Goal: Task Accomplishment & Management: Use online tool/utility

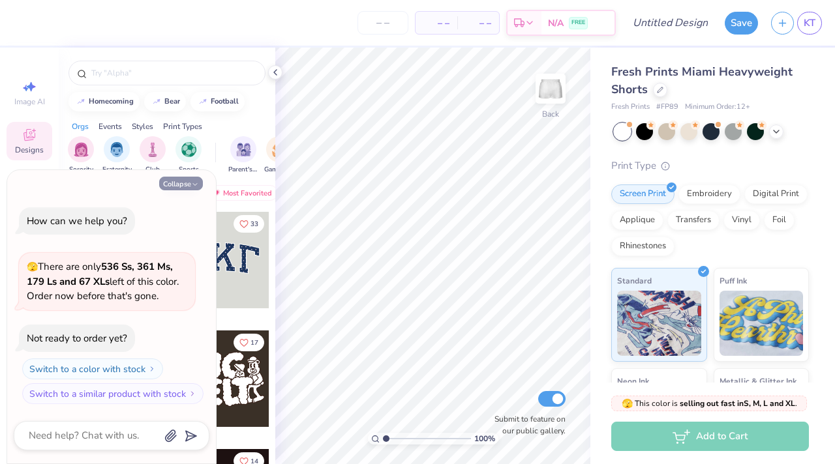
click at [188, 184] on button "Collapse" at bounding box center [181, 184] width 44 height 14
type textarea "x"
click at [183, 185] on button "Collapse" at bounding box center [181, 184] width 44 height 14
type textarea "x"
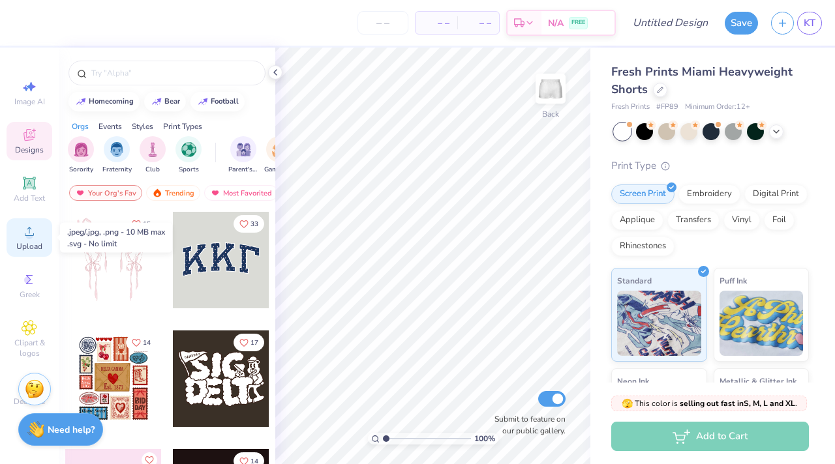
click at [38, 228] on div "Upload" at bounding box center [30, 237] width 46 height 38
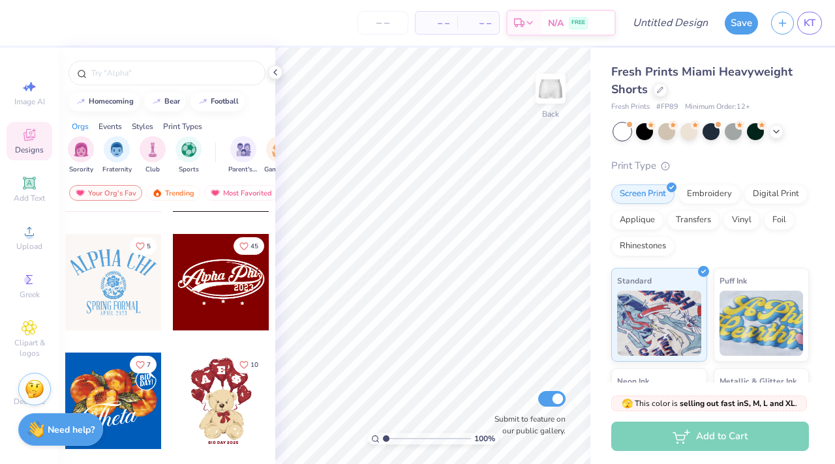
scroll to position [333, 0]
click at [273, 66] on div at bounding box center [275, 72] width 14 height 14
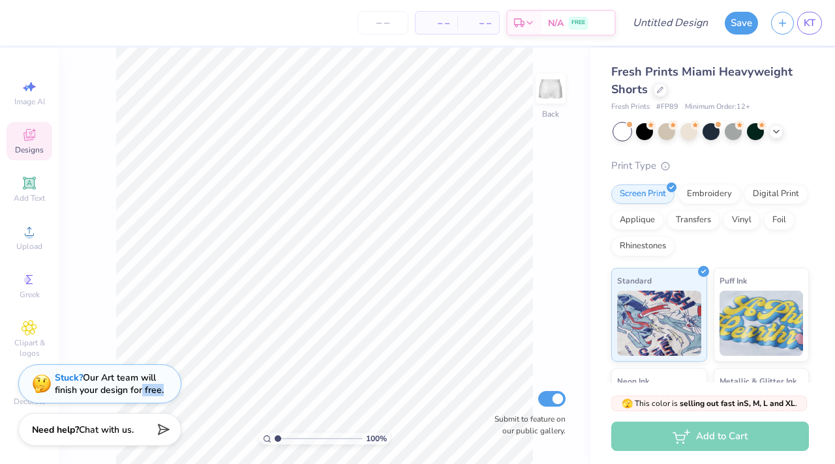
drag, startPoint x: 143, startPoint y: 396, endPoint x: 171, endPoint y: 396, distance: 28.7
click at [171, 396] on div "Stuck? Our Art team will finish your design for free." at bounding box center [99, 383] width 163 height 39
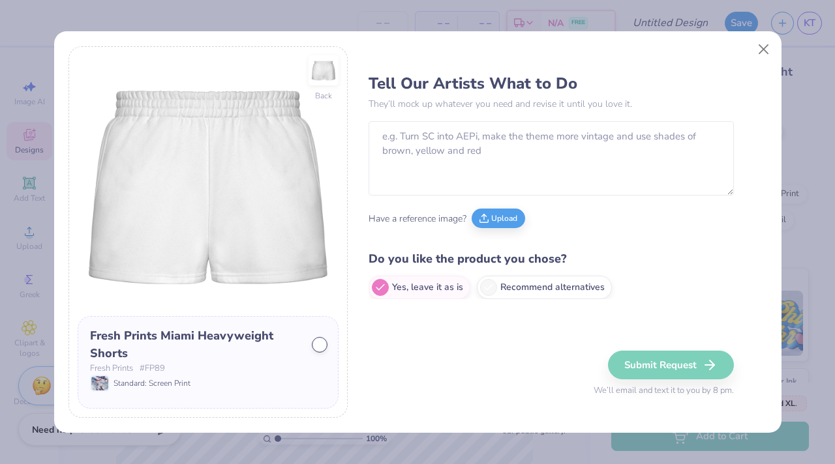
click at [234, 447] on div "Back Fresh Prints Miami Heavyweight Shorts Fresh Prints # FP89 Standard: Screen…" at bounding box center [417, 232] width 835 height 464
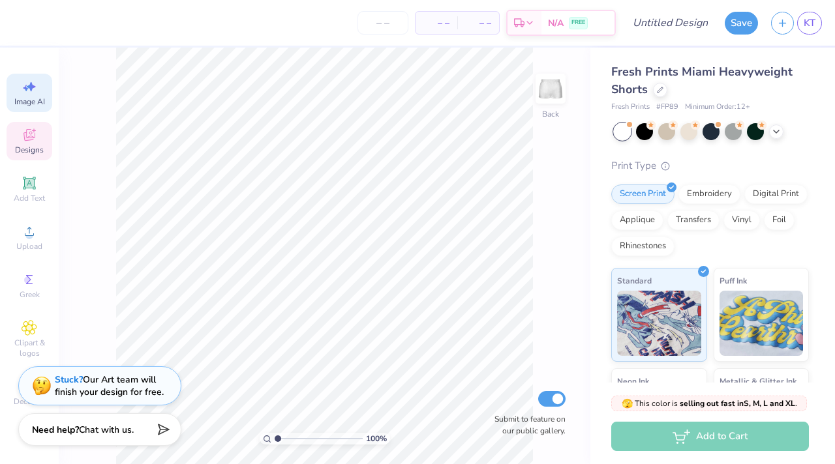
click at [29, 104] on span "Image AI" at bounding box center [29, 101] width 31 height 10
select select "4"
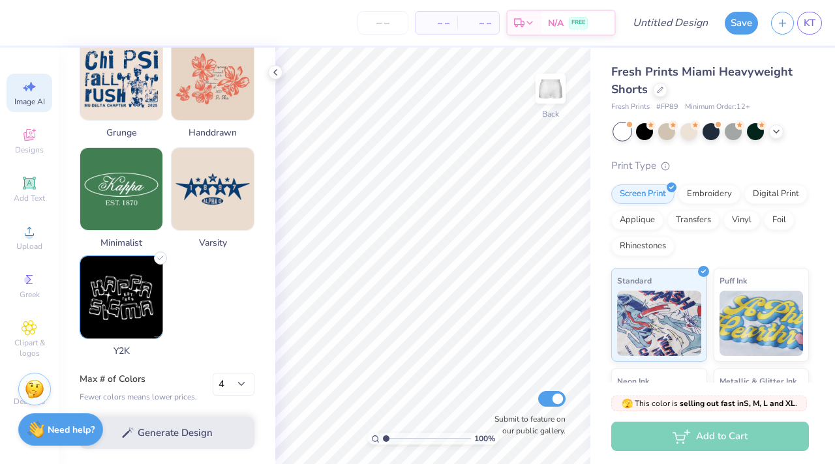
scroll to position [651, 0]
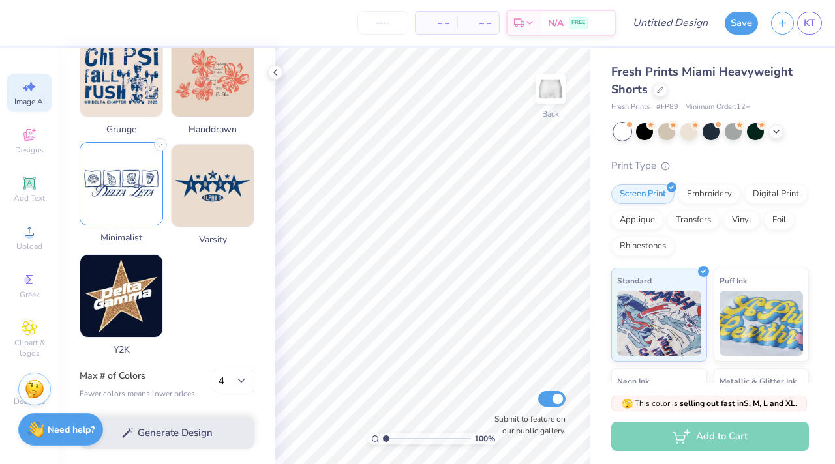
click at [142, 194] on img at bounding box center [121, 184] width 82 height 82
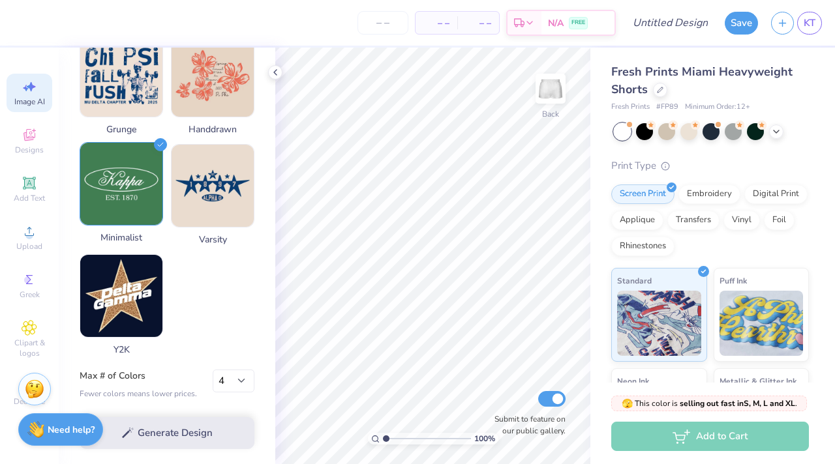
click at [140, 202] on img at bounding box center [121, 184] width 82 height 82
click at [12, 409] on div "Decorate" at bounding box center [30, 393] width 46 height 38
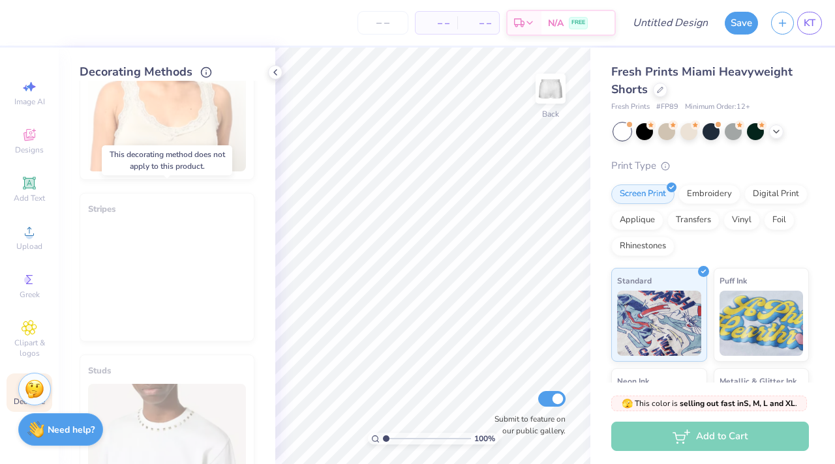
scroll to position [410, 0]
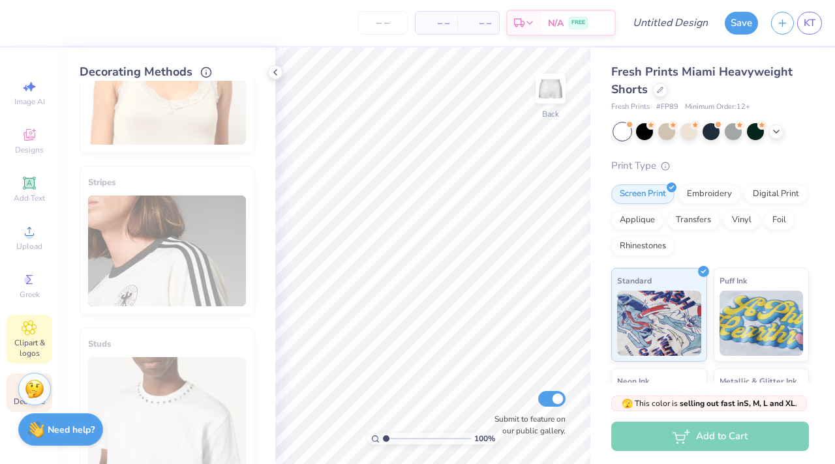
click at [22, 344] on span "Clipart & logos" at bounding box center [30, 348] width 46 height 21
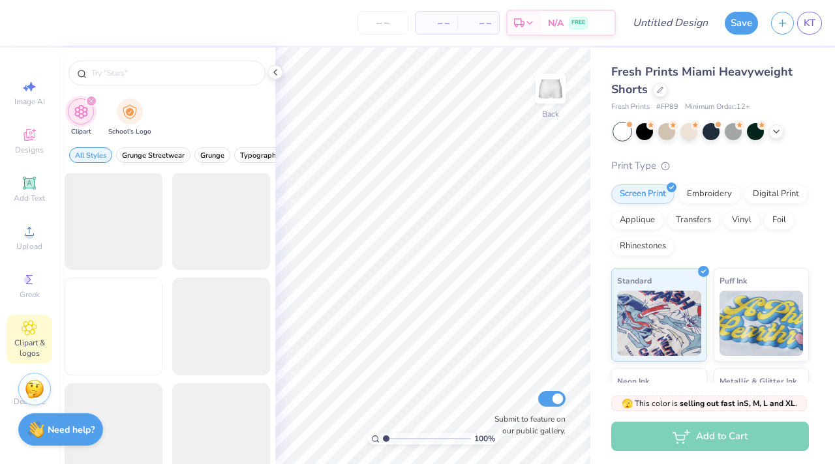
scroll to position [438, 0]
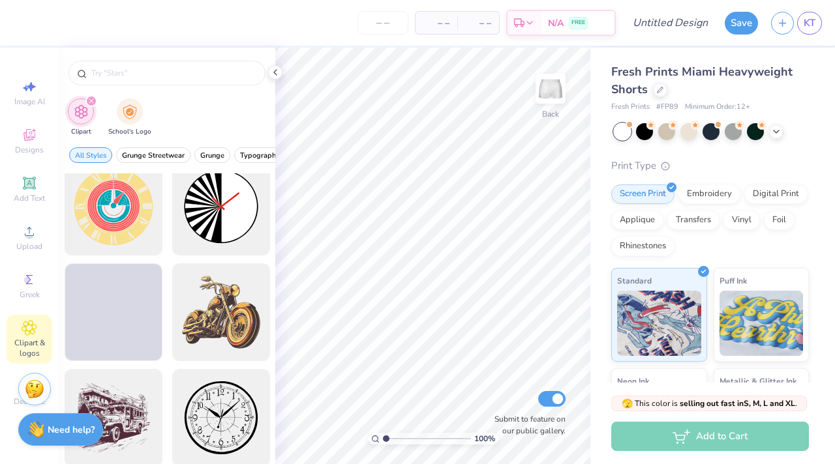
click at [31, 308] on div "Image AI Designs Add Text Upload Greek Clipart & logos Decorate" at bounding box center [30, 243] width 46 height 338
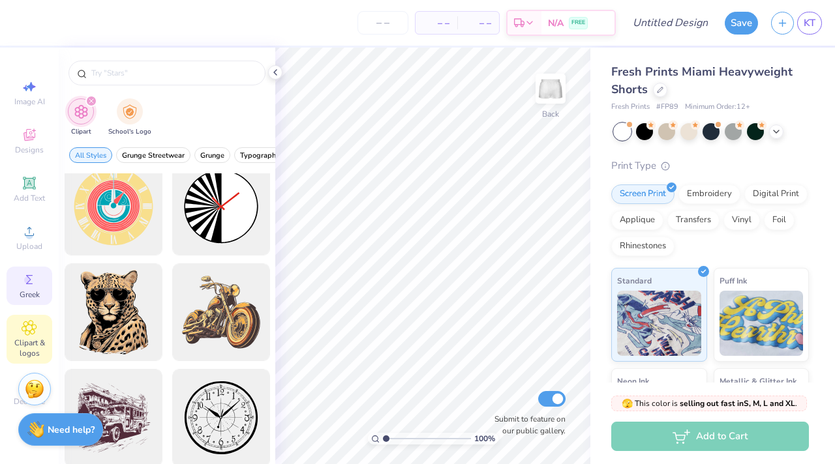
click at [31, 294] on span "Greek" at bounding box center [30, 294] width 20 height 10
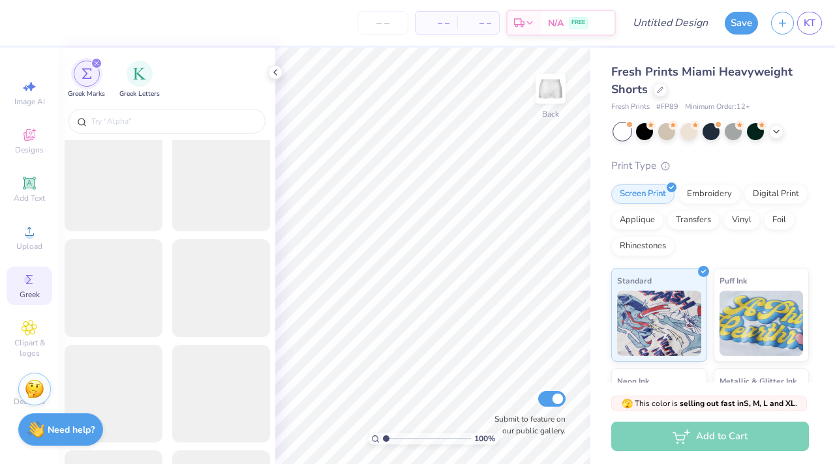
scroll to position [3810, 0]
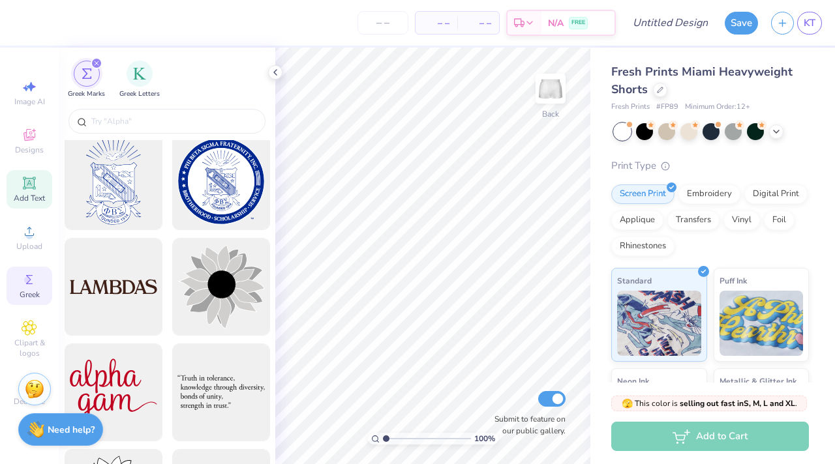
click at [36, 177] on icon at bounding box center [30, 183] width 16 height 16
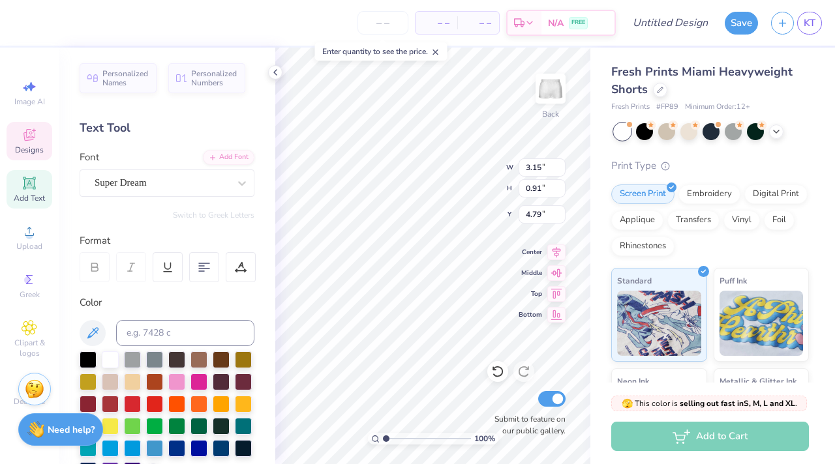
click at [35, 139] on icon at bounding box center [30, 135] width 16 height 16
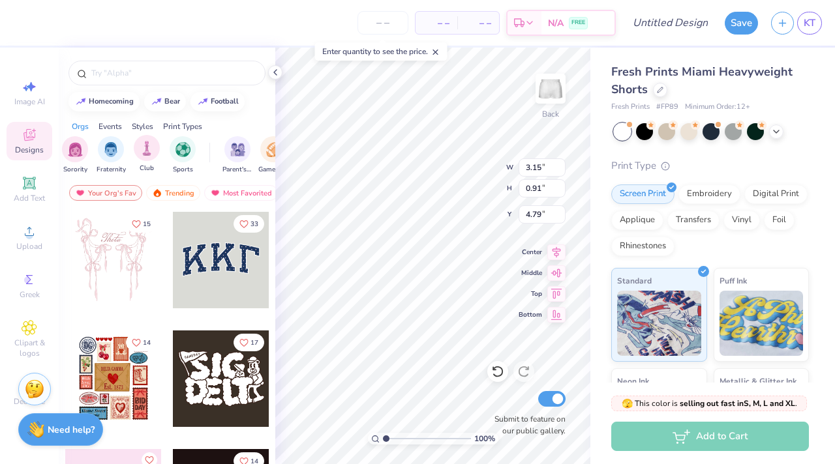
scroll to position [0, 8]
click img "filter for Sorority"
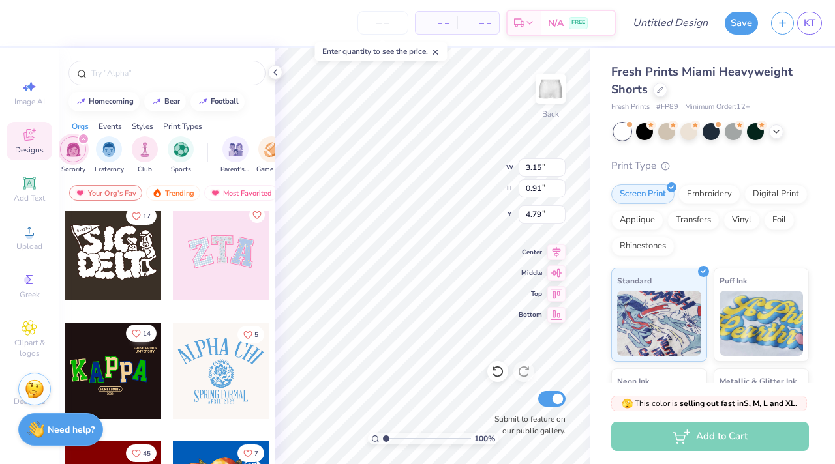
scroll to position [111, 0]
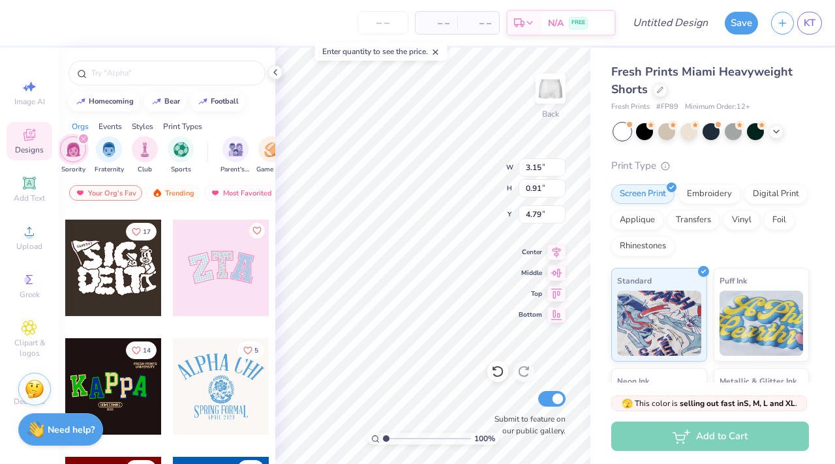
click div
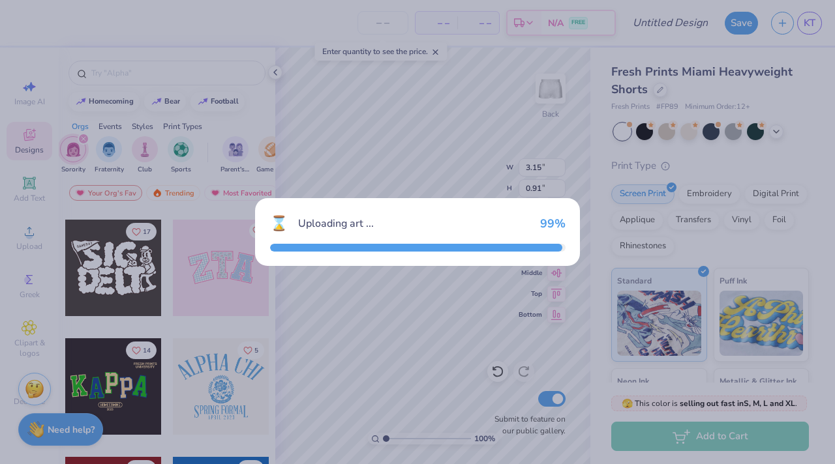
type input "5.47"
type input "2.74"
type input "3.88"
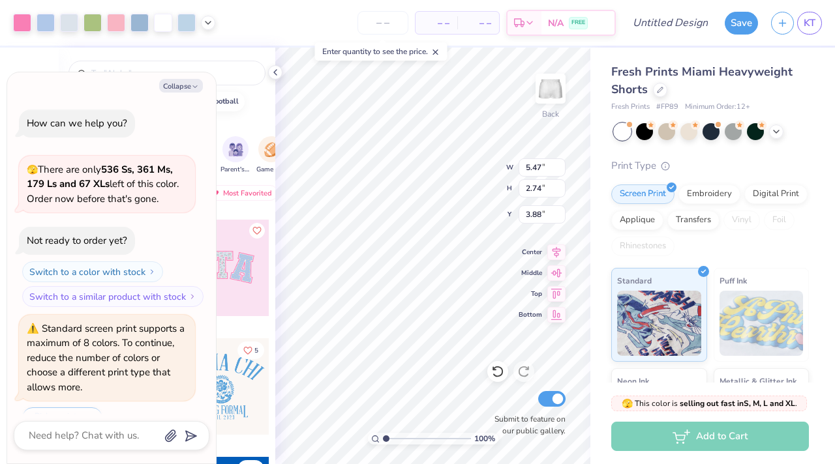
scroll to position [32, 0]
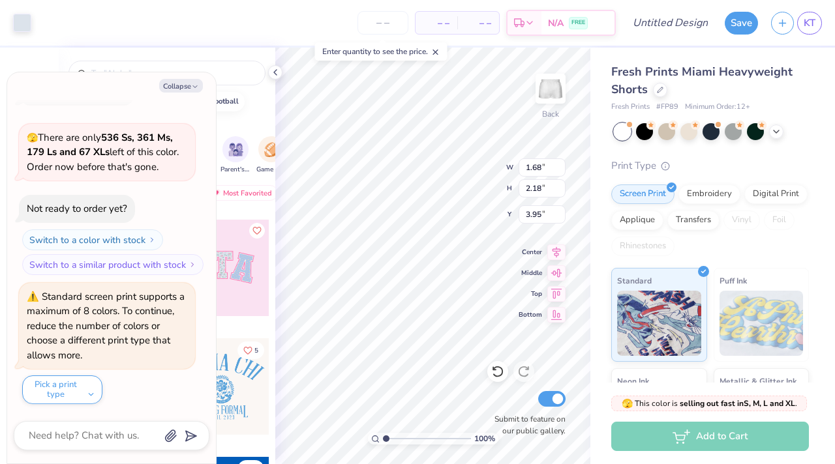
type textarea "x"
type input "4.79"
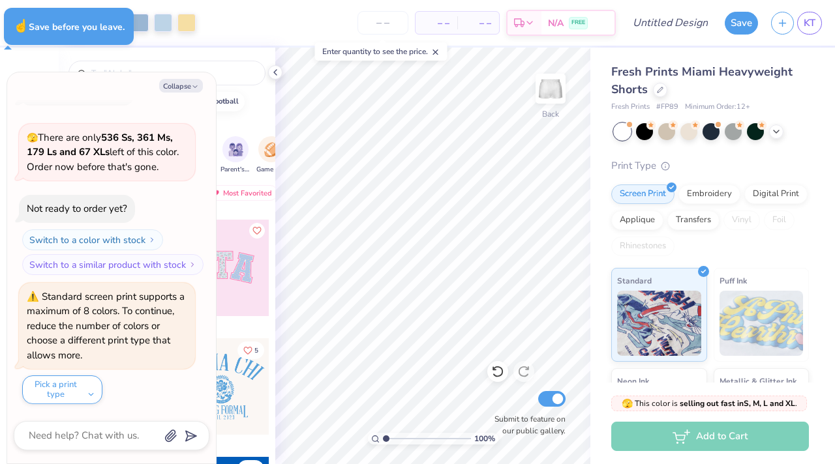
type textarea "x"
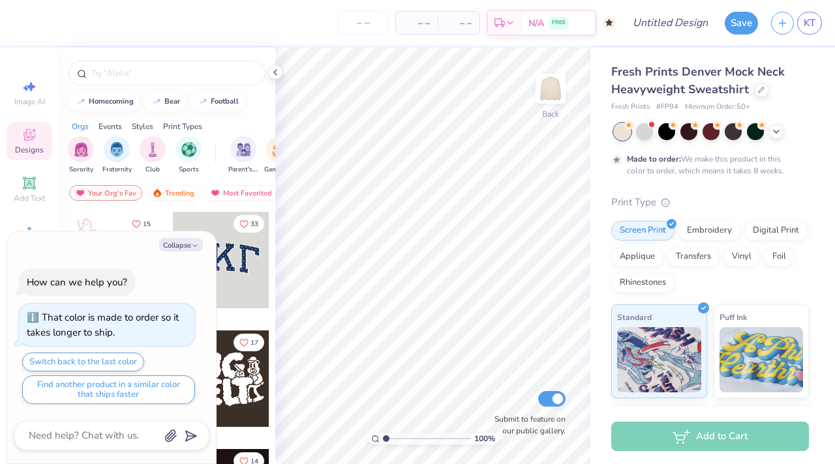
click at [171, 252] on div "Collapse How can we help you? That color is made to order so it takes longer to…" at bounding box center [111, 347] width 209 height 233
click at [170, 248] on button "Collapse" at bounding box center [181, 245] width 44 height 14
type textarea "x"
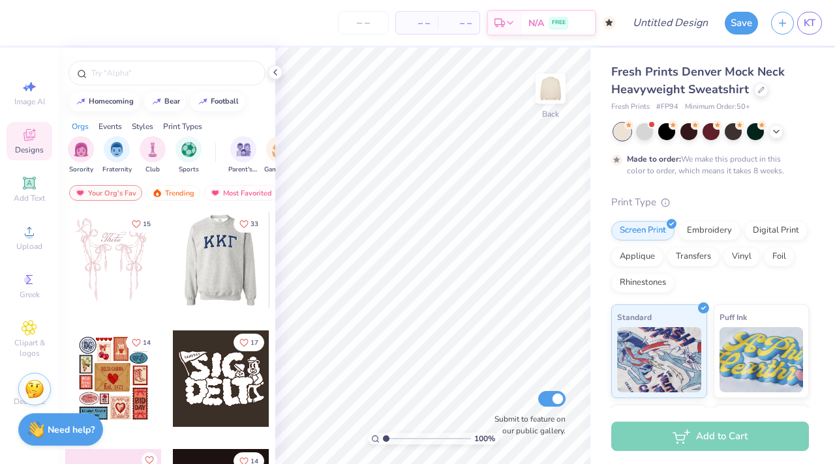
click at [173, 279] on div at bounding box center [124, 260] width 96 height 96
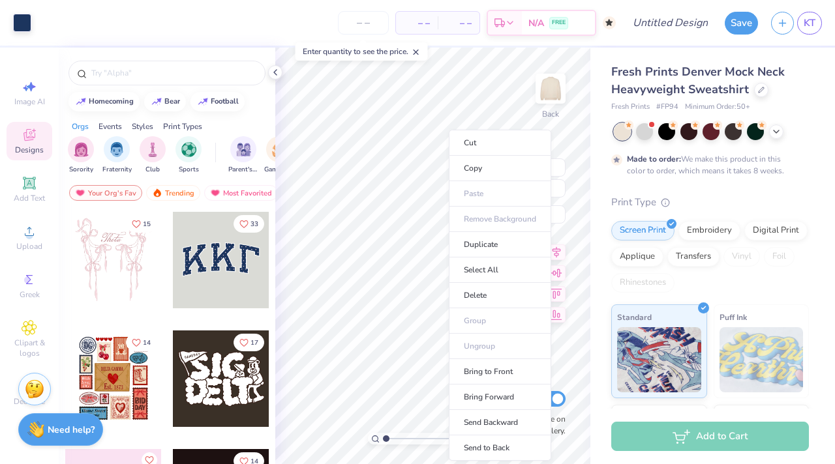
type input "10.91"
type input "4.79"
type input "3.00"
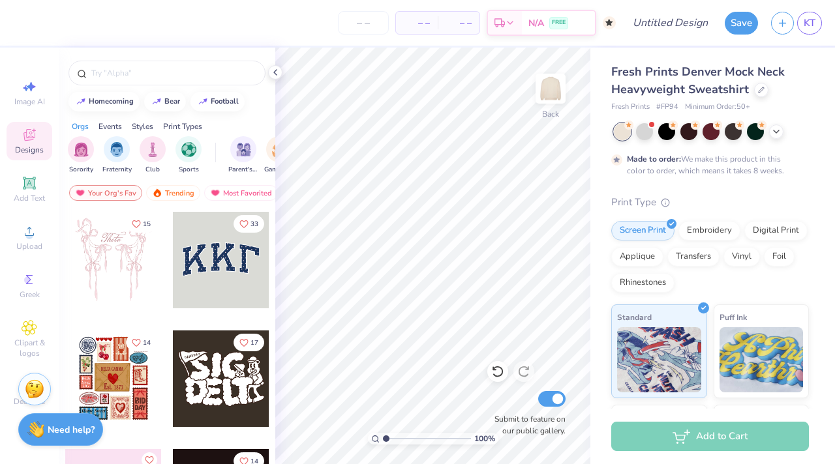
click at [194, 244] on div at bounding box center [221, 260] width 96 height 96
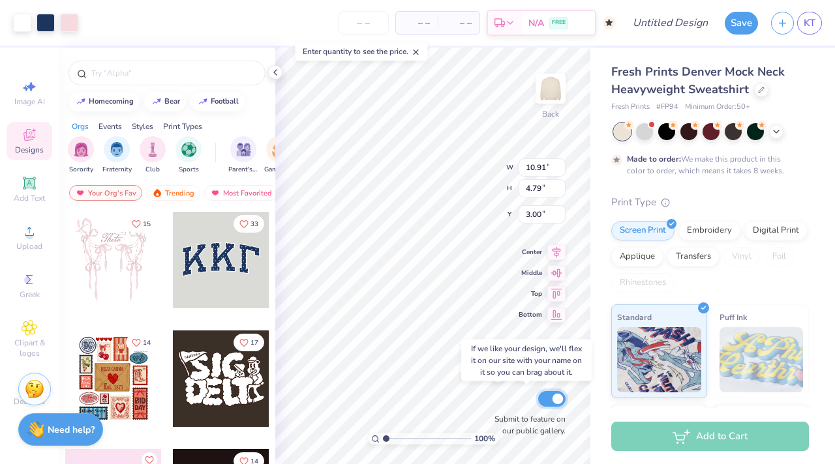
click at [550, 405] on input "Submit to feature on our public gallery." at bounding box center [551, 399] width 27 height 16
checkbox input "false"
click at [558, 312] on icon at bounding box center [556, 313] width 11 height 10
click at [557, 296] on icon at bounding box center [556, 292] width 18 height 16
click at [552, 269] on icon at bounding box center [556, 271] width 18 height 16
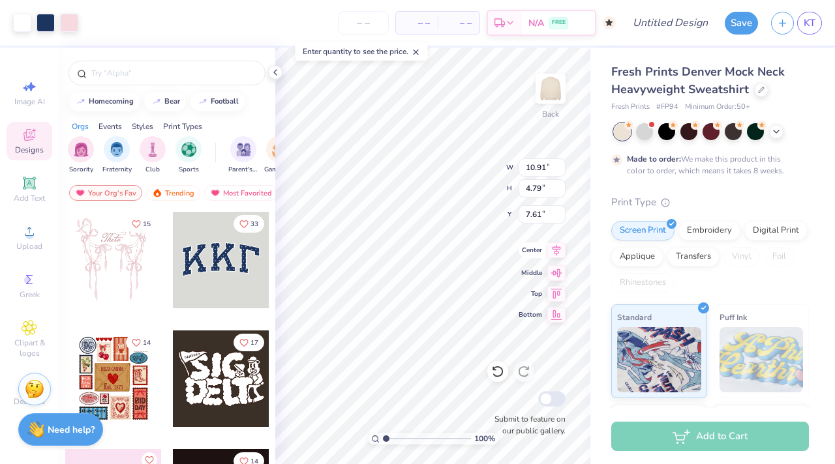
click at [550, 246] on icon at bounding box center [556, 251] width 18 height 16
click at [552, 246] on icon at bounding box center [556, 251] width 18 height 16
type input "3.37"
type input "3.61"
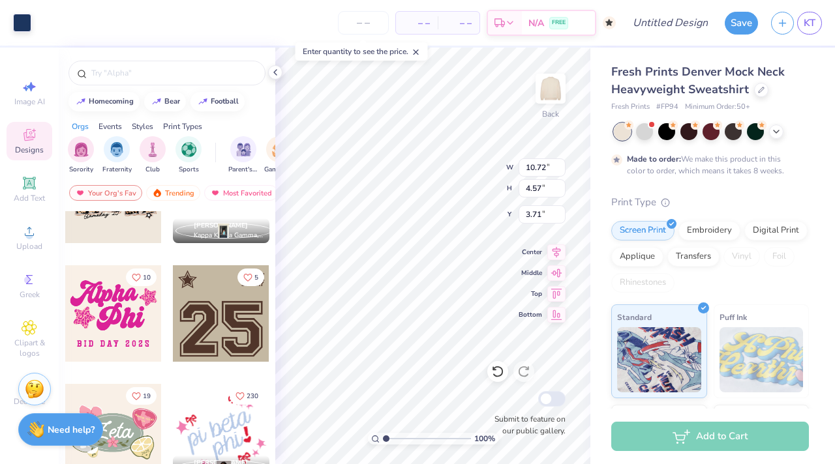
scroll to position [1136, 0]
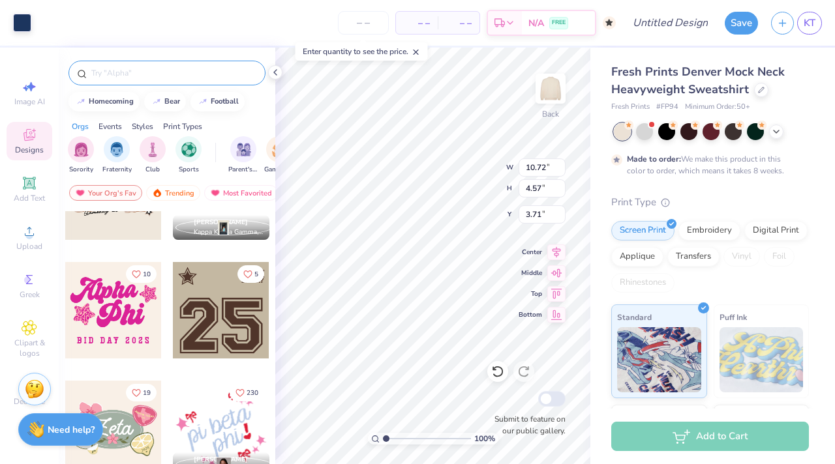
click at [166, 83] on div at bounding box center [166, 73] width 197 height 25
click at [166, 72] on input "text" at bounding box center [173, 73] width 167 height 13
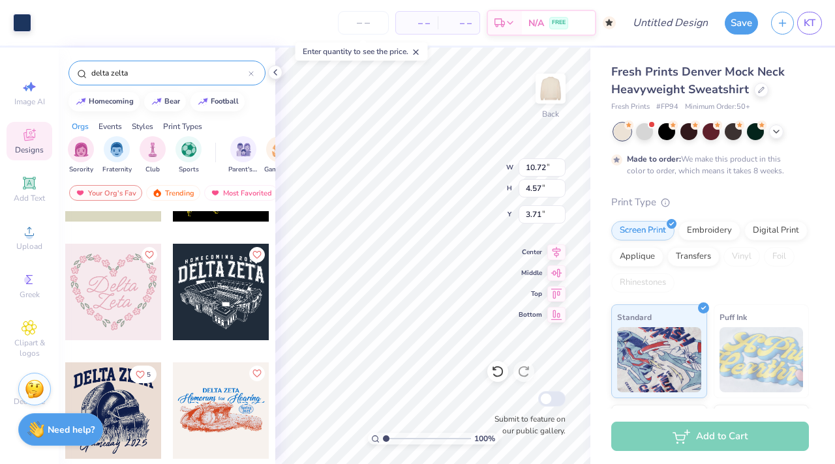
scroll to position [458, 0]
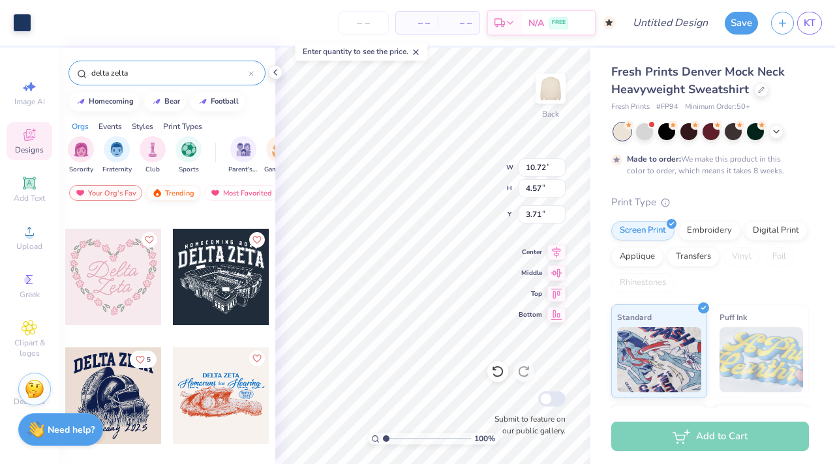
type input "delta zelta"
click at [177, 186] on div "Trending" at bounding box center [173, 193] width 54 height 16
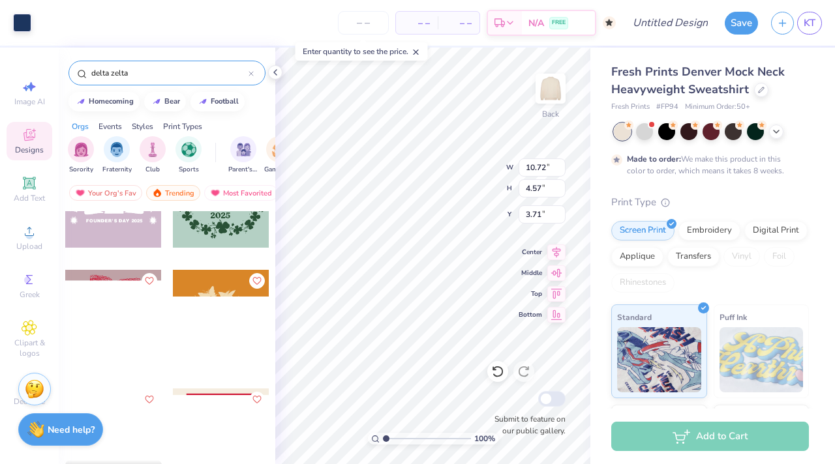
scroll to position [4218, 0]
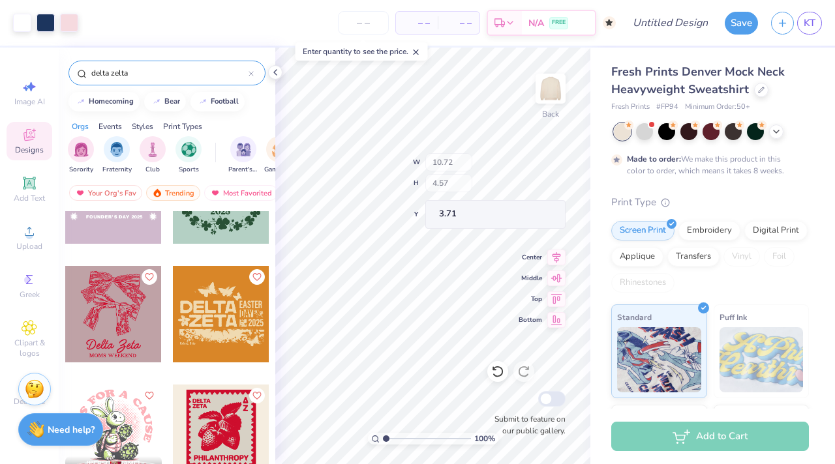
type input "10.91"
type input "4.79"
type input "3.61"
type input "3.56"
type input "3.55"
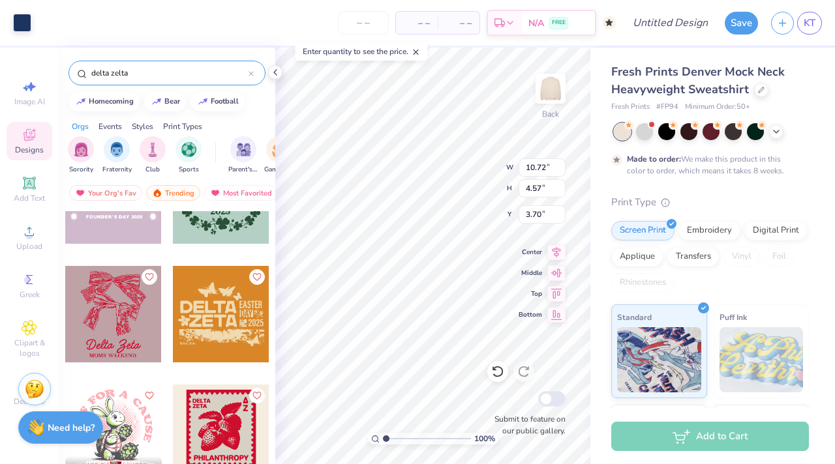
click at [89, 439] on div "Need help? Chat with us." at bounding box center [60, 427] width 85 height 33
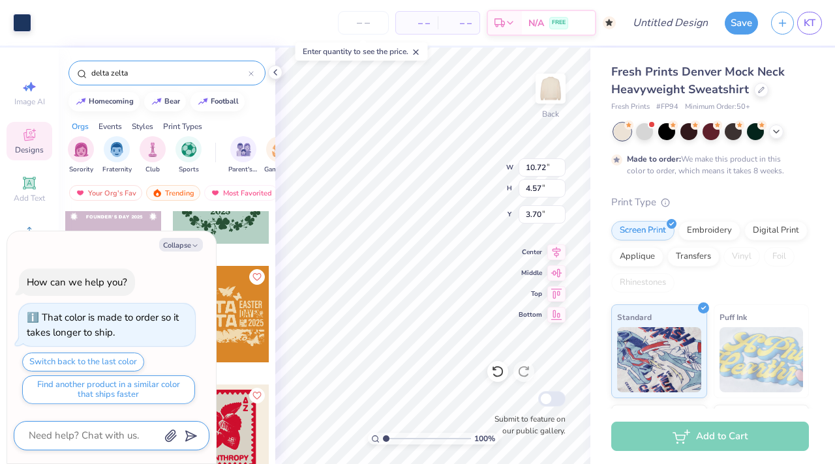
click at [122, 439] on textarea at bounding box center [93, 436] width 132 height 18
type textarea "x"
type textarea "c"
type textarea "x"
type textarea "cg"
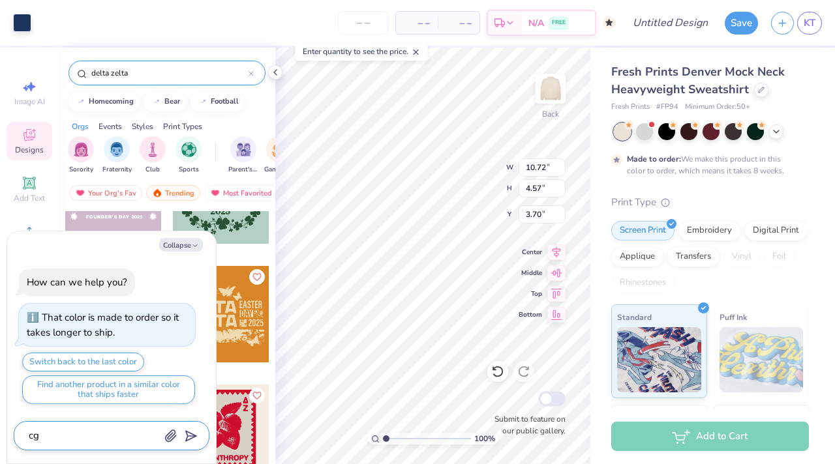
type textarea "x"
type textarea "c"
type textarea "x"
type textarea "ch"
type textarea "x"
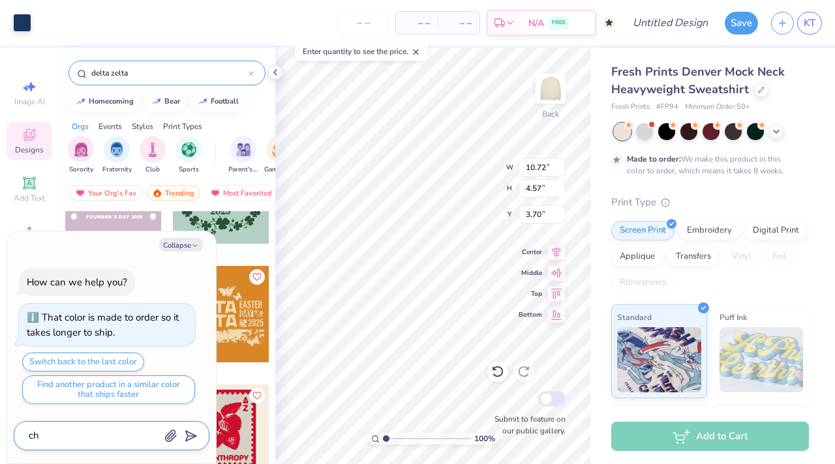
type textarea "cha"
type textarea "x"
type textarea "chan"
type textarea "x"
type textarea "chang"
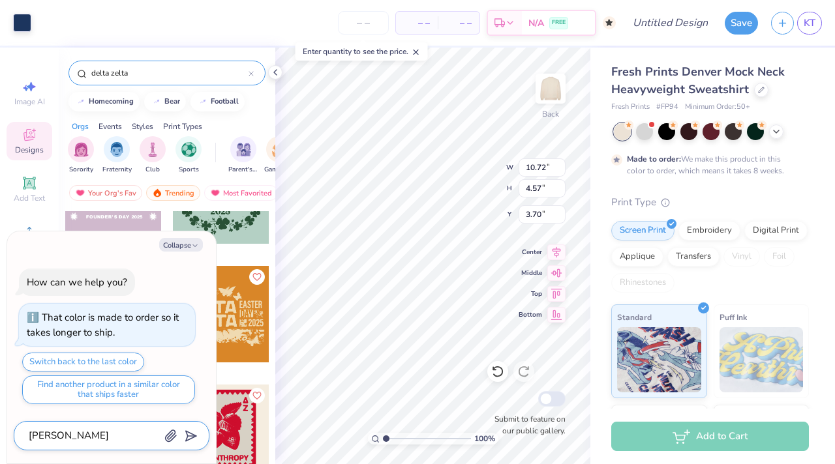
type textarea "x"
type textarea "change"
type textarea "x"
type textarea "change"
type textarea "x"
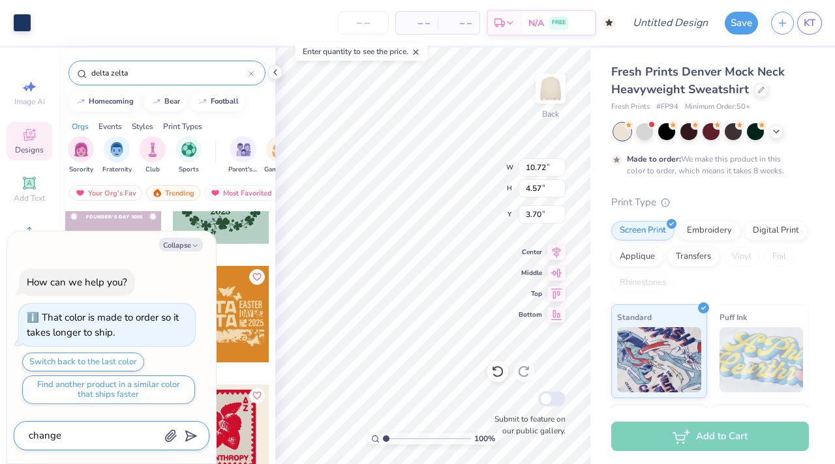
type textarea "change t"
type textarea "x"
type textarea "change te"
type textarea "x"
type textarea "change tex"
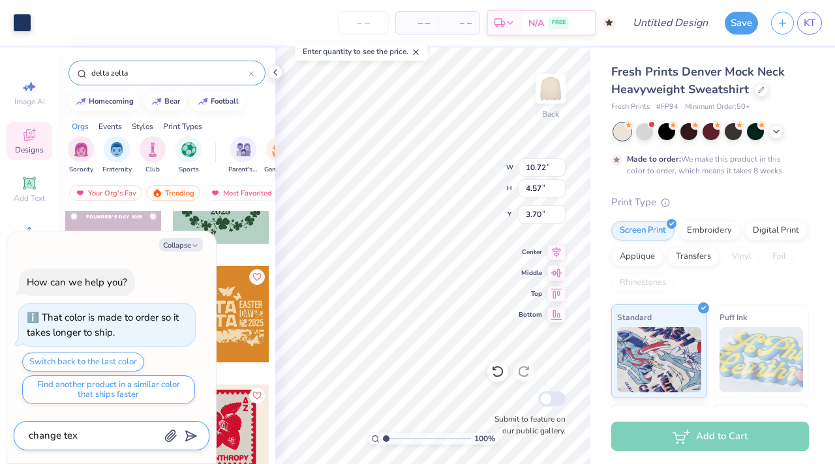
type textarea "x"
type textarea "change text"
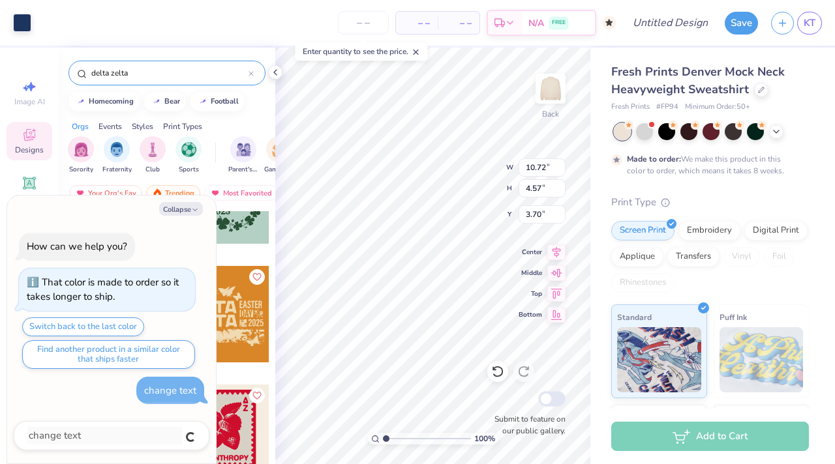
type textarea "x"
click at [774, 137] on div at bounding box center [711, 131] width 195 height 17
click at [776, 130] on polyline at bounding box center [775, 130] width 5 height 3
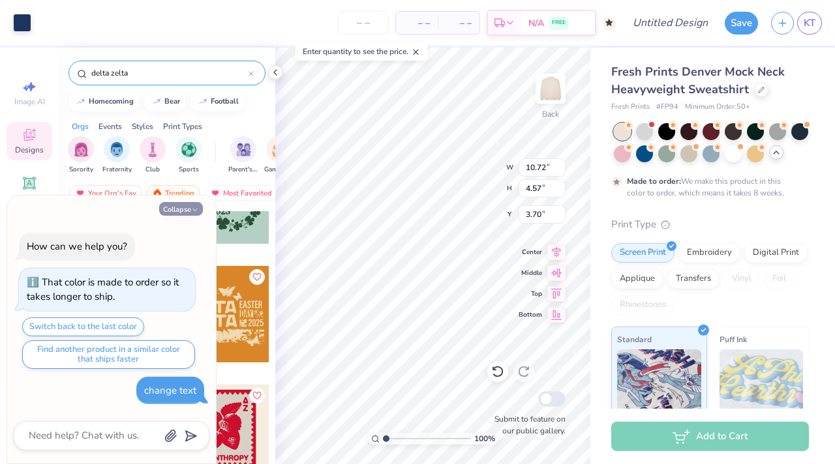
click at [188, 206] on button "Collapse" at bounding box center [181, 209] width 44 height 14
type textarea "x"
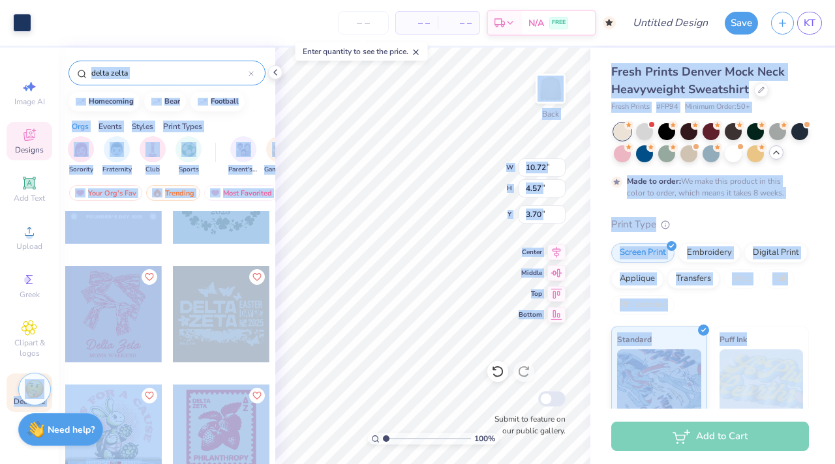
click at [51, 391] on div "Art colors – – Per Item – – Total Est. Delivery N/A FREE Design Title Save KT I…" at bounding box center [417, 232] width 835 height 464
click at [43, 392] on img at bounding box center [35, 387] width 20 height 20
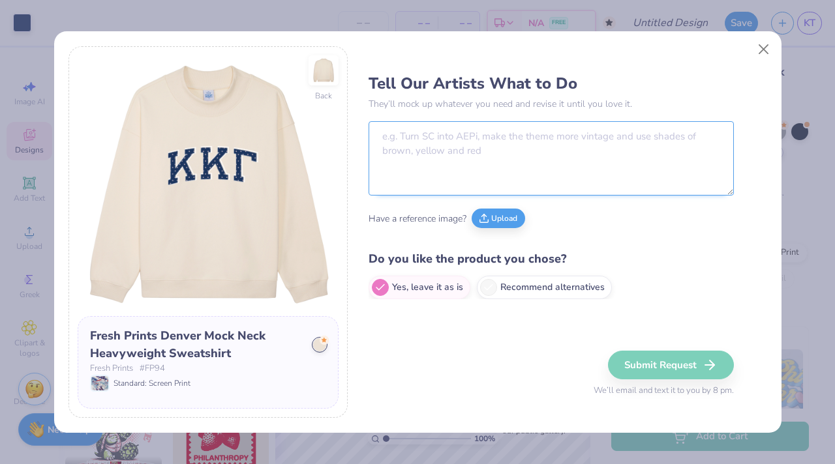
click at [562, 135] on textarea at bounding box center [550, 158] width 365 height 74
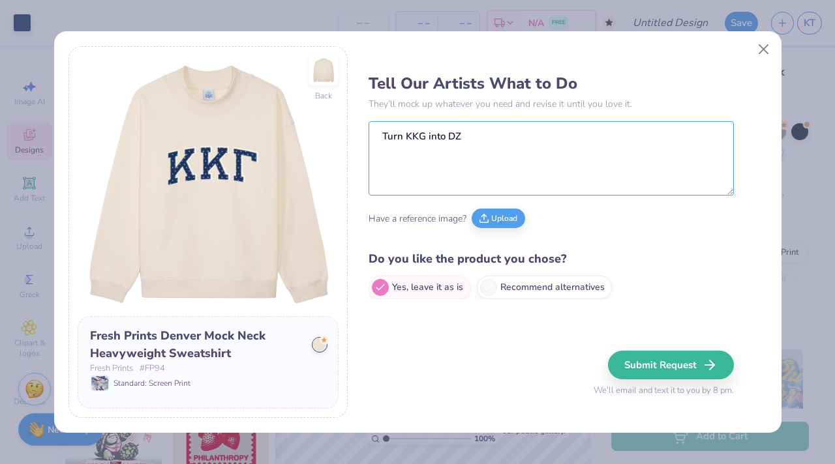
type textarea "Turn KKG into DZ"
click at [554, 385] on div "Tell Our Artists What to Do They’ll mock up whatever you need and revise it unt…" at bounding box center [567, 232] width 398 height 372
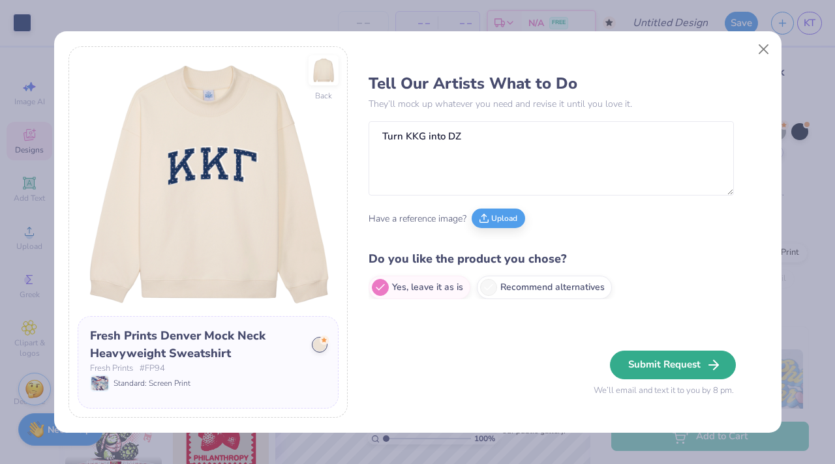
click at [634, 367] on button "Submit Request" at bounding box center [673, 365] width 126 height 29
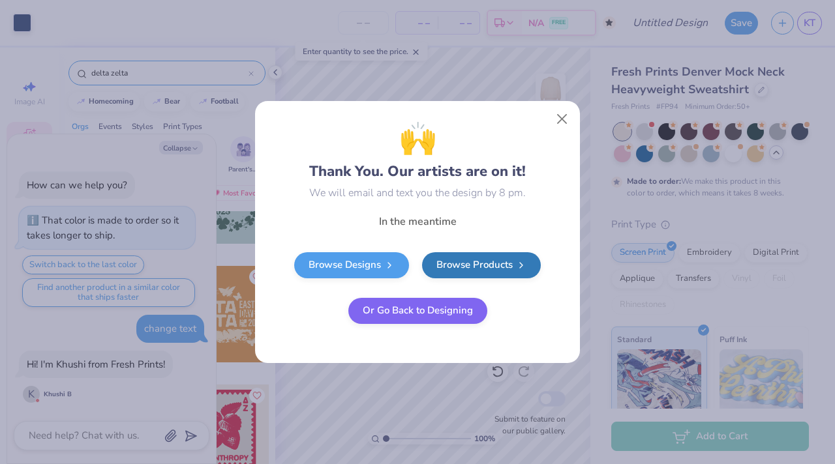
click at [439, 311] on button "Or Go Back to Designing" at bounding box center [417, 311] width 139 height 26
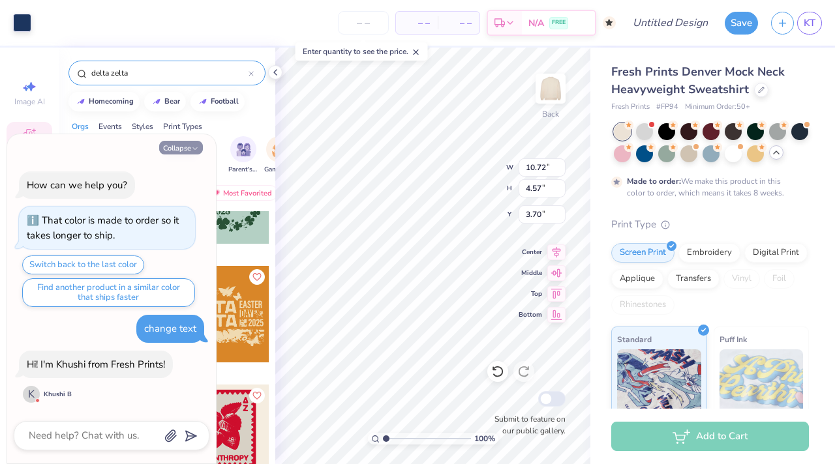
click at [174, 146] on button "Collapse" at bounding box center [181, 148] width 44 height 14
type textarea "x"
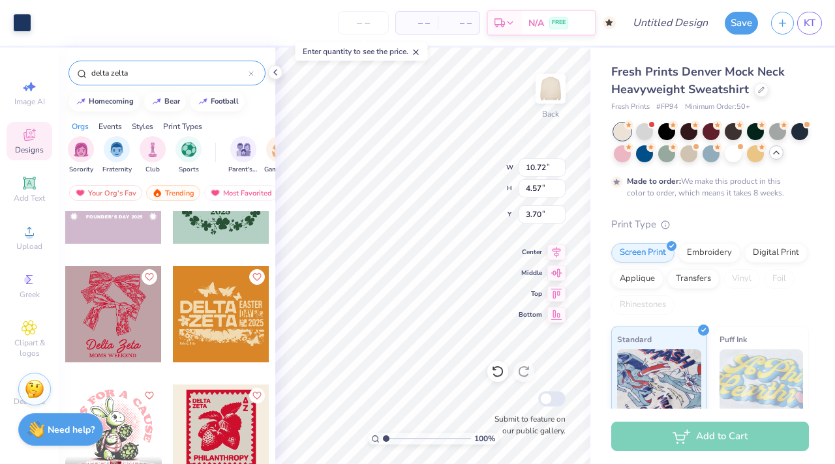
type input "3.72"
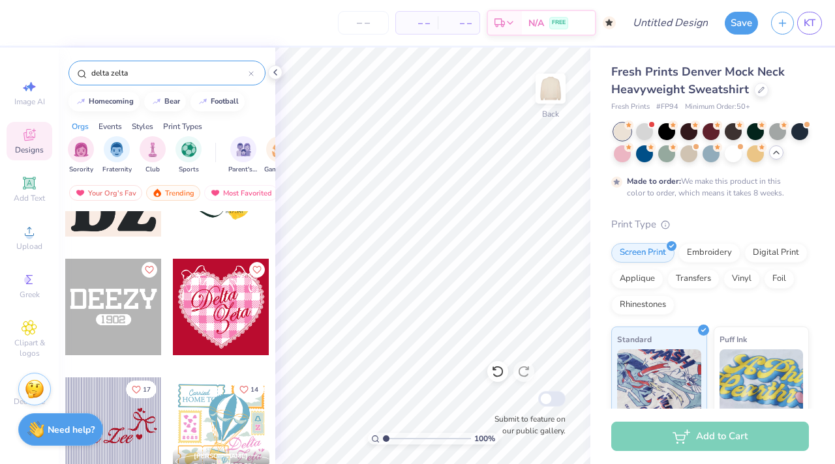
scroll to position [2649, 0]
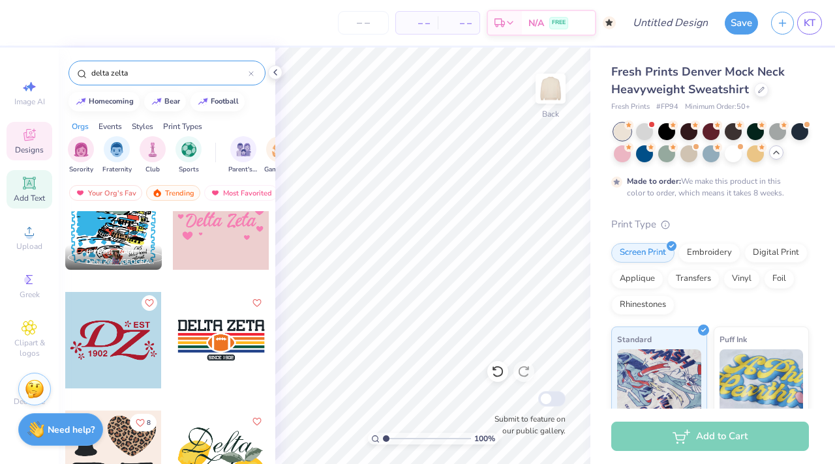
click at [30, 178] on icon at bounding box center [29, 183] width 12 height 12
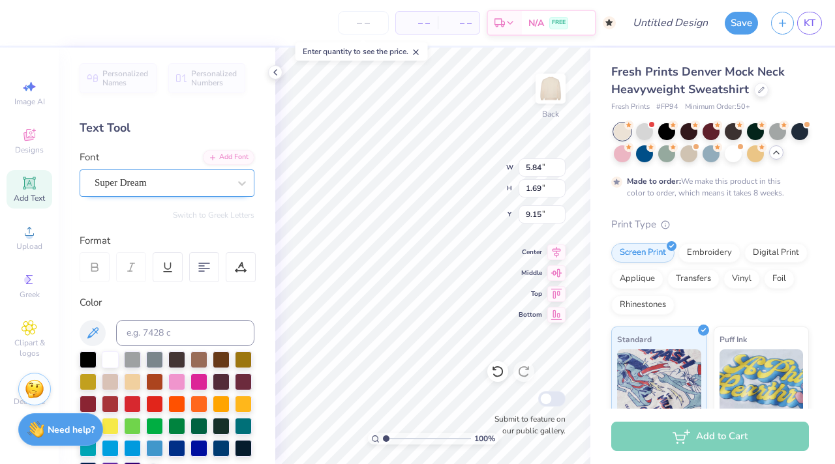
click at [168, 187] on div "Super Dream" at bounding box center [161, 183] width 137 height 20
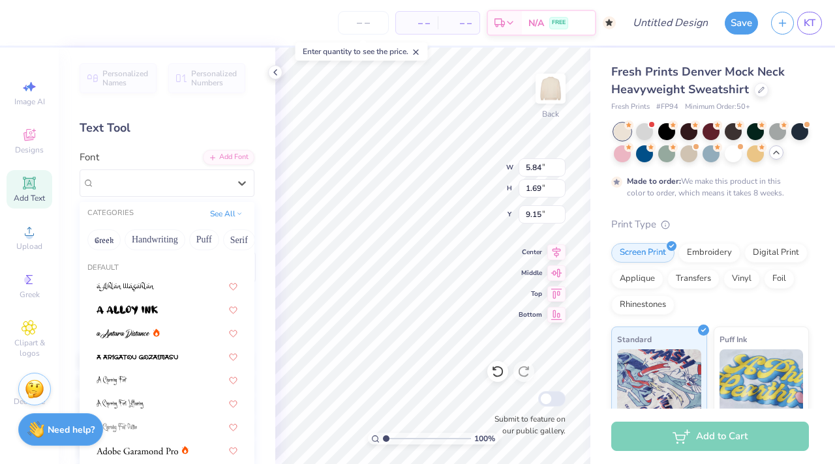
click at [108, 84] on span "Personalized Names" at bounding box center [125, 78] width 46 height 18
type input "12.43"
type input "2.00"
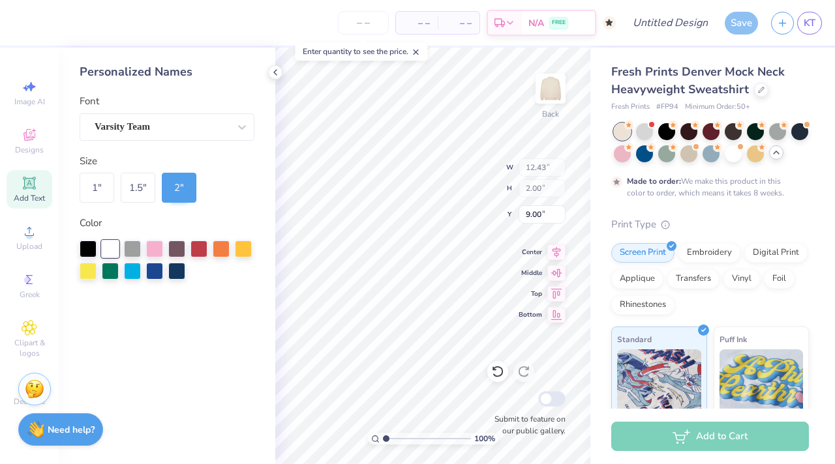
type input "3.73"
type input "5.84"
type input "1.69"
type input "9.15"
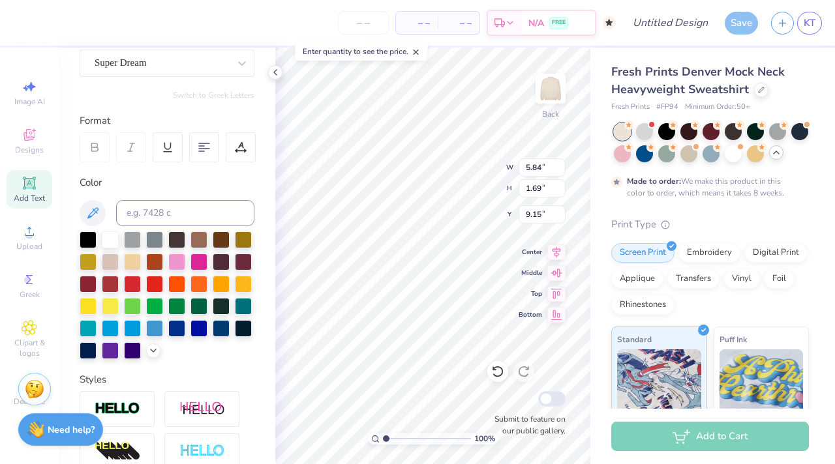
scroll to position [138, 0]
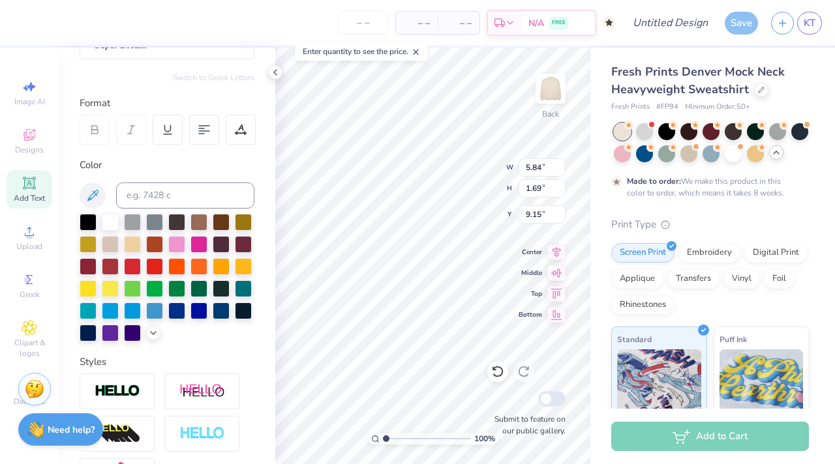
type textarea "DZ"
click at [133, 344] on div "Personalized Names Personalized Numbers Text Tool Add Font Font Super Dream Swi…" at bounding box center [167, 256] width 216 height 417
click at [128, 331] on div at bounding box center [132, 331] width 17 height 17
click at [130, 318] on div at bounding box center [132, 318] width 8 height 4
type input "2.73"
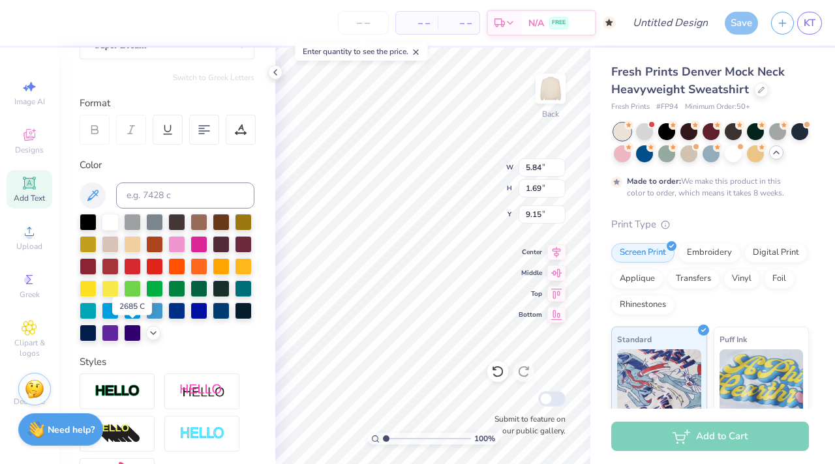
type input "1.70"
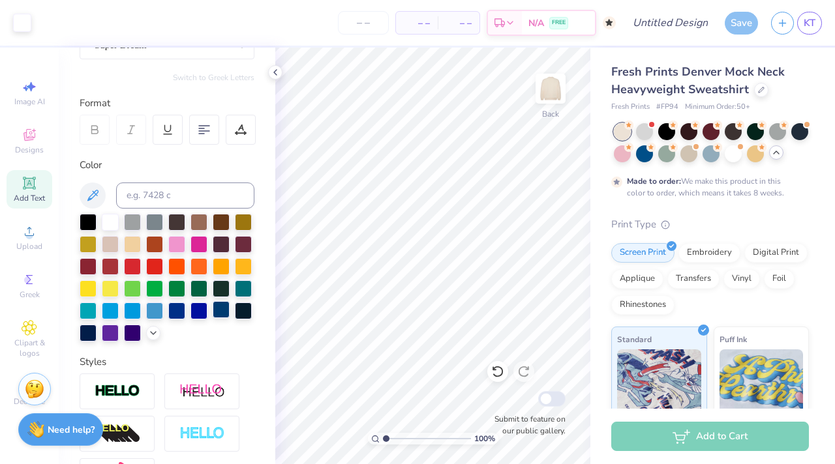
scroll to position [293, 0]
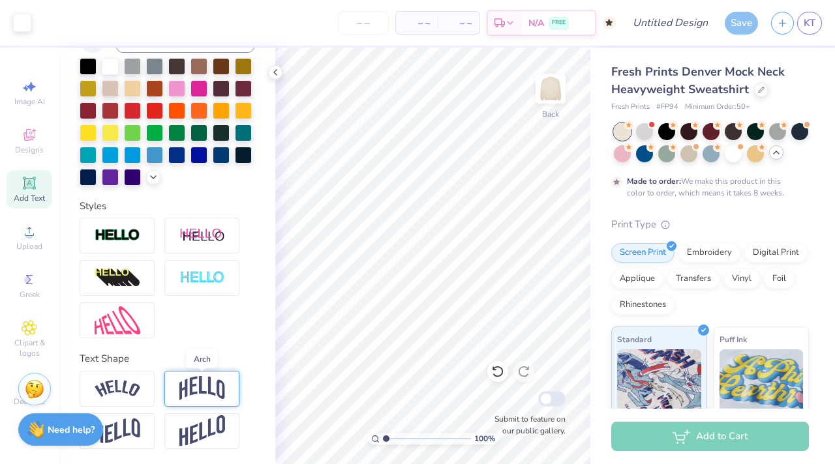
click at [203, 392] on img at bounding box center [202, 388] width 46 height 25
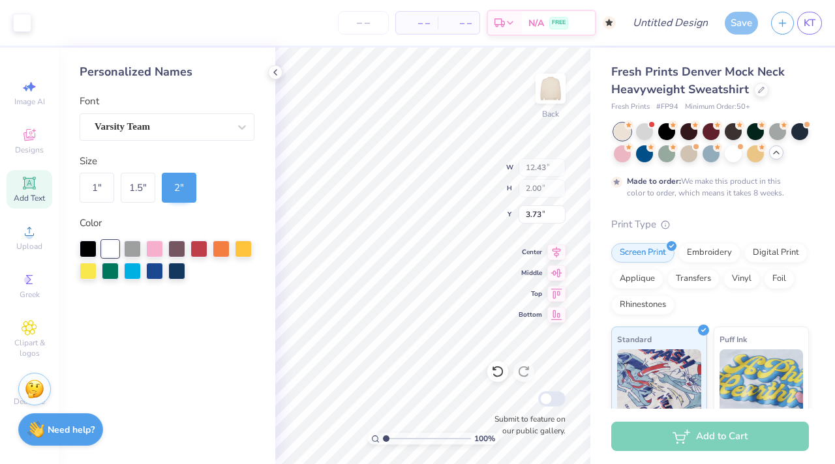
scroll to position [0, 0]
click at [173, 271] on div at bounding box center [176, 269] width 17 height 17
click at [145, 189] on div "1.5 "" at bounding box center [138, 188] width 35 height 30
type input "9.32"
type input "1.50"
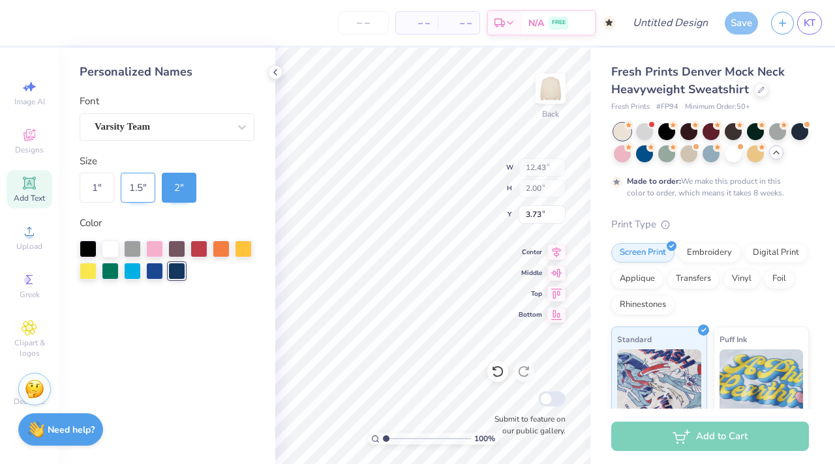
type input "3.98"
click at [162, 188] on div "2 "" at bounding box center [179, 188] width 35 height 30
type input "12.43"
type input "2.00"
type input "3.73"
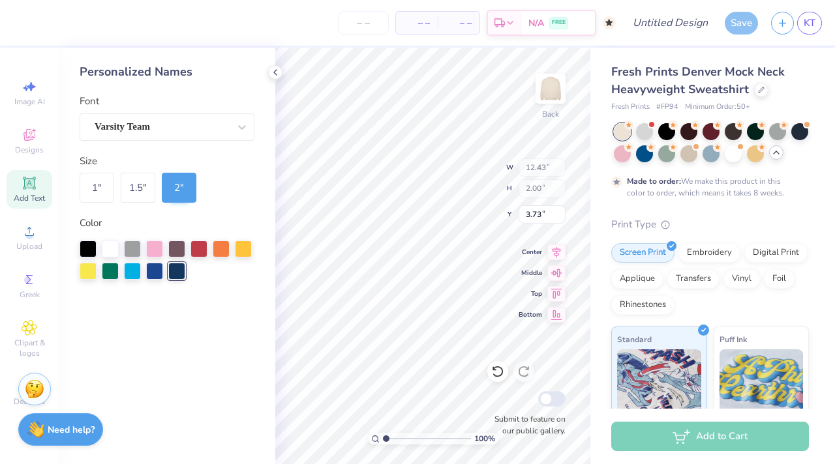
click at [162, 188] on div "2 "" at bounding box center [179, 188] width 35 height 30
click at [279, 70] on icon at bounding box center [275, 72] width 10 height 10
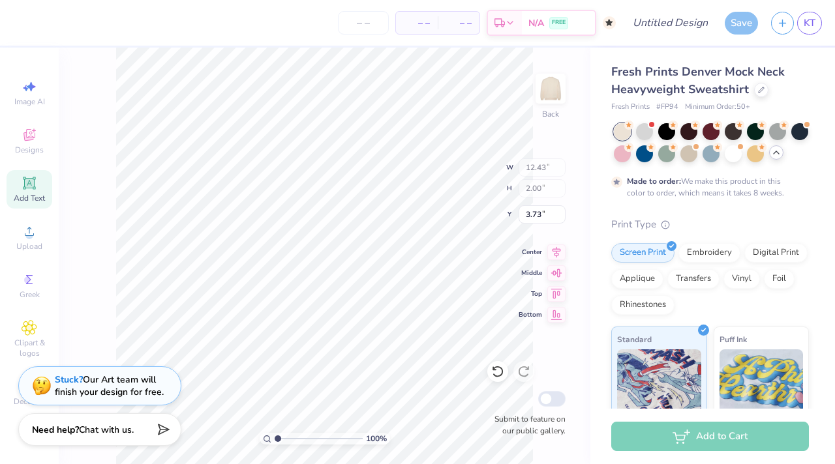
click at [29, 188] on icon at bounding box center [30, 183] width 16 height 16
type input "5.84"
type input "1.69"
type input "9.15"
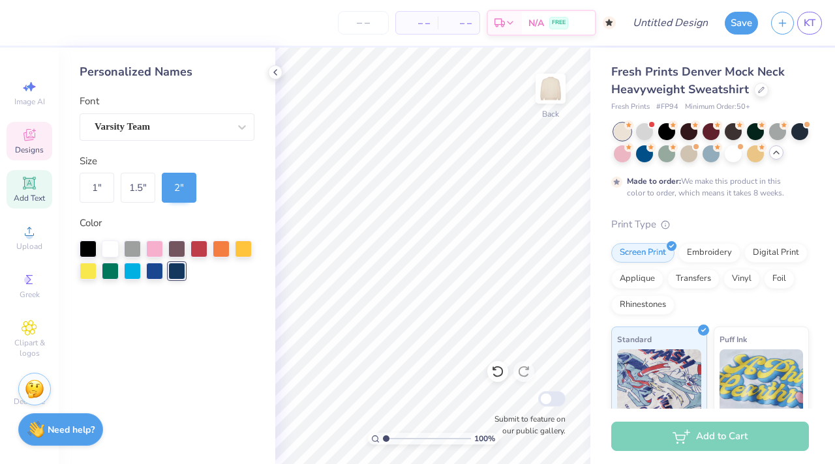
click at [35, 154] on span "Designs" at bounding box center [29, 150] width 29 height 10
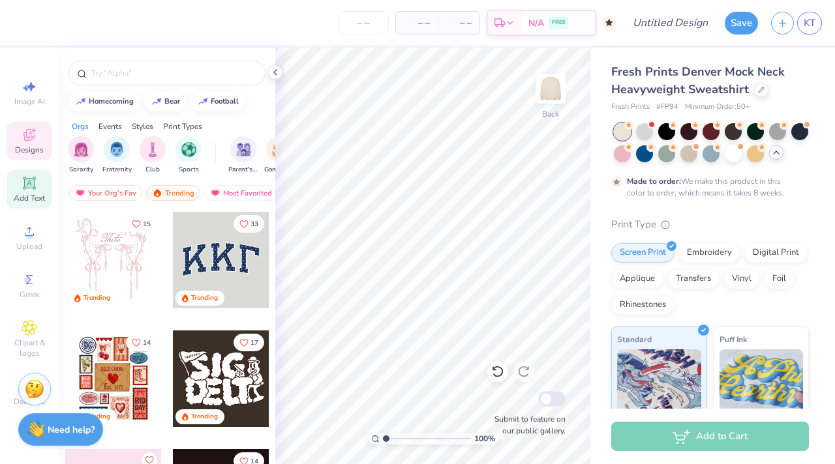
click at [38, 171] on div "Add Text" at bounding box center [30, 189] width 46 height 38
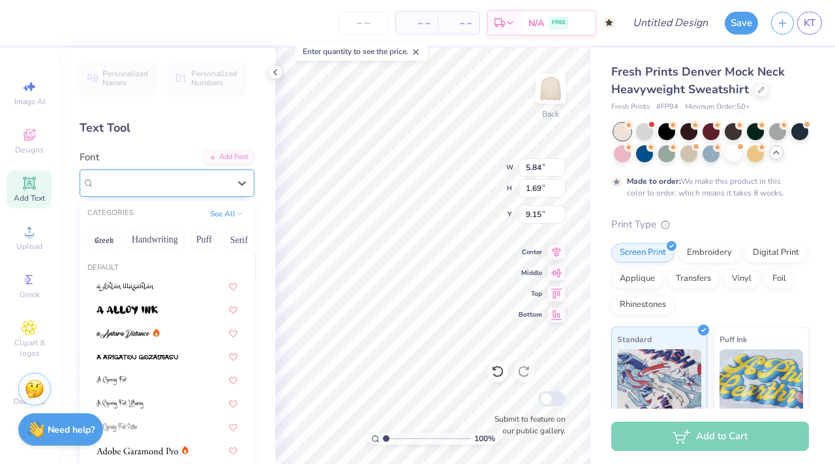
click at [197, 185] on div "Super Dream" at bounding box center [161, 183] width 137 height 20
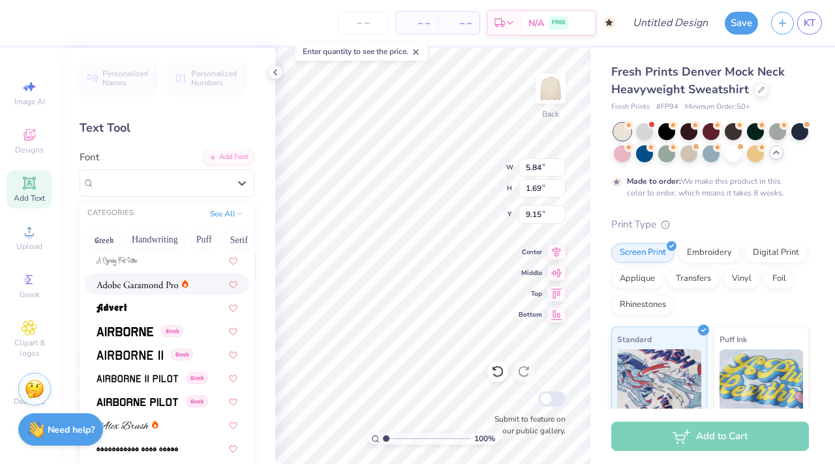
scroll to position [181, 0]
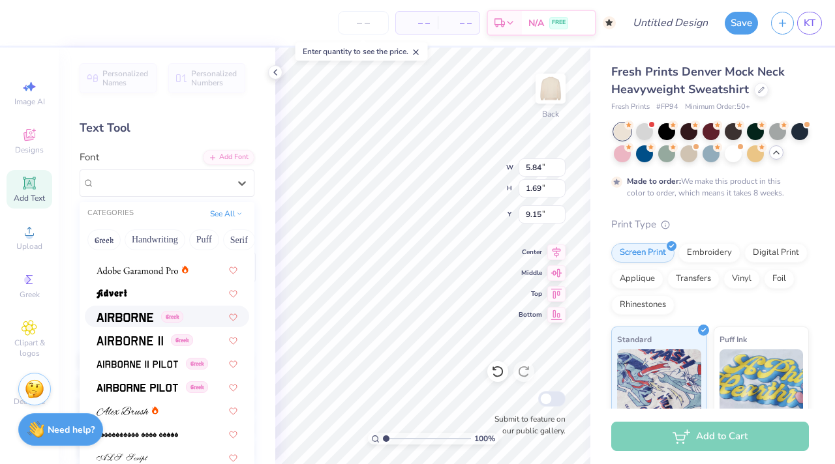
click at [134, 318] on img at bounding box center [124, 317] width 57 height 9
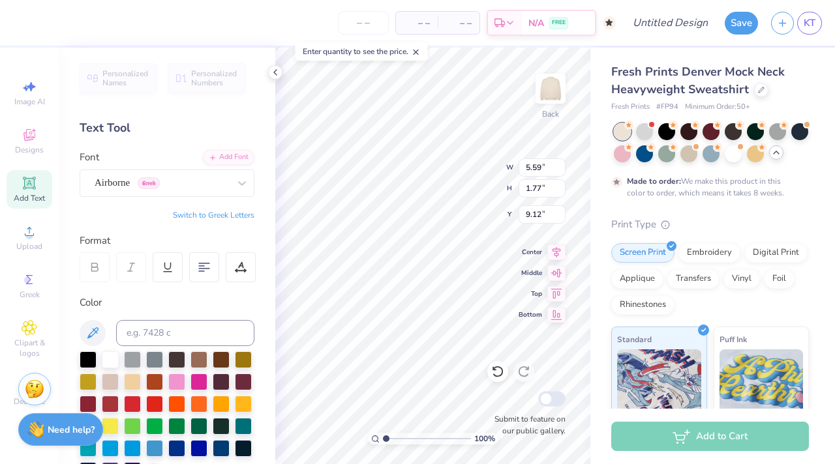
type input "5.59"
type input "1.77"
type input "9.12"
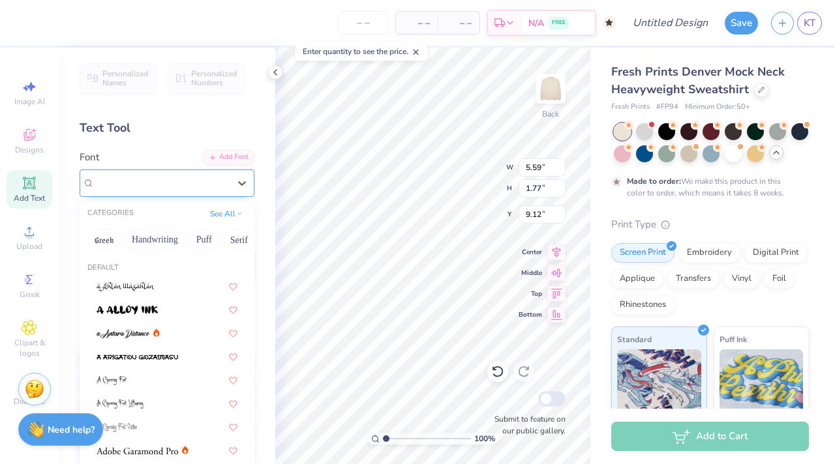
click at [172, 175] on div "Airborne Greek" at bounding box center [161, 183] width 137 height 20
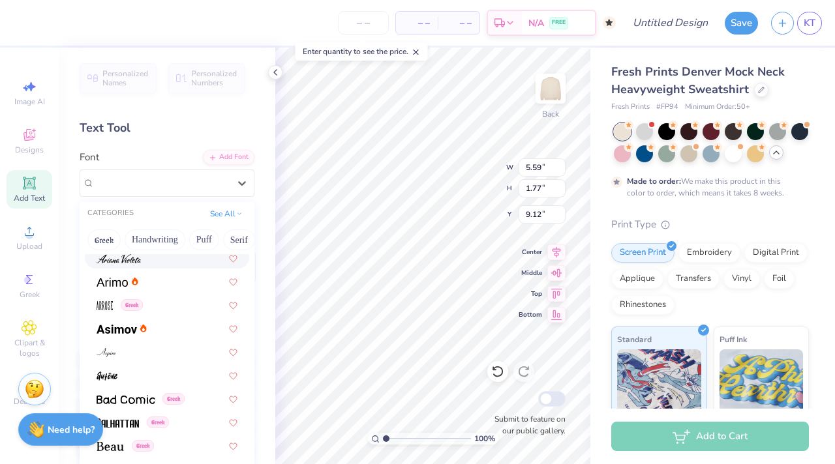
scroll to position [443, 0]
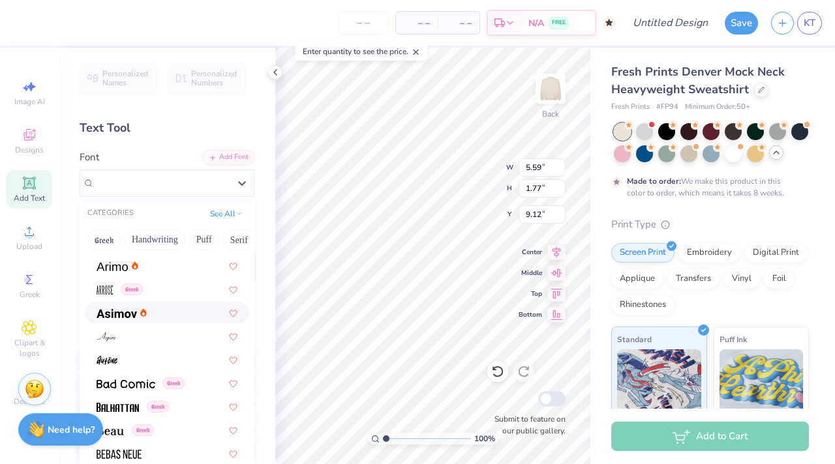
click at [124, 312] on img at bounding box center [116, 313] width 40 height 9
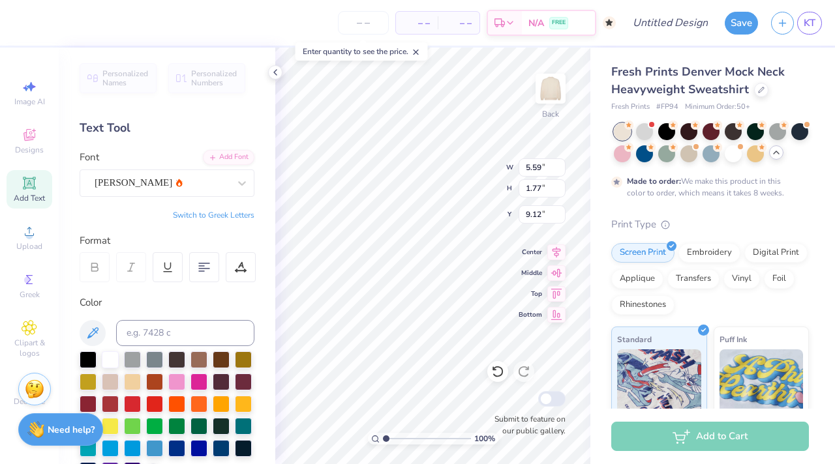
type input "5.78"
type input "1.72"
type input "9.14"
click at [130, 189] on div "Asimov" at bounding box center [161, 183] width 137 height 20
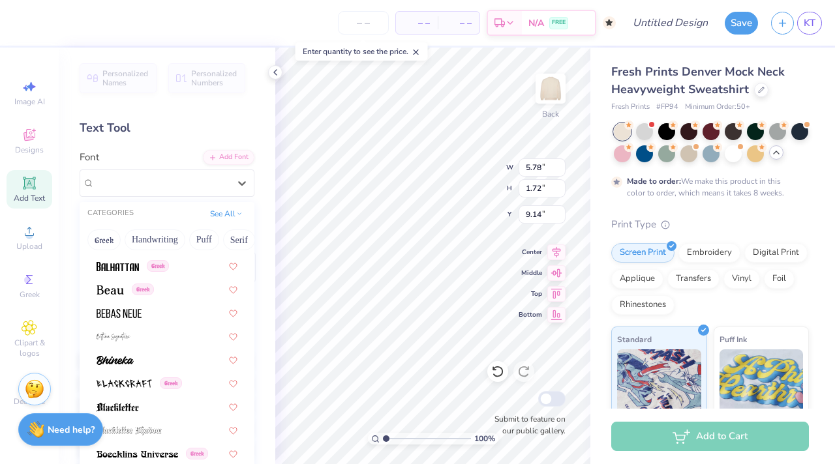
scroll to position [585, 0]
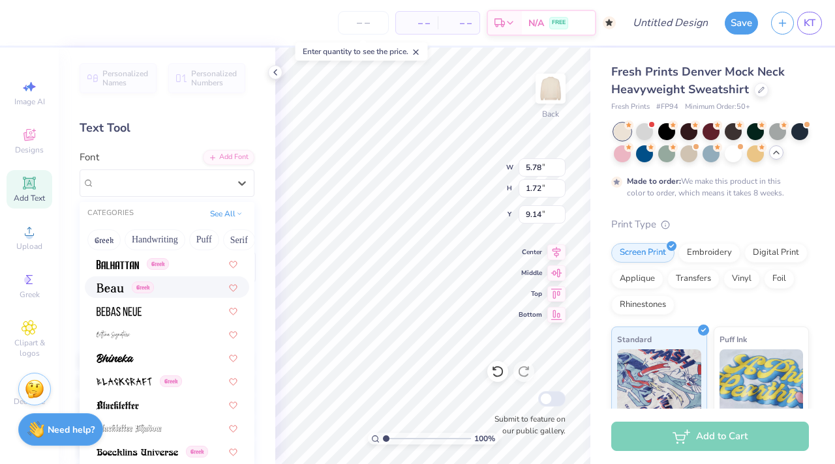
click at [104, 288] on img at bounding box center [109, 288] width 27 height 9
type input "5.43"
type input "1.67"
type input "9.16"
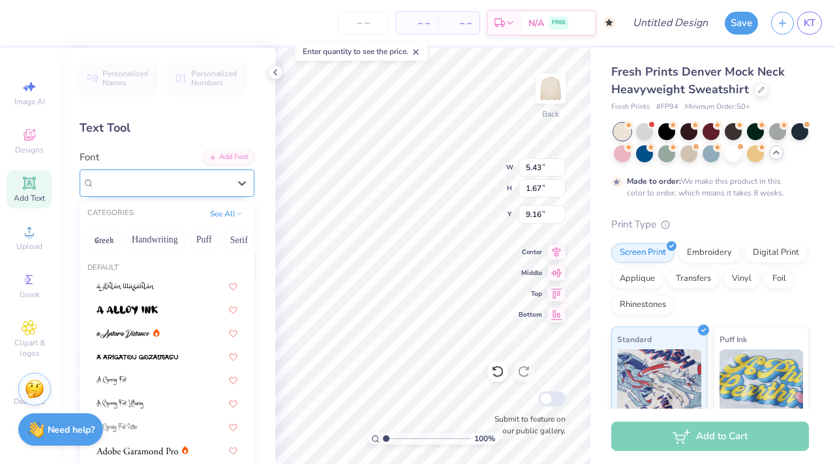
click at [168, 179] on div "Beau Greek" at bounding box center [161, 183] width 137 height 20
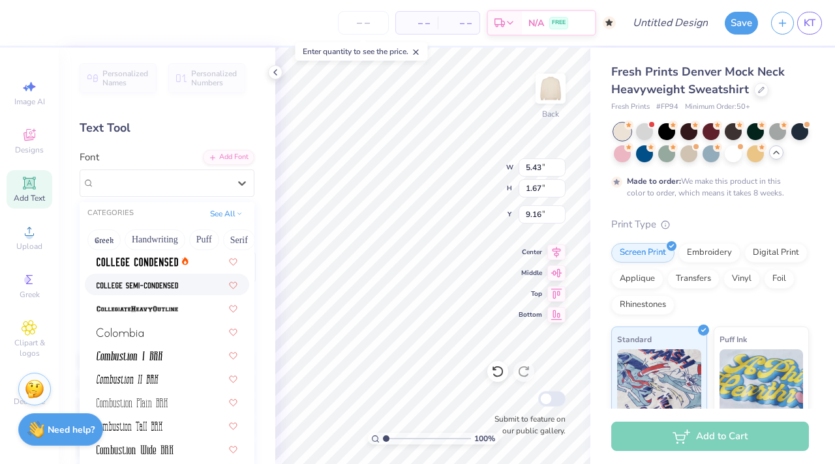
scroll to position [1738, 0]
click at [125, 305] on img at bounding box center [136, 308] width 81 height 9
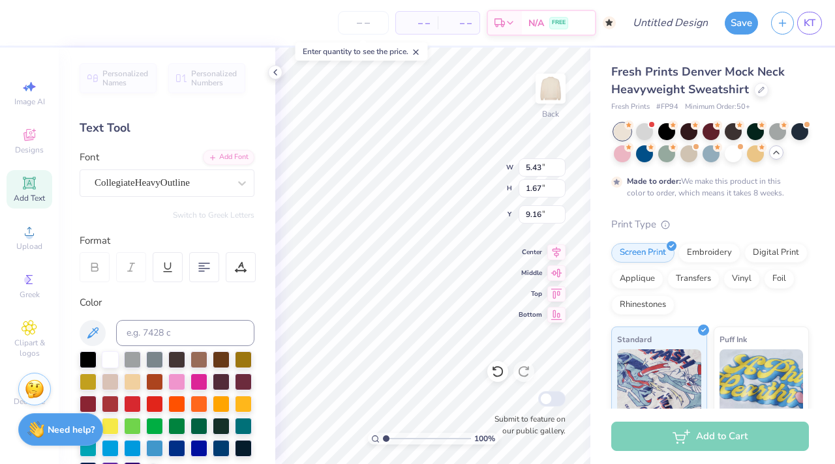
type input "6.56"
type input "1.79"
type input "9.10"
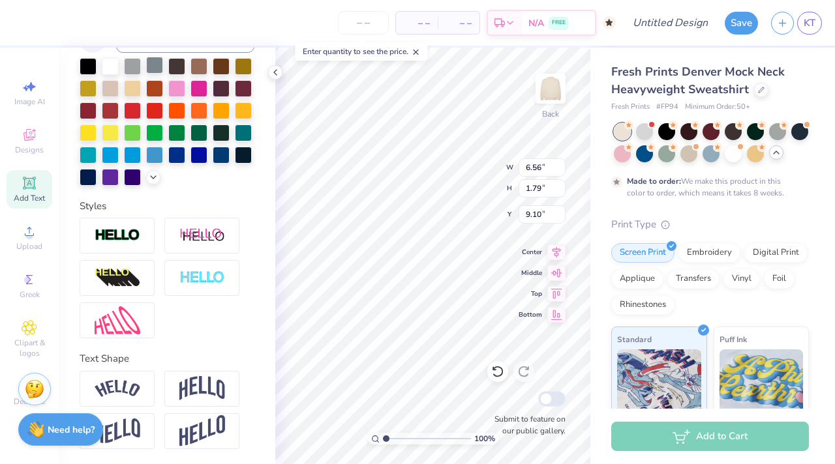
scroll to position [293, 0]
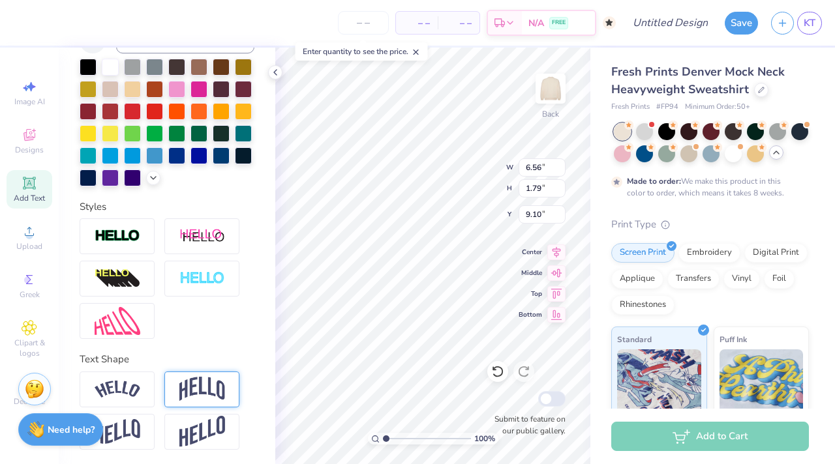
click at [192, 391] on img at bounding box center [202, 389] width 46 height 25
type input "2.81"
type input "8.60"
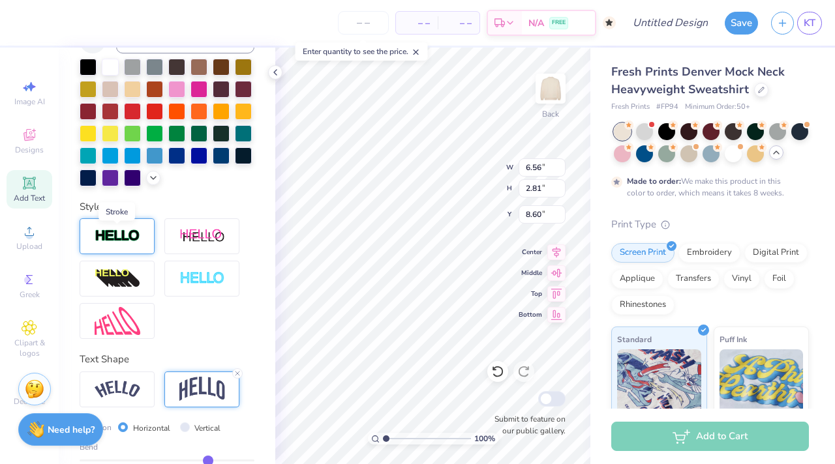
click at [107, 233] on img at bounding box center [118, 236] width 46 height 15
type input "6.59"
type input "2.84"
type input "8.58"
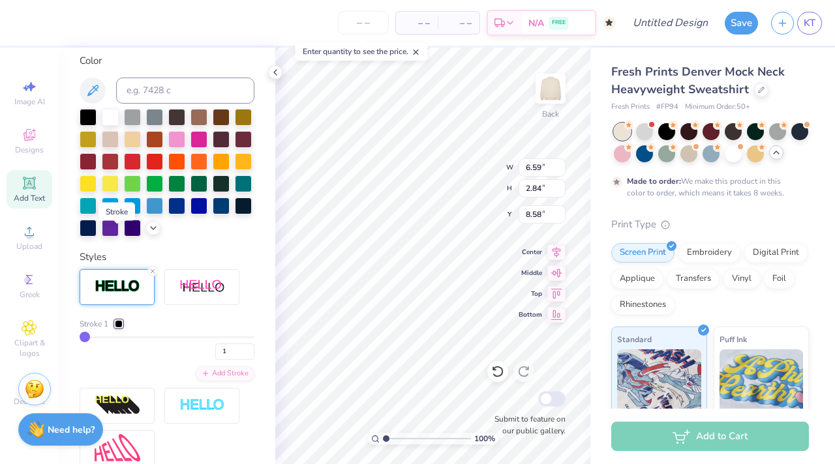
scroll to position [344, 0]
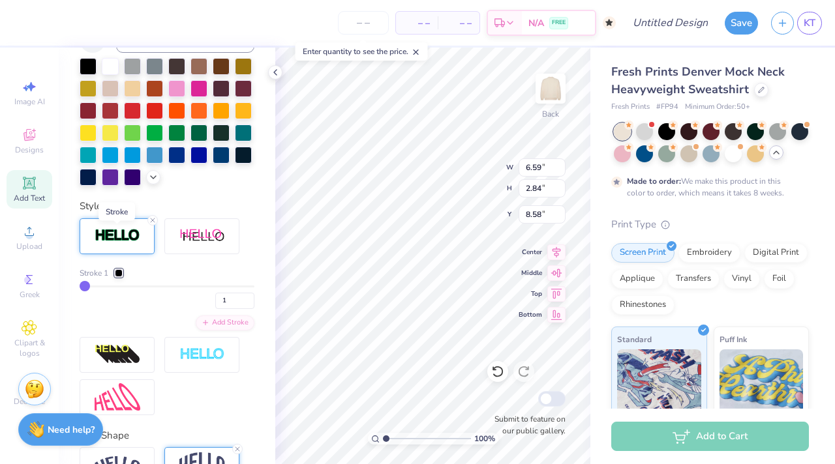
click at [102, 234] on img at bounding box center [118, 235] width 46 height 15
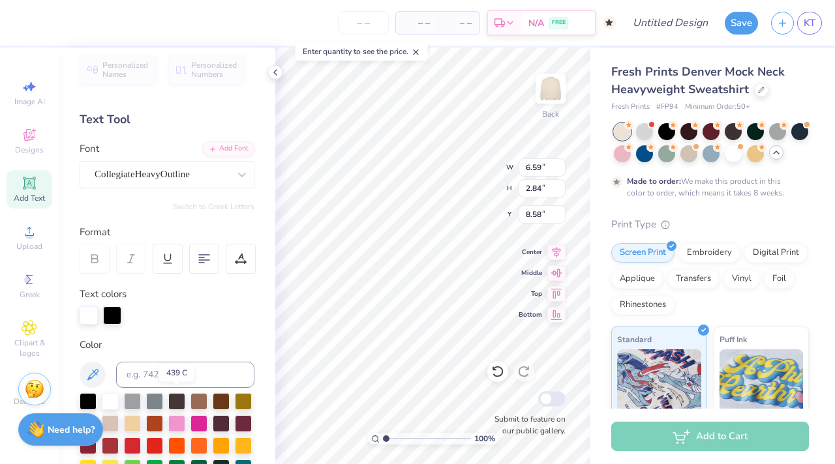
scroll to position [29, 0]
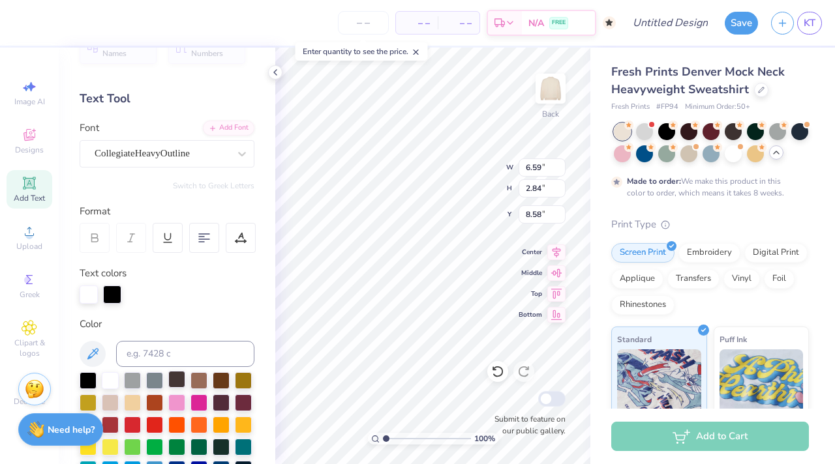
click at [175, 384] on div at bounding box center [176, 379] width 17 height 17
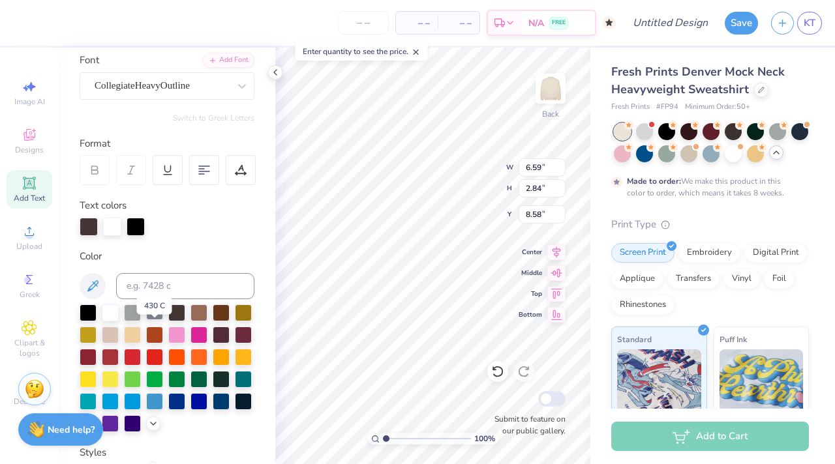
scroll to position [98, 0]
click at [155, 423] on icon at bounding box center [153, 422] width 10 height 10
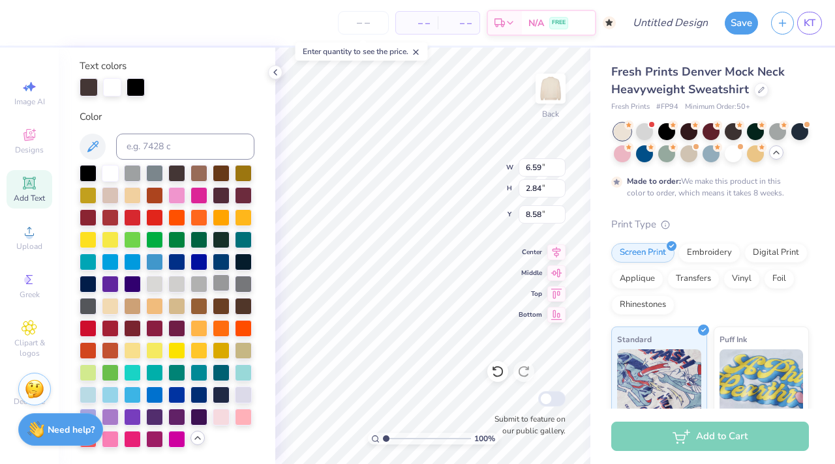
scroll to position [241, 0]
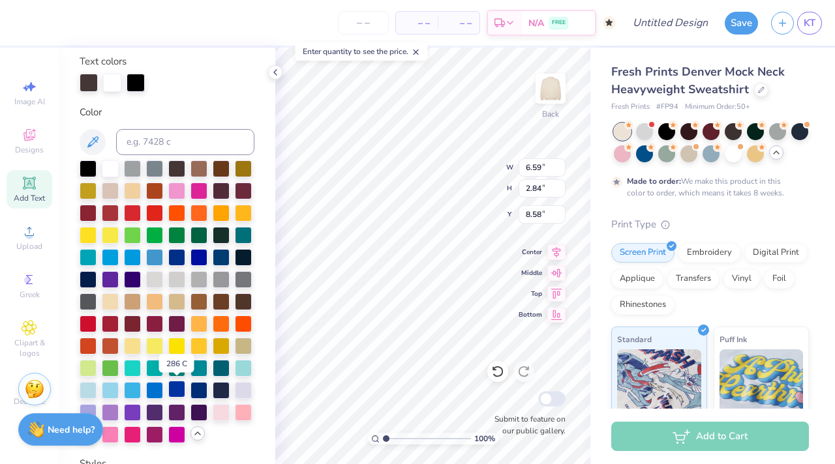
click at [179, 386] on div at bounding box center [176, 389] width 17 height 17
click at [198, 386] on div at bounding box center [198, 389] width 17 height 17
click at [175, 382] on div at bounding box center [176, 389] width 17 height 17
click at [202, 382] on div at bounding box center [198, 389] width 17 height 17
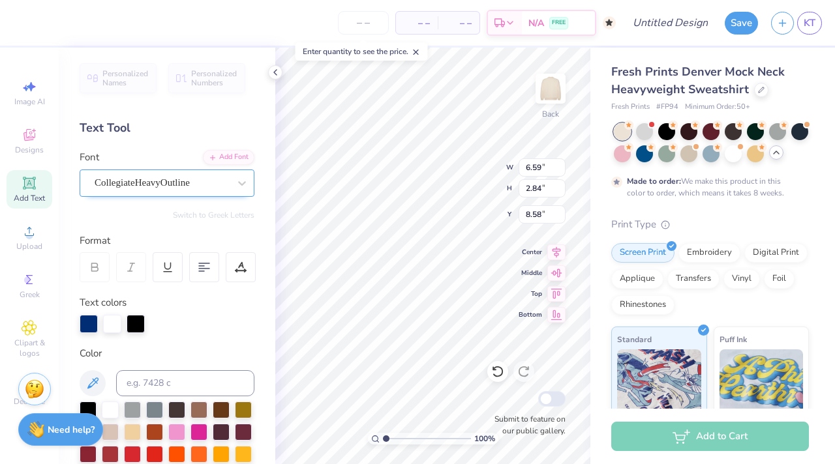
click at [172, 180] on div "CollegiateHeavyOutline" at bounding box center [161, 183] width 137 height 20
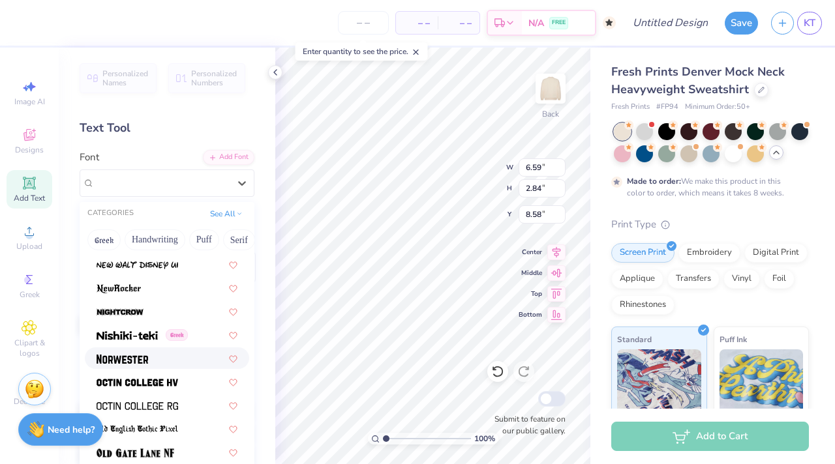
scroll to position [5037, 0]
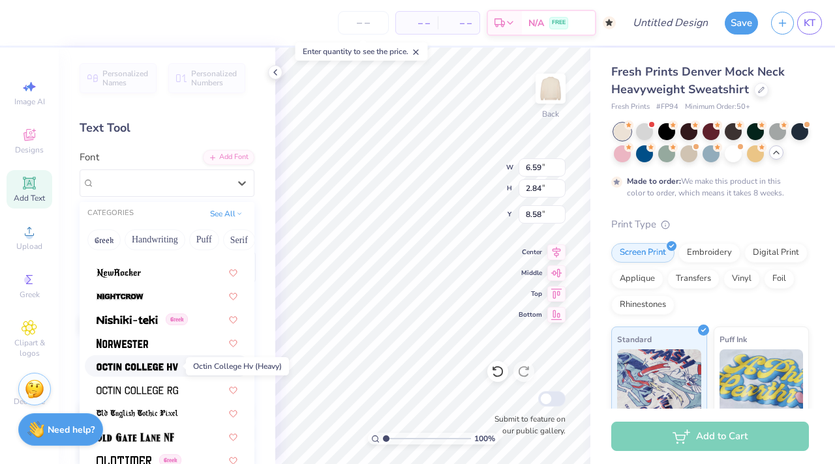
click at [164, 365] on img at bounding box center [136, 367] width 81 height 9
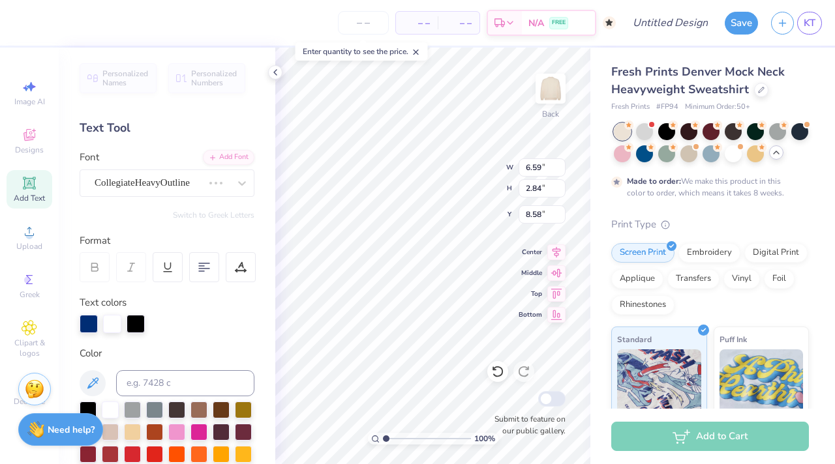
type input "5.18"
type input "2.45"
type input "8.77"
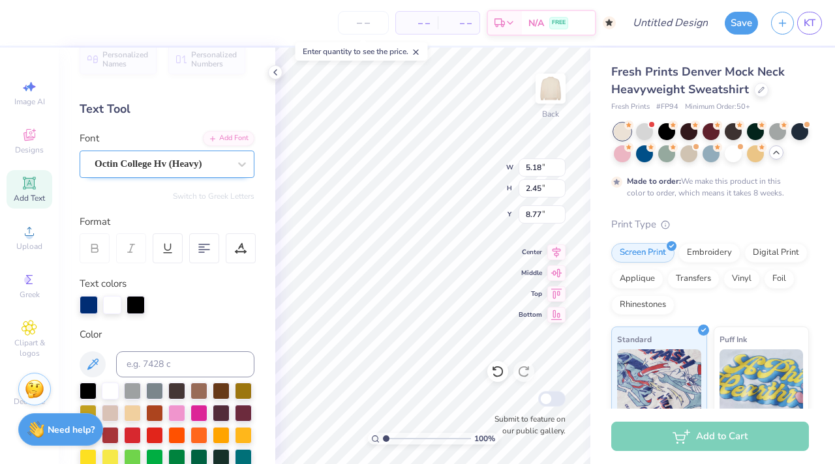
click at [167, 169] on div "Octin College Hv (Heavy)" at bounding box center [161, 164] width 137 height 20
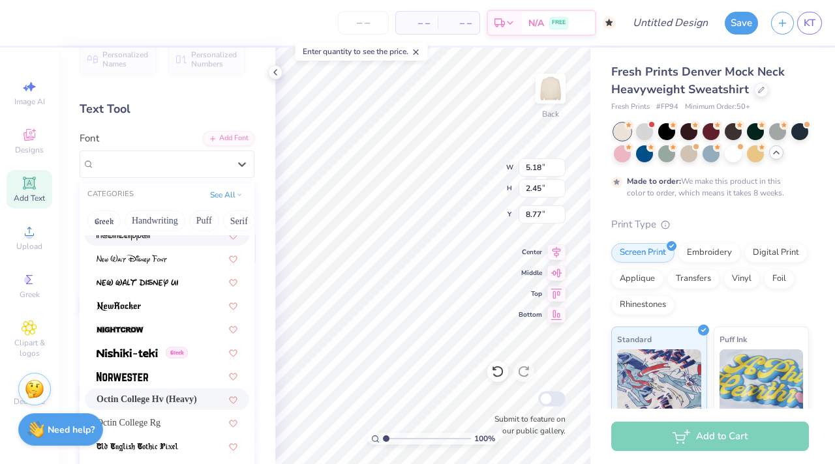
scroll to position [5027, 0]
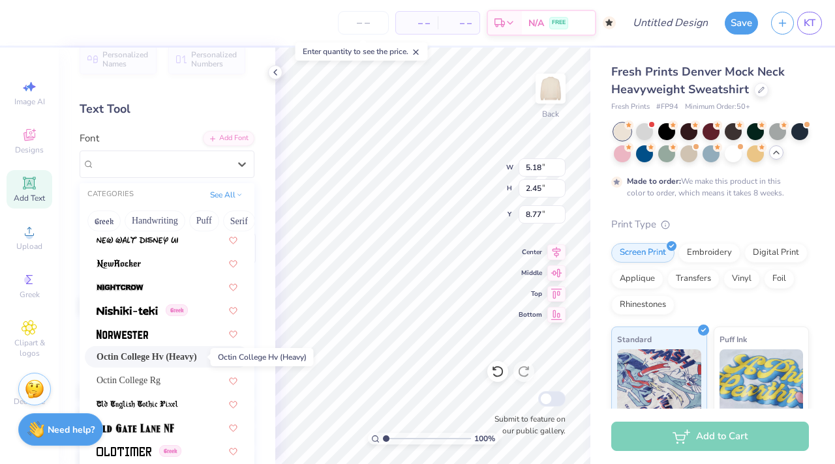
click at [168, 363] on span "Octin College Hv (Heavy)" at bounding box center [146, 357] width 100 height 14
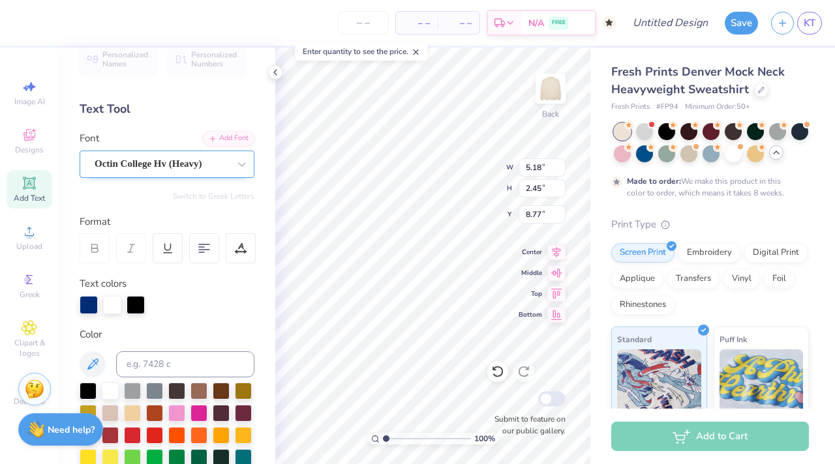
click at [197, 166] on div "Octin College Hv (Heavy)" at bounding box center [161, 164] width 137 height 20
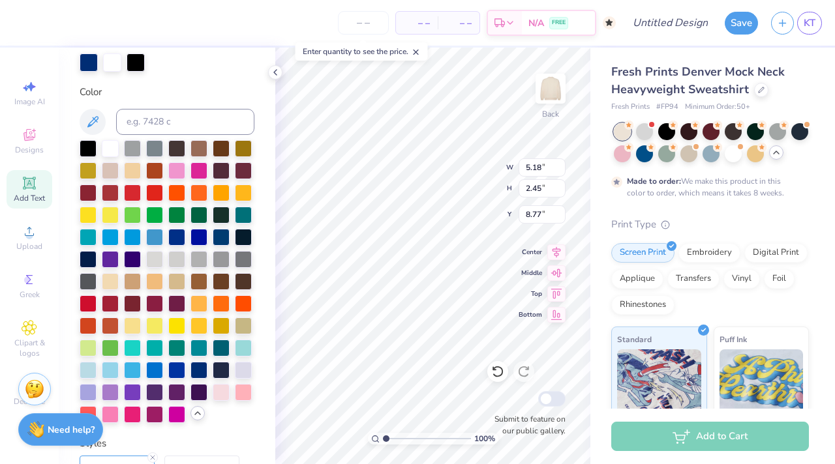
scroll to position [0, 0]
type textarea "Delta zeTA"
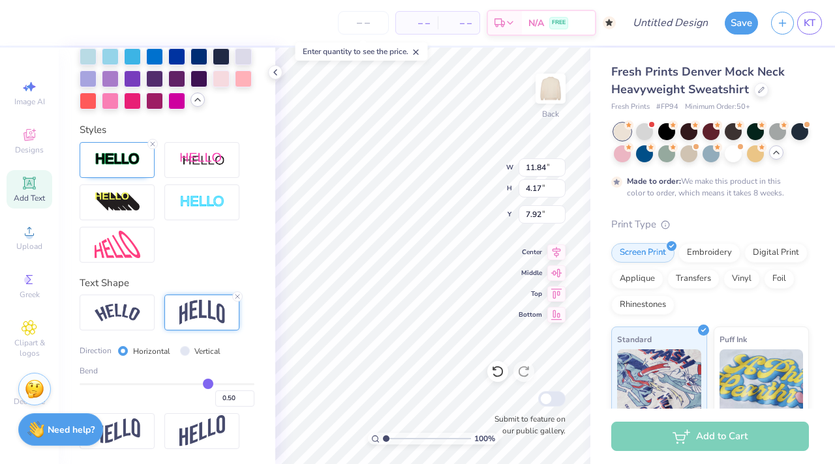
type input "0.47"
type input "0.46"
type input "0.45"
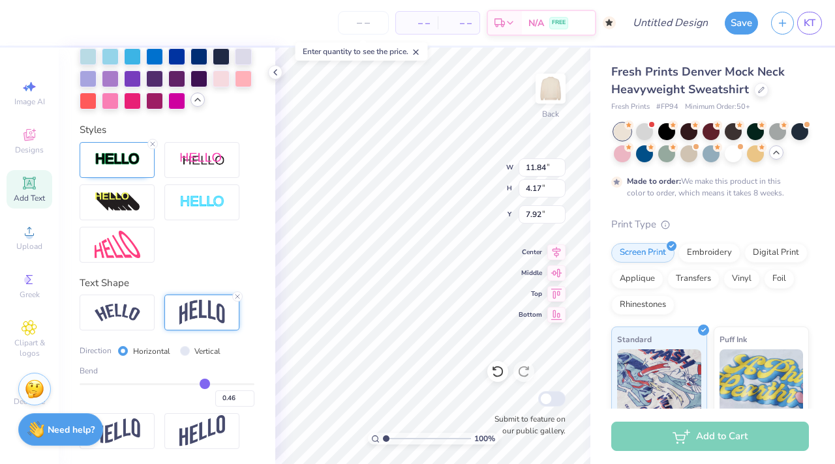
type input "0.45"
type input "0.44"
type input "0.43"
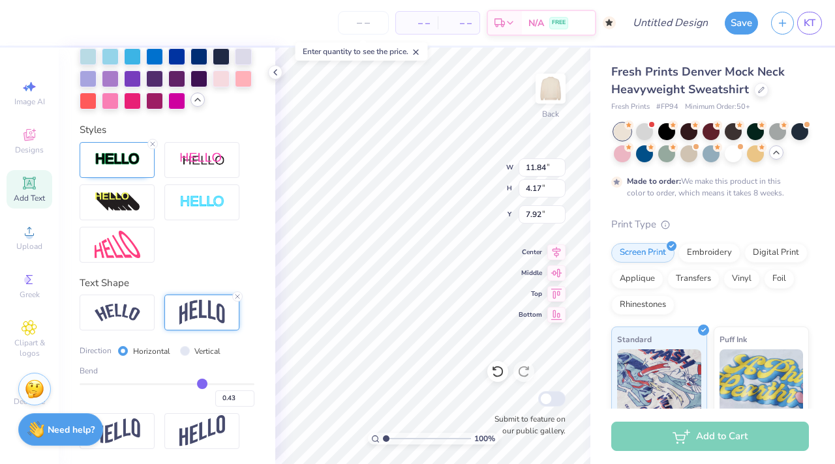
type input "0.42"
type input "0.41"
type input "0.4"
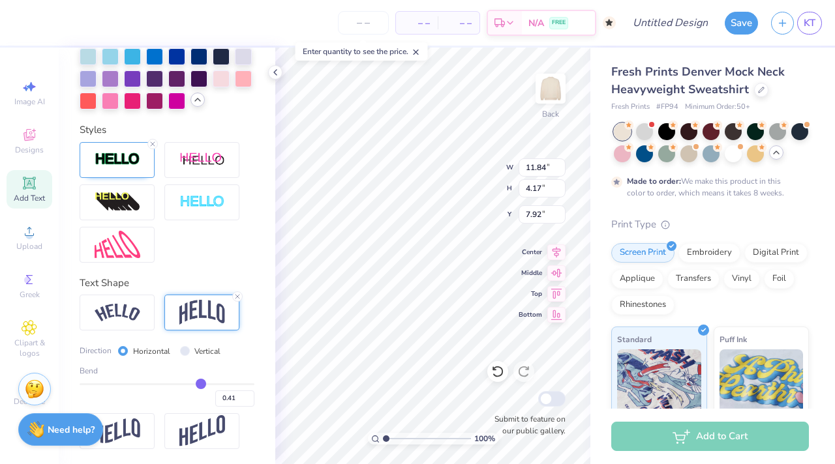
type input "0.40"
type input "0.39"
type input "0.38"
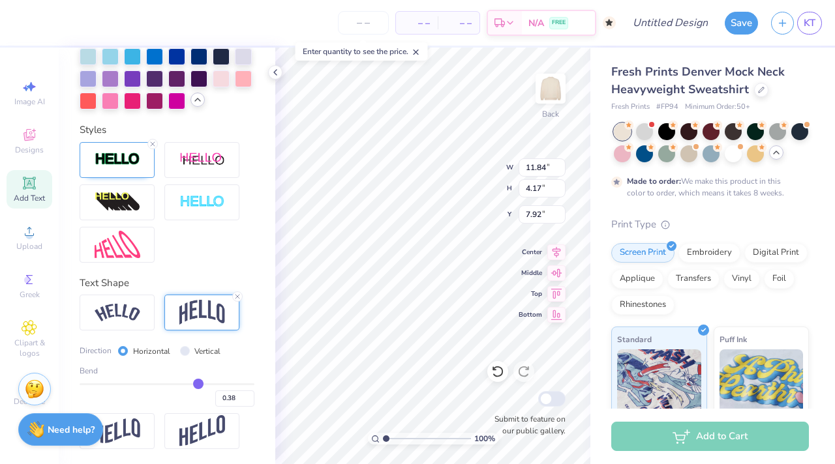
type input "0.37"
type input "0.36"
type input "0.35"
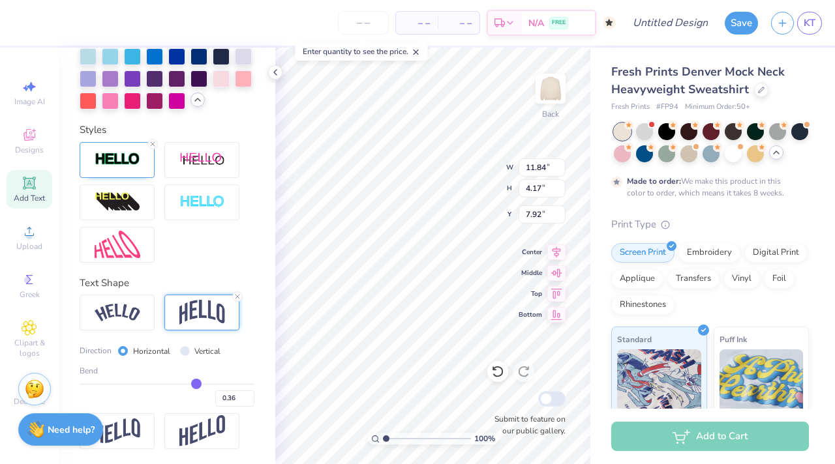
type input "0.35"
type input "0.34"
type input "0.33"
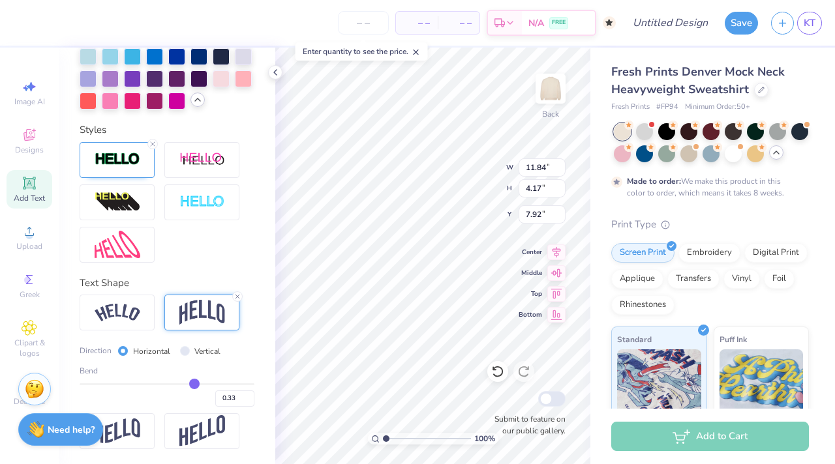
type input "0.32"
type input "0.31"
type input "0.3"
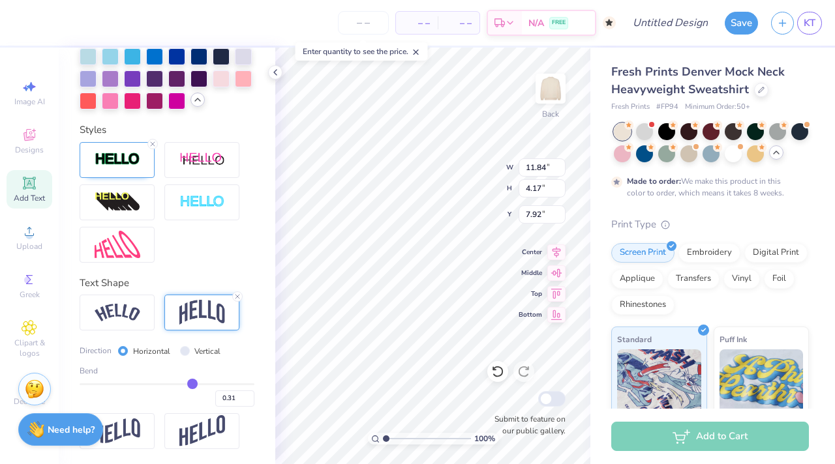
type input "0.30"
type input "0.29"
type input "0.28"
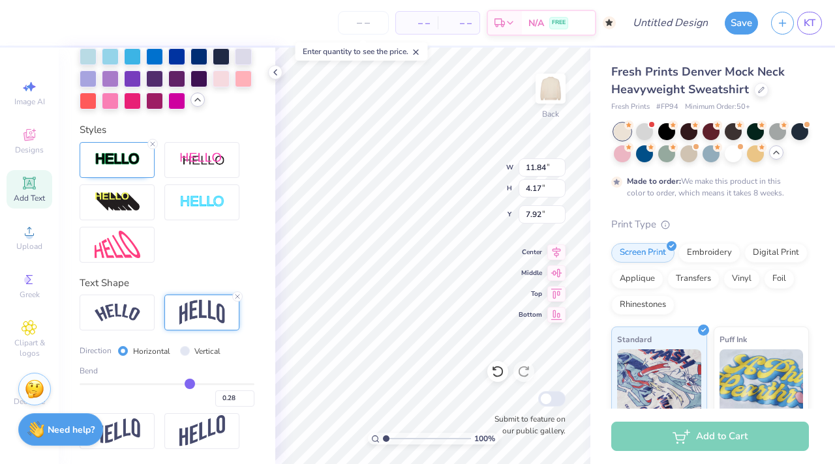
type input "0.27"
type input "0.26"
type input "0.25"
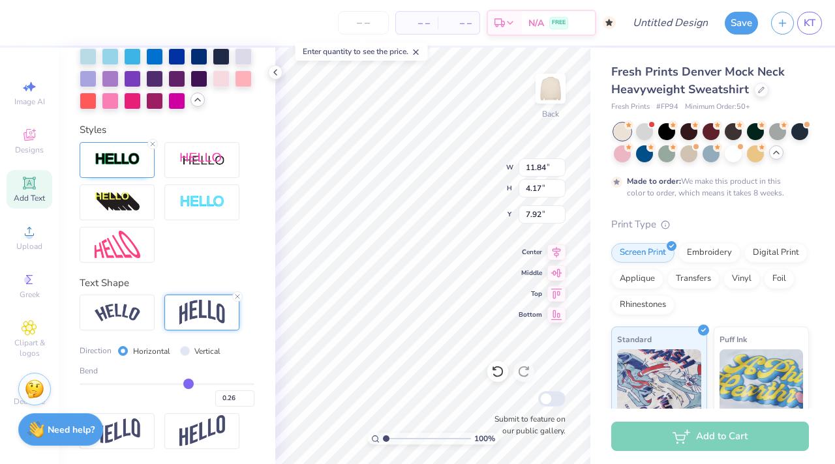
type input "0.25"
type input "0.24"
drag, startPoint x: 205, startPoint y: 383, endPoint x: 186, endPoint y: 382, distance: 19.0
type input "0.24"
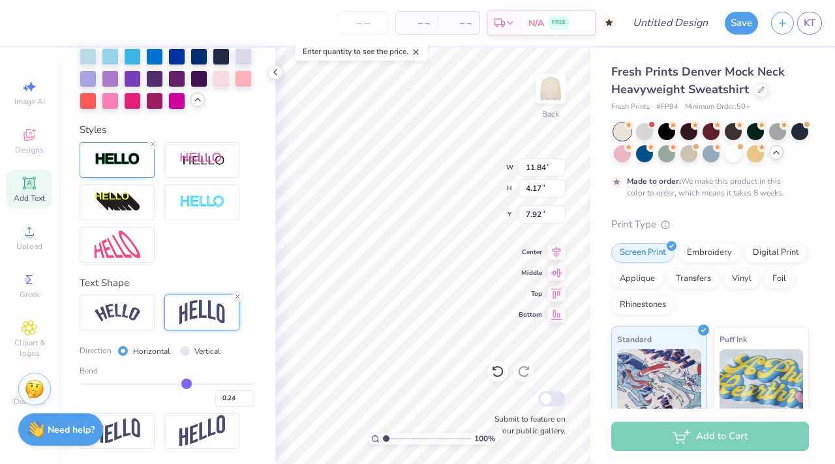
click at [186, 383] on input "range" at bounding box center [167, 384] width 175 height 2
type input "2.85"
type input "8.58"
type input "0.22"
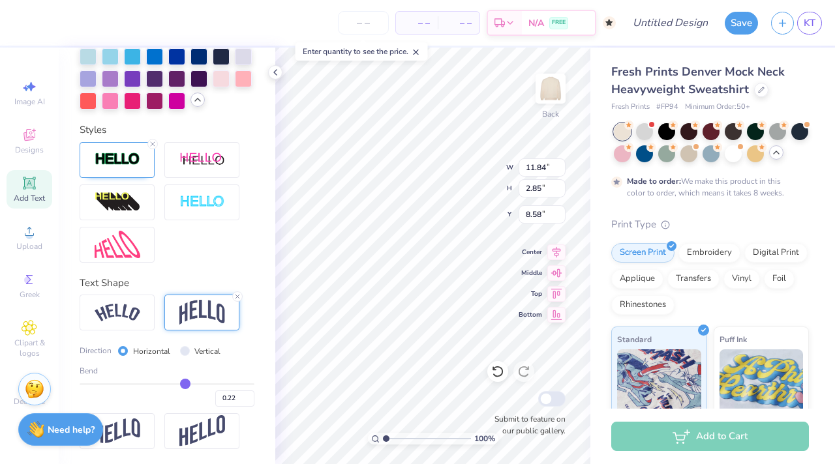
type input "0.23"
type input "0.24"
type input "0.25"
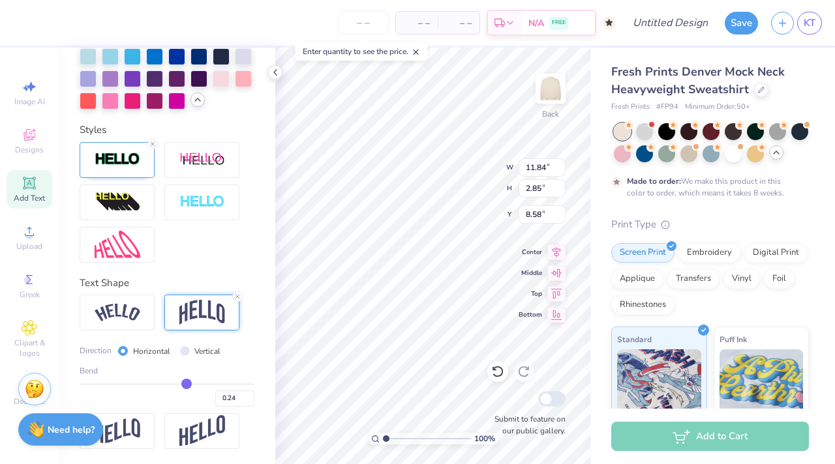
type input "0.25"
type input "0.26"
click at [188, 383] on input "range" at bounding box center [167, 384] width 175 height 2
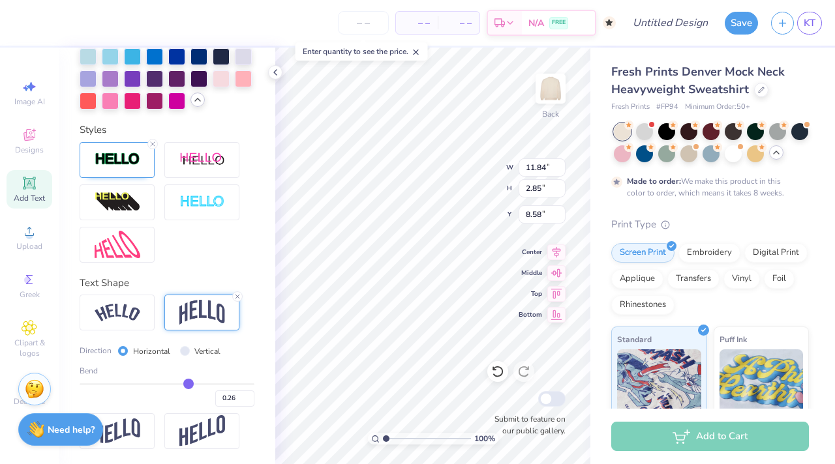
type input "2.94"
type input "8.53"
click at [559, 215] on div "100 % Back W 11.84 11.84 " H 2.94 2.94 " Y 8.53 8.53 " Center Middle Top Bottom…" at bounding box center [432, 256] width 315 height 417
type input "4.81"
click at [698, 252] on div "Embroidery" at bounding box center [709, 251] width 62 height 20
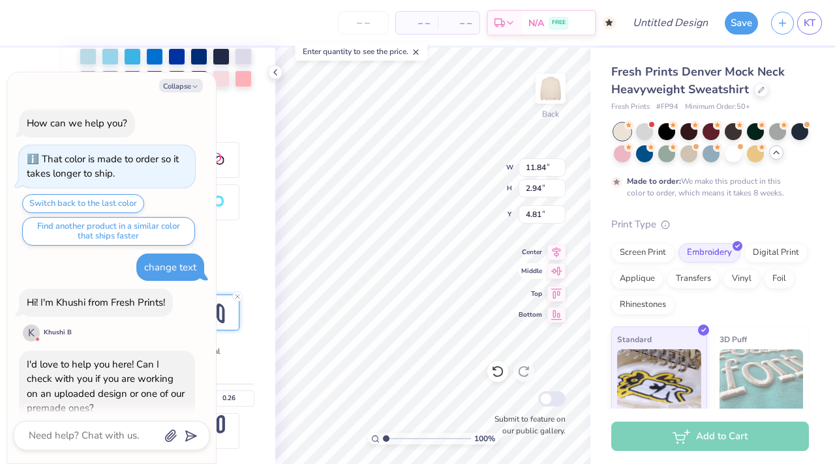
scroll to position [44, 0]
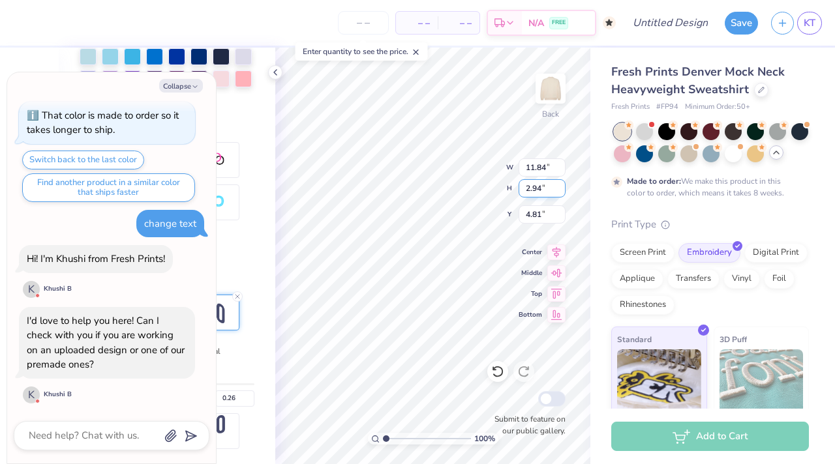
type textarea "x"
type input "4.47"
click at [531, 194] on div "100 % Back W 11.84 11.84 " H 2.94 2.94 " Y 4.47 4.47 " Center Middle Top Bottom…" at bounding box center [432, 256] width 315 height 417
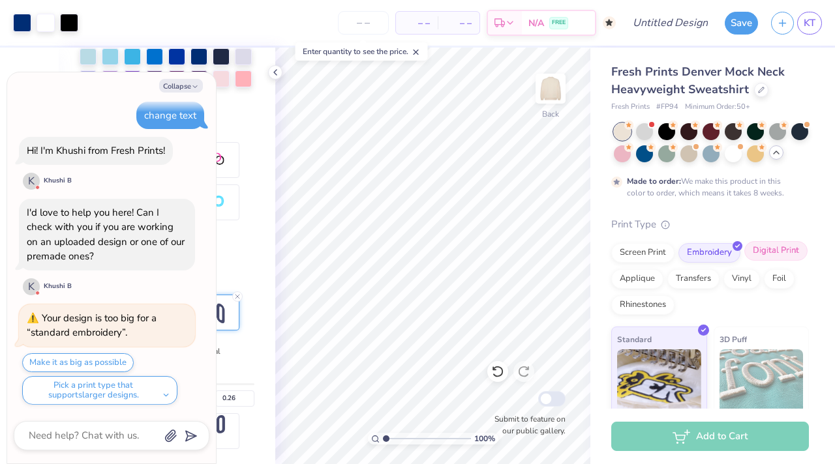
click at [779, 250] on div "Digital Print" at bounding box center [775, 251] width 63 height 20
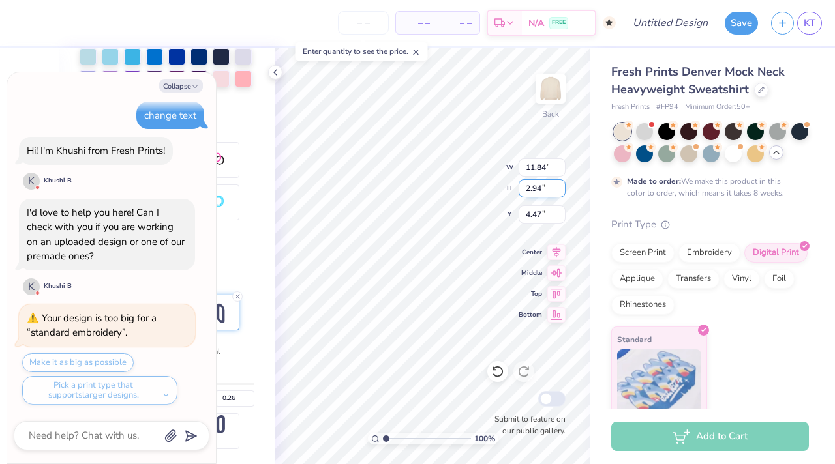
click at [539, 183] on div "100 % Back W 11.84 11.84 " H 2.94 2.94 " Y 4.47 4.47 " Center Middle Top Bottom…" at bounding box center [432, 256] width 315 height 417
click at [67, 364] on div "Make it as big as possible Pick a print type that supports larger designs." at bounding box center [108, 379] width 173 height 52
click at [78, 356] on div "Make it as big as possible Pick a print type that supports larger designs." at bounding box center [108, 379] width 173 height 52
click at [86, 359] on div "Make it as big as possible Pick a print type that supports larger designs." at bounding box center [108, 379] width 173 height 52
click at [643, 285] on div "Applique" at bounding box center [637, 277] width 52 height 20
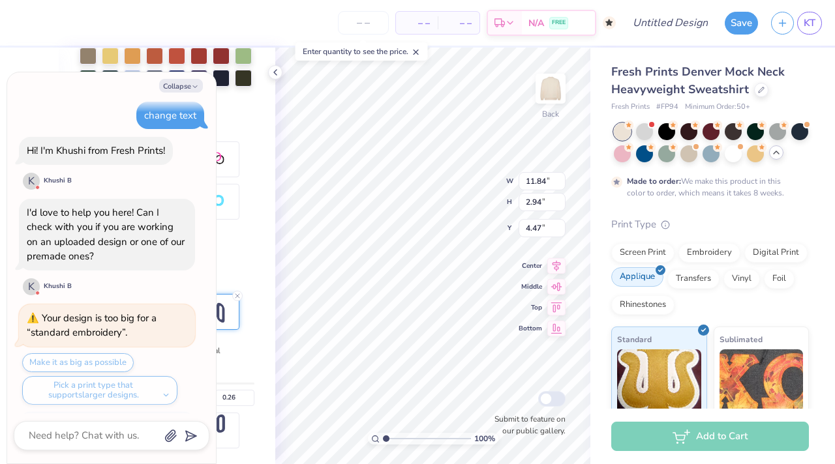
scroll to position [464, 0]
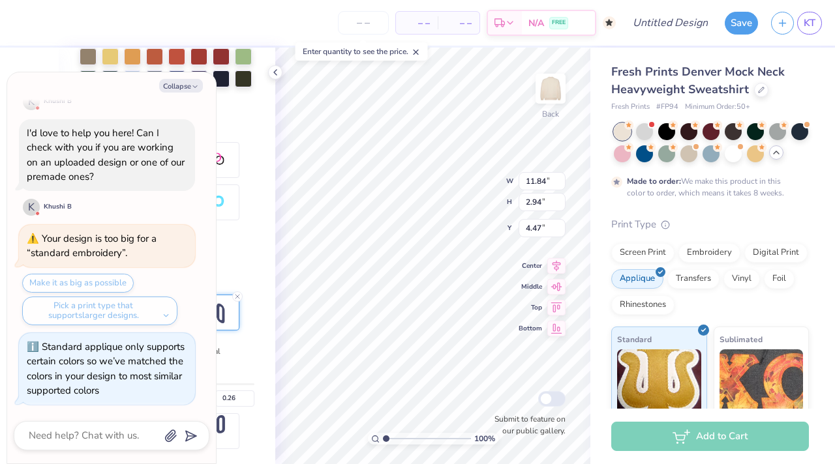
type textarea "x"
type input "4.39"
click at [539, 173] on div "100 % Back W 11.84 11.84 " H 2.94 2.94 " Y 4.39 4.39 " Center Middle Top Bottom…" at bounding box center [432, 256] width 315 height 417
click at [680, 284] on div "Transfers" at bounding box center [693, 277] width 52 height 20
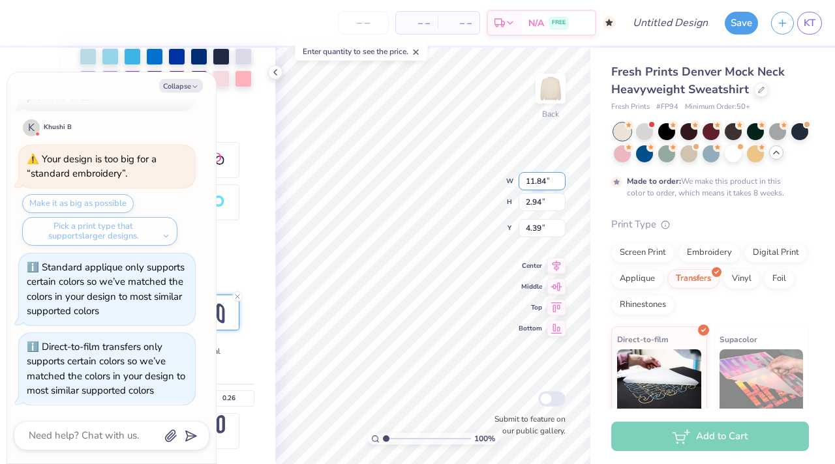
click at [561, 182] on div "100 % Back W 11.84 11.84 " H 2.94 2.94 " Y 4.39 4.39 " Center Middle Top Bottom…" at bounding box center [432, 256] width 315 height 417
type textarea "x"
type input "3.98"
click at [737, 272] on div "Vinyl" at bounding box center [741, 277] width 37 height 20
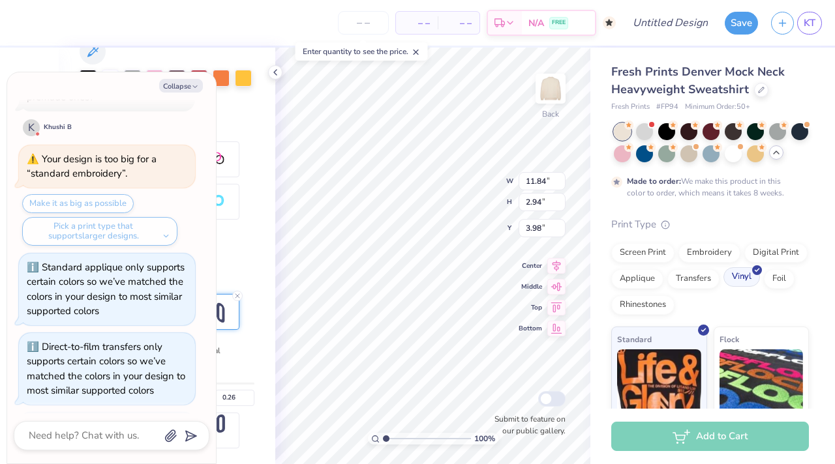
scroll to position [331, 0]
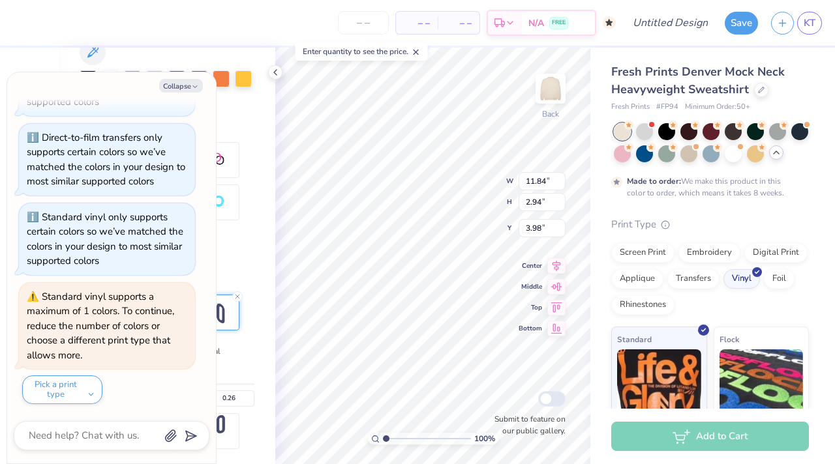
click at [651, 313] on div "Rhinestones" at bounding box center [642, 305] width 63 height 20
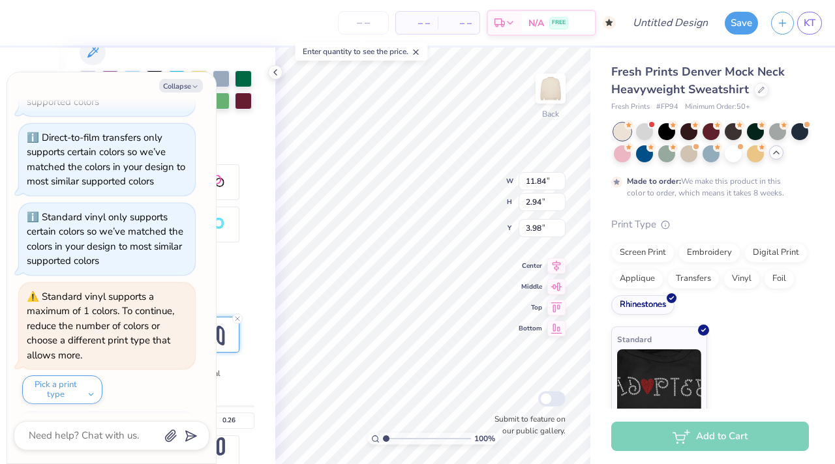
scroll to position [353, 0]
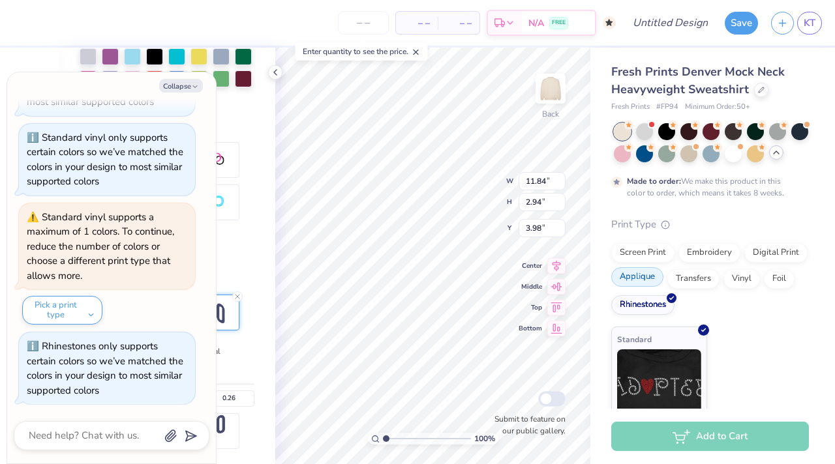
click at [635, 288] on div "Screen Print Embroidery Digital Print Applique Transfers Vinyl Foil Rhinestones" at bounding box center [710, 279] width 198 height 72
click at [638, 247] on div "Screen Print" at bounding box center [642, 251] width 63 height 20
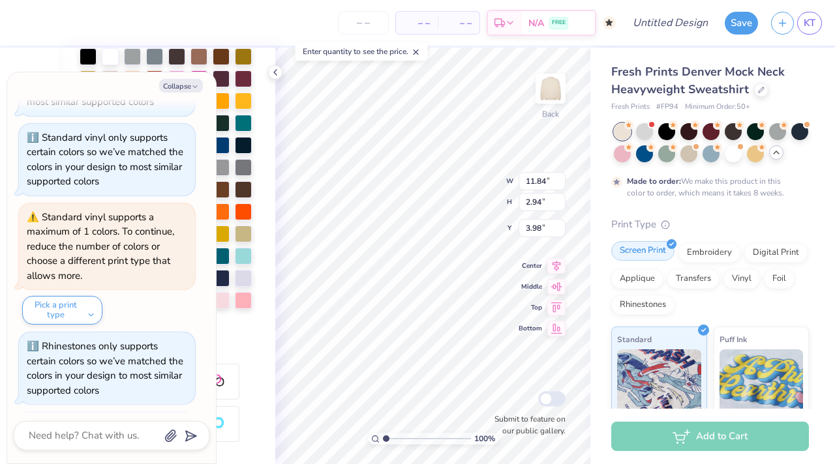
scroll to position [575, 0]
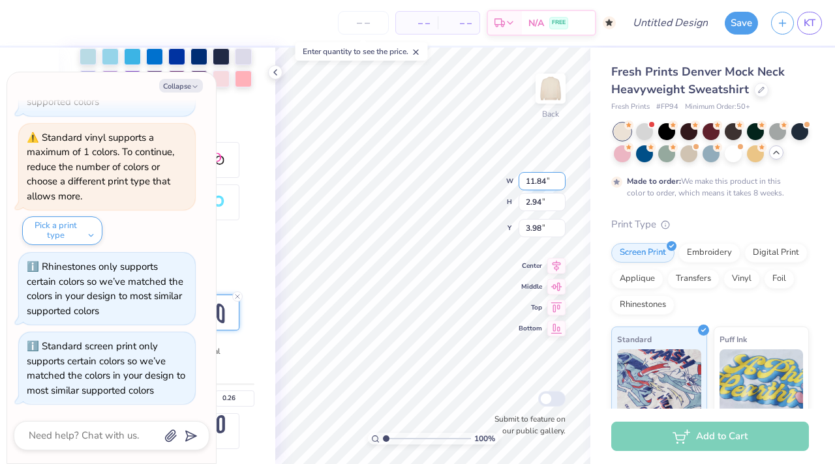
type textarea "x"
type input "5.07"
click at [471, 158] on div "100 % Back W 11.84 11.84 " H 2.94 2.94 " Y 5.07 5.07 " Center Middle Top Bottom…" at bounding box center [432, 256] width 315 height 417
type textarea "x"
type input "3.00"
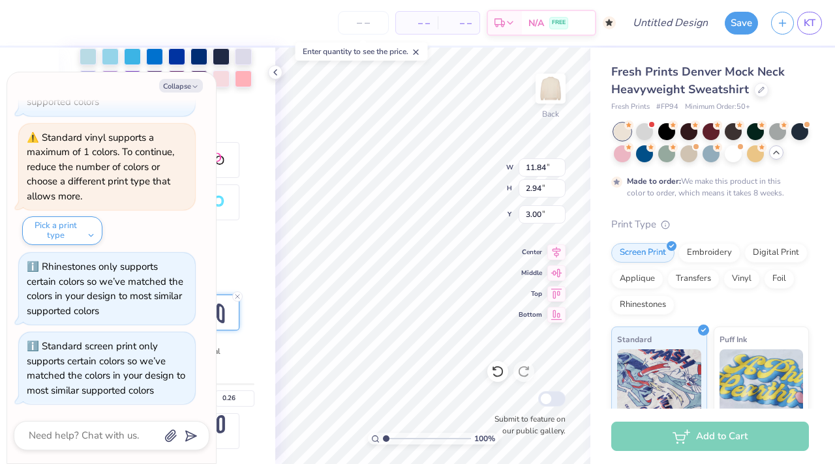
type textarea "x"
type input "3.88"
click at [535, 182] on div "100 % Back W 11.84 11.84 " H 2.94 2.94 " Y 3.88 3.88 " Center Middle Top Bottom…" at bounding box center [432, 256] width 315 height 417
click at [188, 88] on button "Collapse" at bounding box center [181, 86] width 44 height 14
type textarea "x"
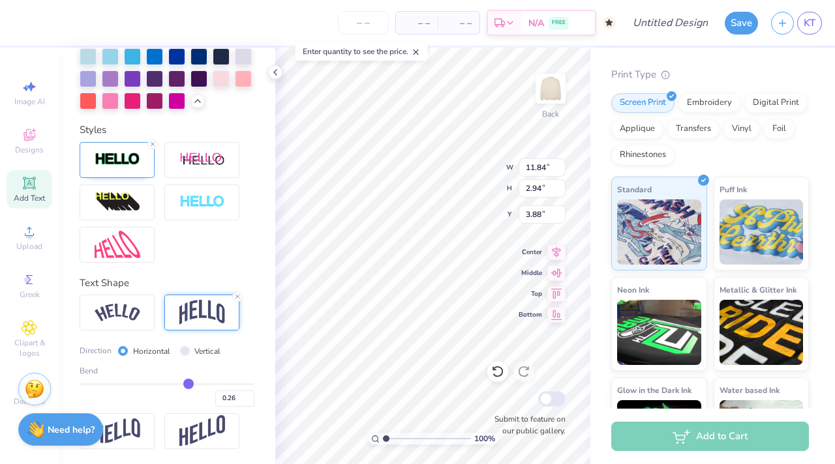
scroll to position [192, 0]
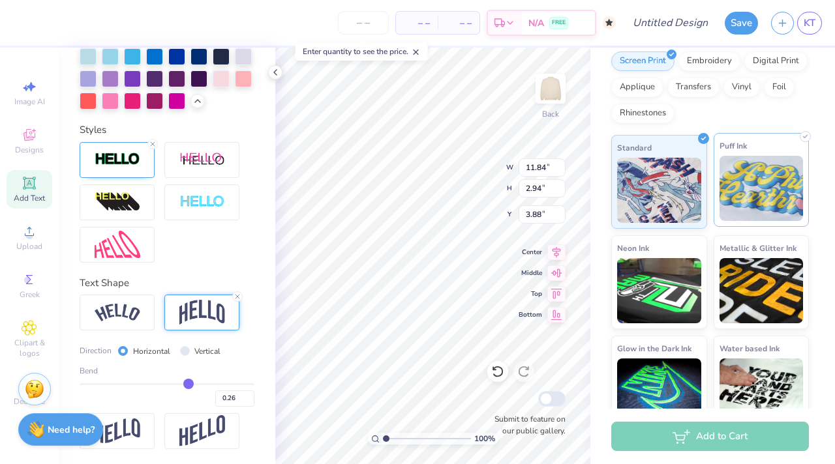
click at [752, 205] on img at bounding box center [761, 188] width 84 height 65
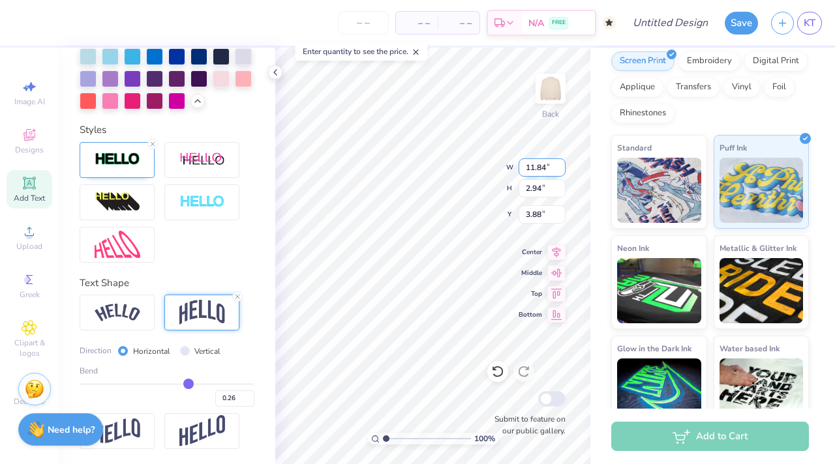
click at [538, 171] on div "100 % Back W 11.84 11.84 " H 2.94 2.94 " Y 3.88 3.88 " Center Middle Top Bottom…" at bounding box center [432, 256] width 315 height 417
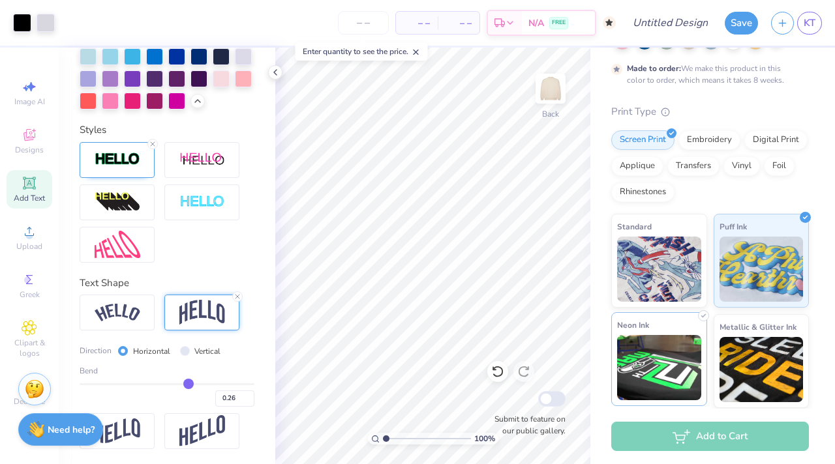
scroll to position [80, 0]
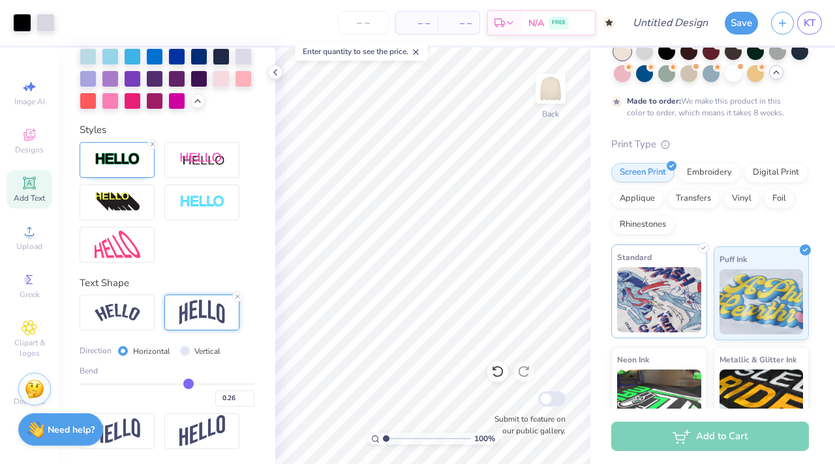
click at [673, 292] on img at bounding box center [659, 299] width 84 height 65
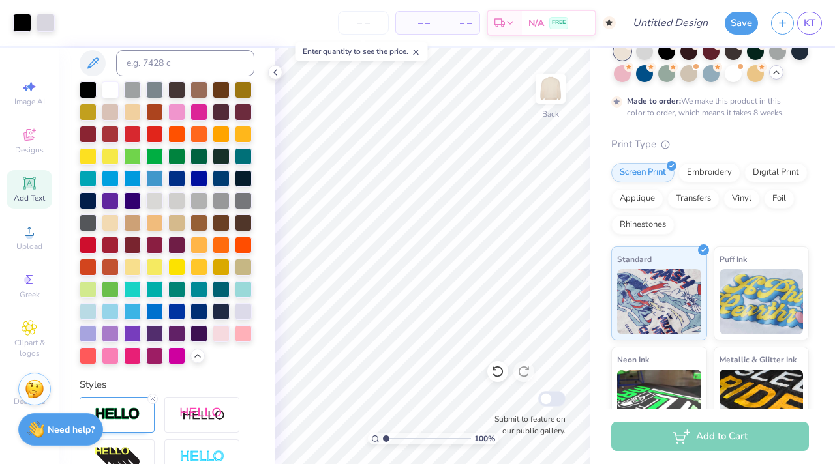
scroll to position [0, 0]
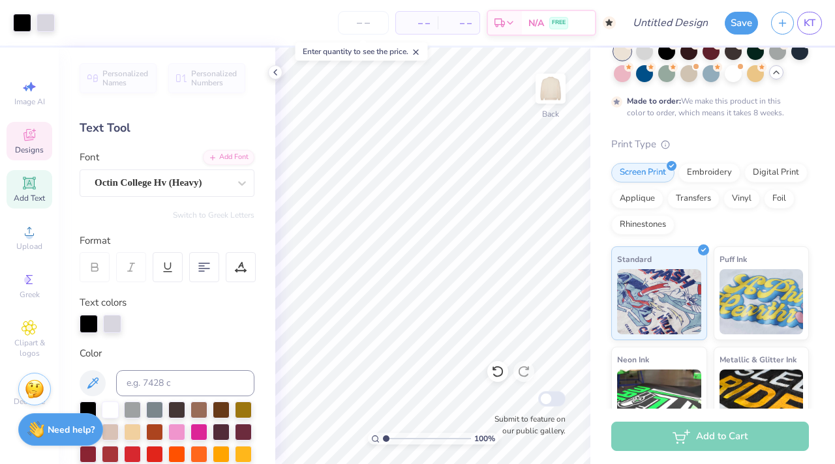
click at [37, 155] on span "Designs" at bounding box center [29, 150] width 29 height 10
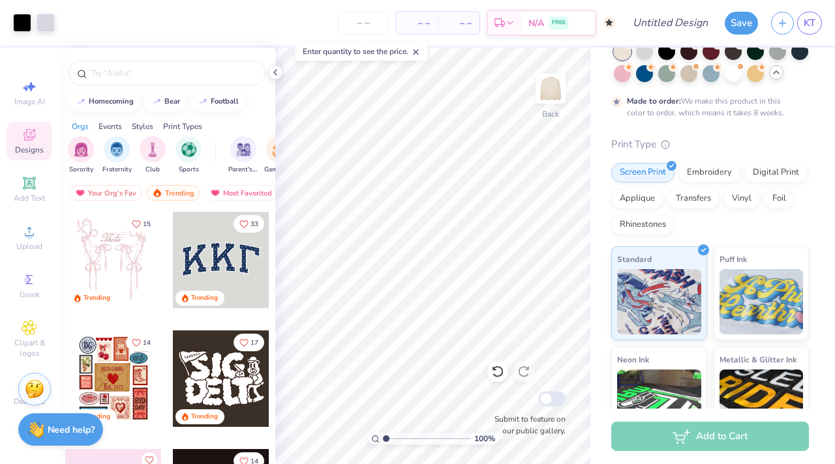
click at [229, 277] on div at bounding box center [221, 260] width 96 height 96
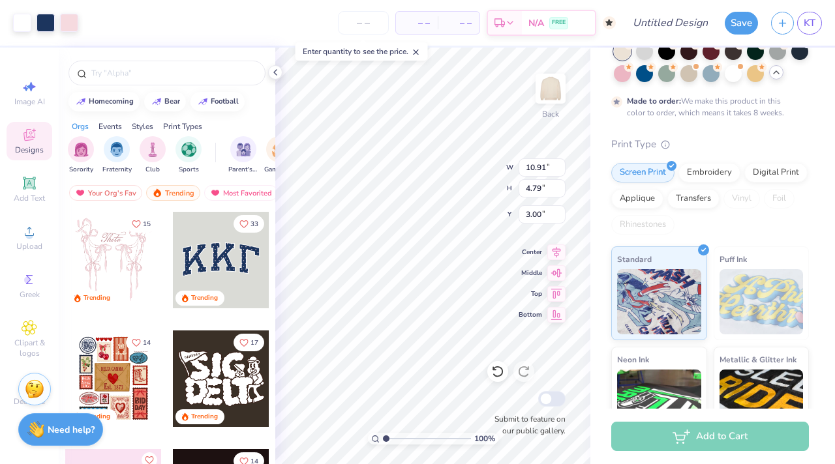
type input "7.61"
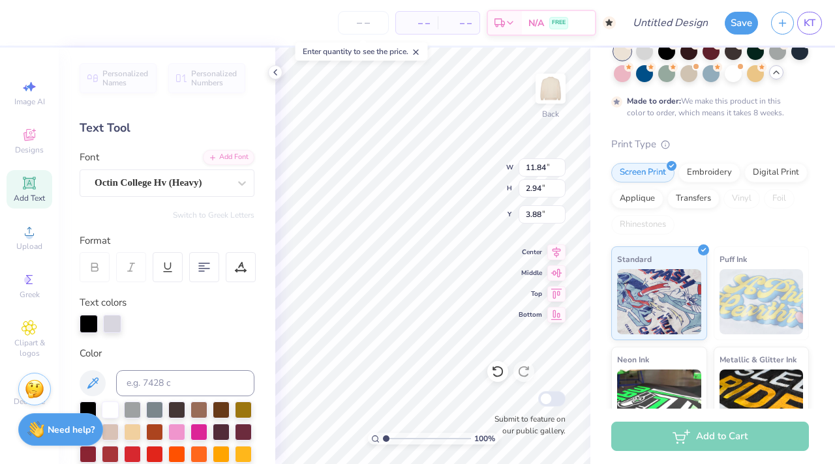
type input "10.72"
type input "4.57"
type input "7.71"
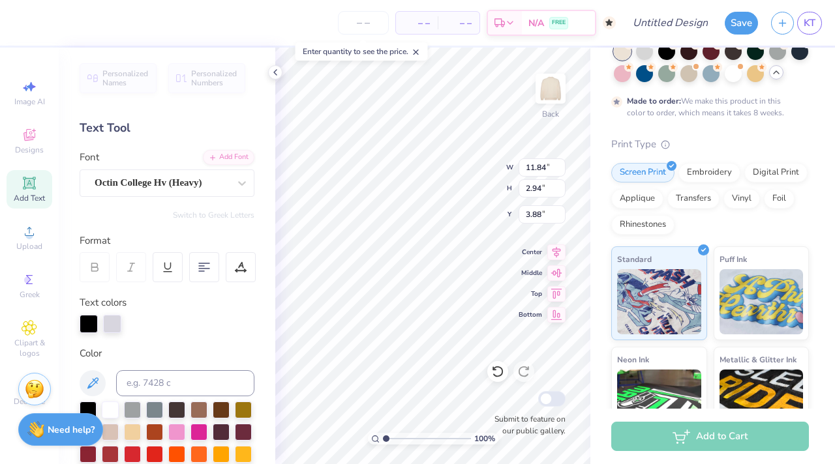
type textarea "Dz"
click at [547, 166] on div "100 % Back W 2.59 2.59 " H 1.99 1.99 " Y 4.36 4.36 " Center Middle Top Bottom S…" at bounding box center [432, 256] width 315 height 417
type input "5.56"
type input "4.27"
type input "4.17"
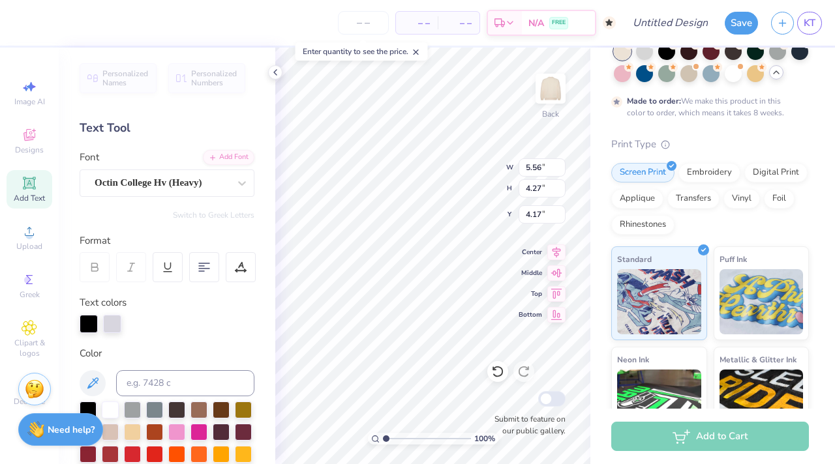
type input "6.79"
type input "5.21"
type input "4.06"
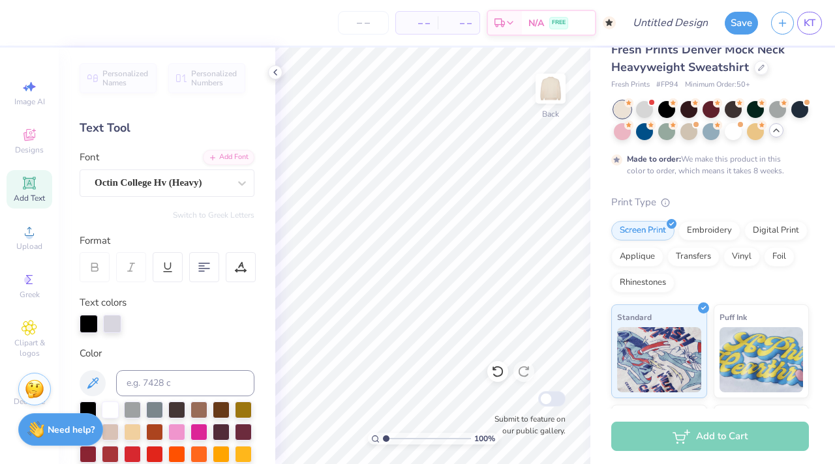
scroll to position [7, 0]
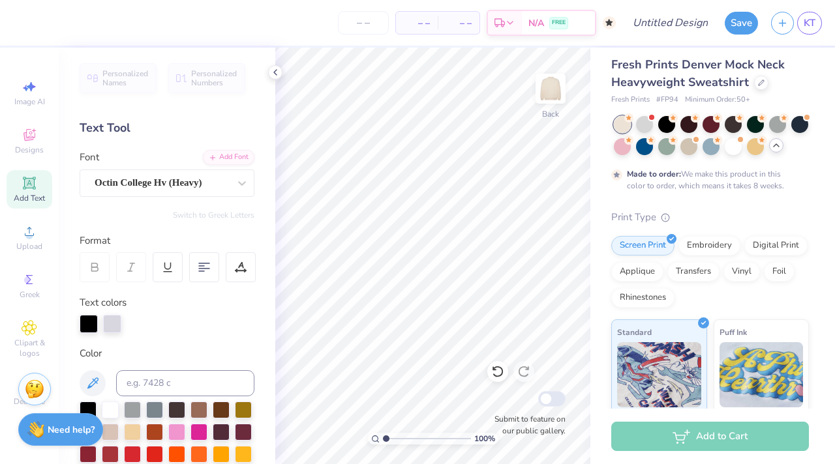
click at [775, 147] on icon at bounding box center [776, 145] width 10 height 10
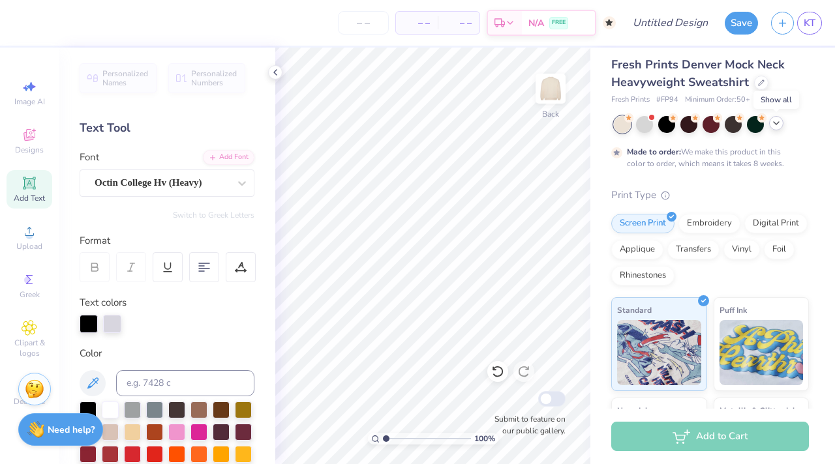
click at [775, 132] on div at bounding box center [711, 124] width 195 height 17
click at [777, 120] on icon at bounding box center [776, 123] width 10 height 10
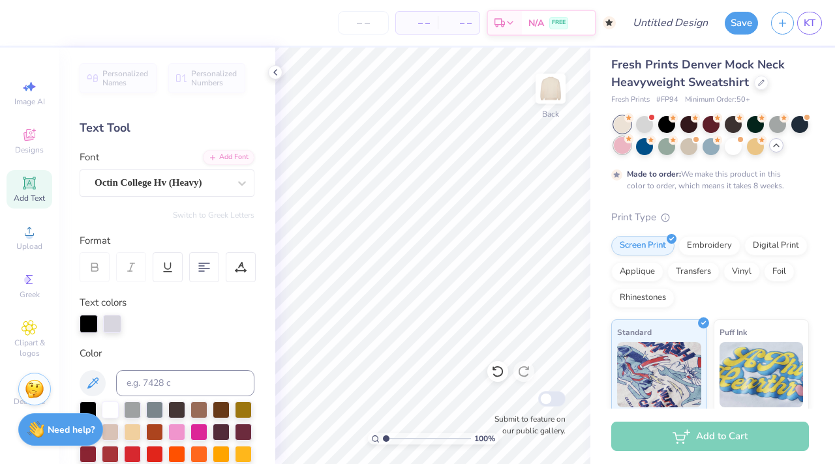
click at [623, 149] on div at bounding box center [622, 145] width 17 height 17
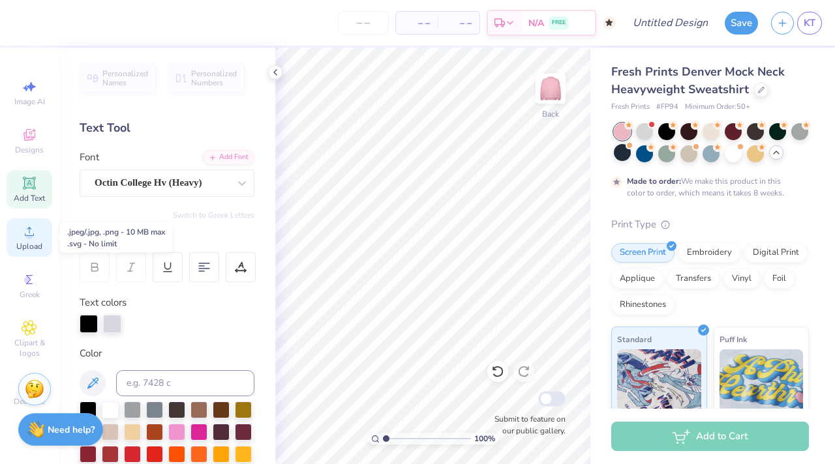
click at [23, 227] on icon at bounding box center [30, 232] width 16 height 16
type textarea "x"
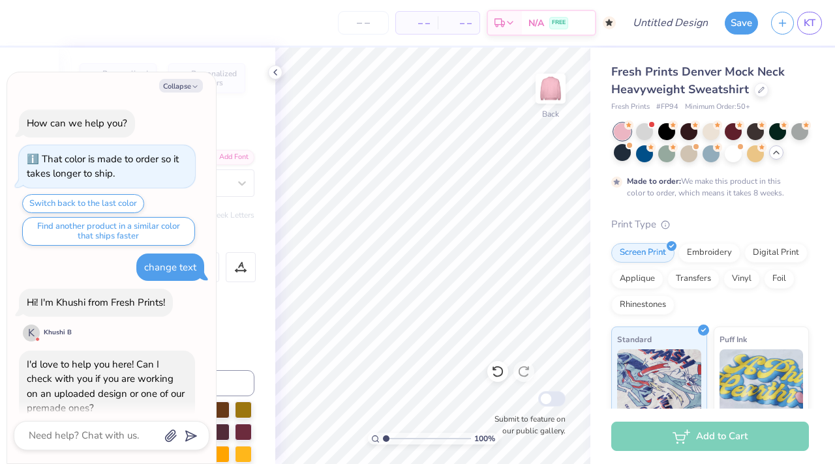
scroll to position [756, 0]
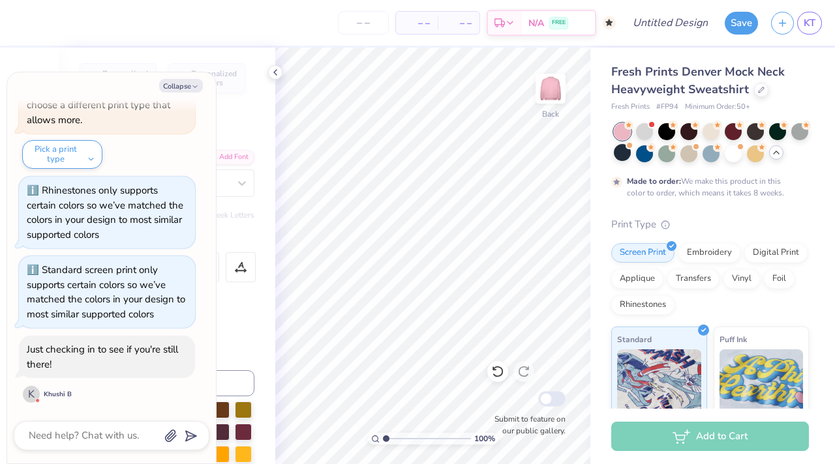
click at [425, 20] on span "– –" at bounding box center [417, 23] width 26 height 14
click at [379, 18] on input "number" at bounding box center [363, 22] width 51 height 23
type input "50"
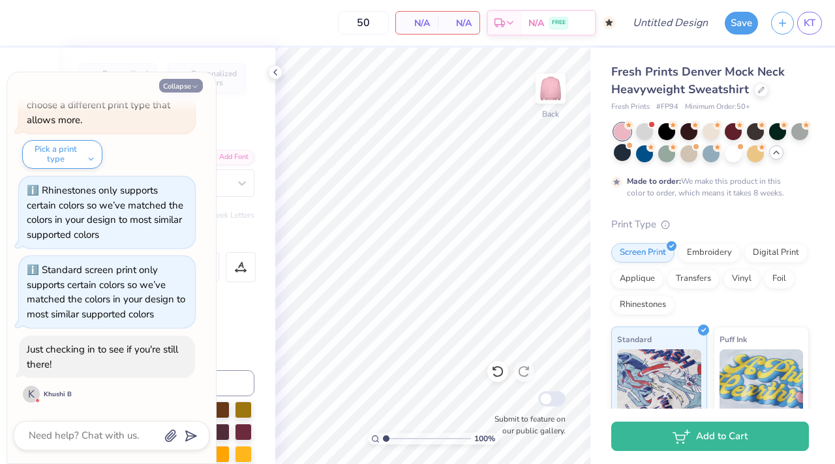
click at [191, 84] on icon "button" at bounding box center [195, 87] width 8 height 8
type textarea "x"
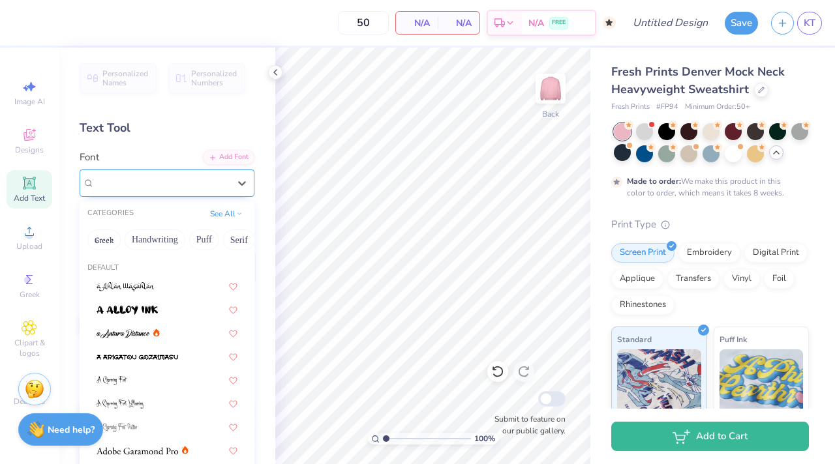
click at [148, 183] on div "Octin College Hv (Heavy)" at bounding box center [161, 183] width 137 height 20
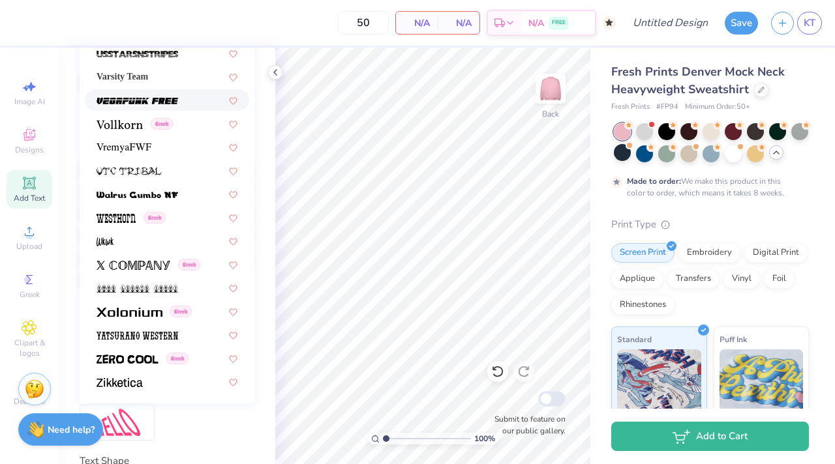
scroll to position [227, 0]
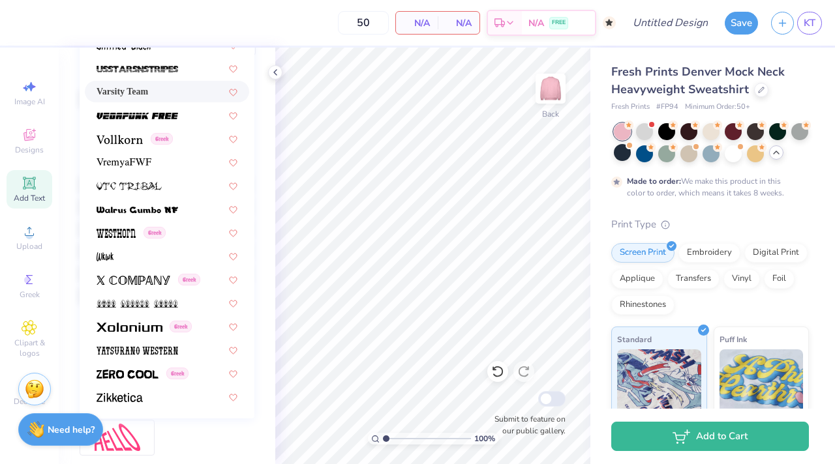
click at [171, 88] on div "Varsity Team" at bounding box center [166, 92] width 141 height 14
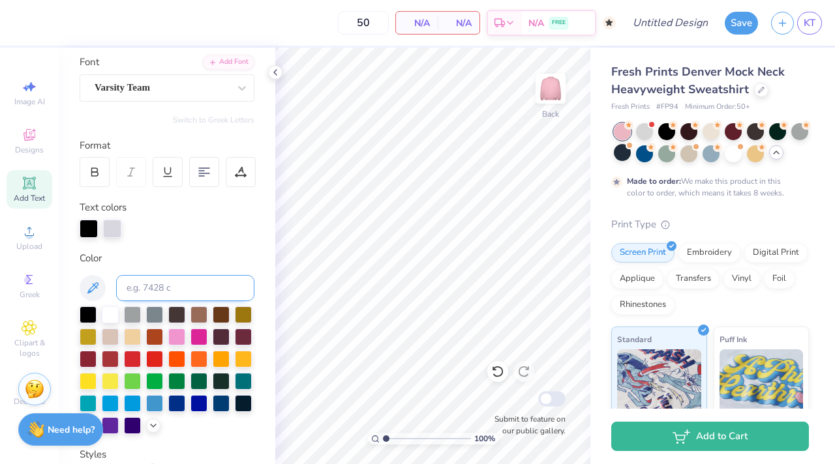
scroll to position [0, 0]
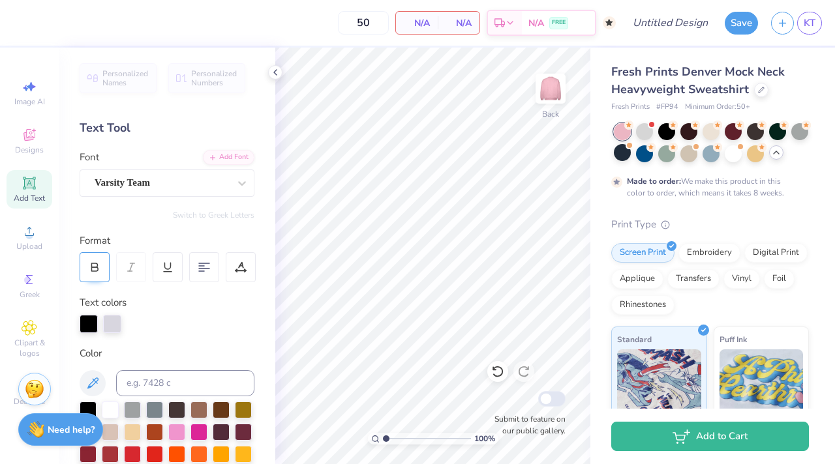
click at [95, 264] on icon at bounding box center [95, 267] width 12 height 12
click at [188, 185] on div "Varsity Team" at bounding box center [161, 183] width 137 height 20
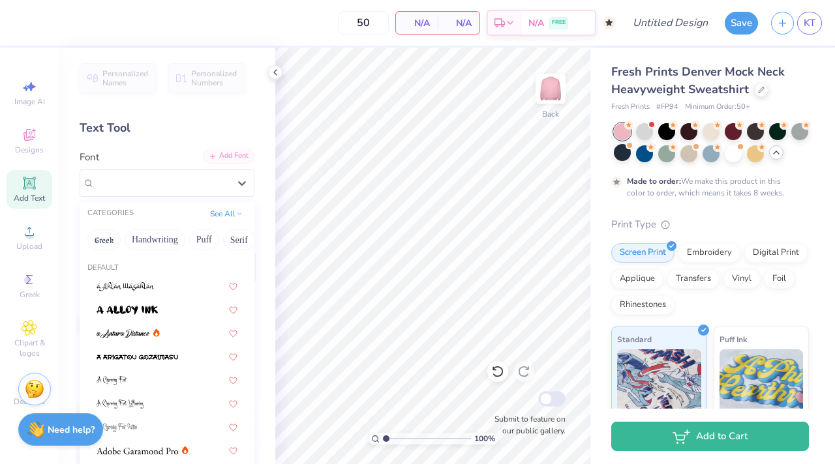
click at [229, 156] on div "Add Font" at bounding box center [229, 156] width 52 height 15
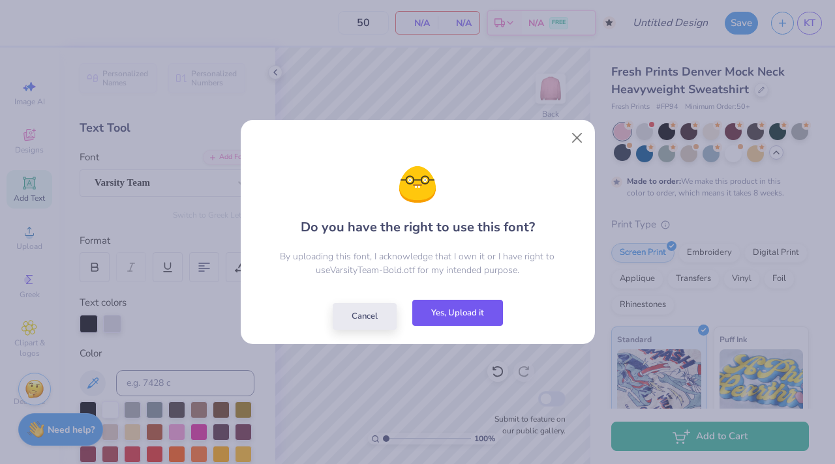
click at [463, 314] on button "Yes, Upload it" at bounding box center [457, 313] width 91 height 27
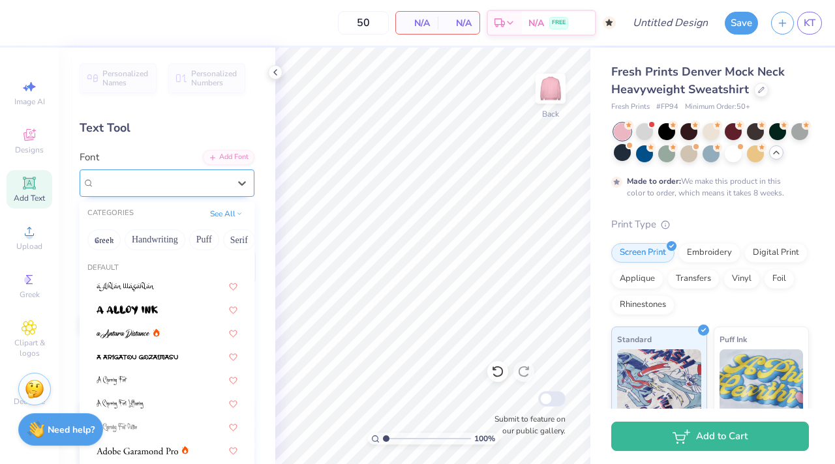
click at [200, 185] on div "Varsity Team" at bounding box center [161, 183] width 137 height 20
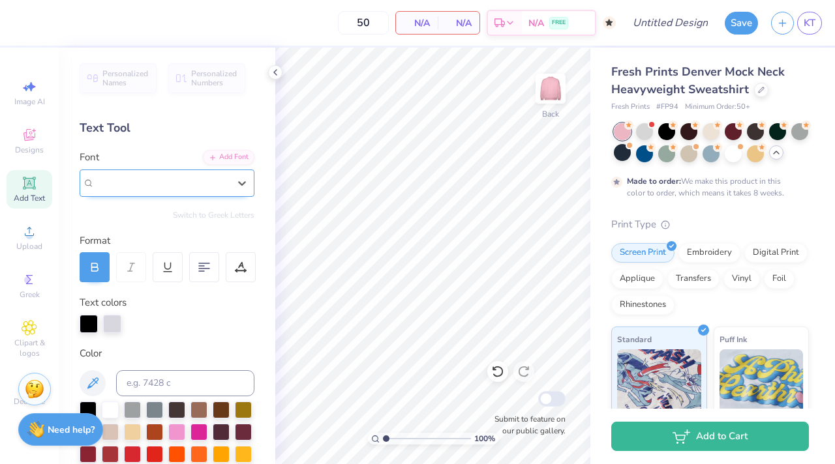
click at [205, 183] on div "Varsity Team" at bounding box center [162, 182] width 134 height 15
click at [38, 179] on div "Add Text" at bounding box center [30, 189] width 46 height 38
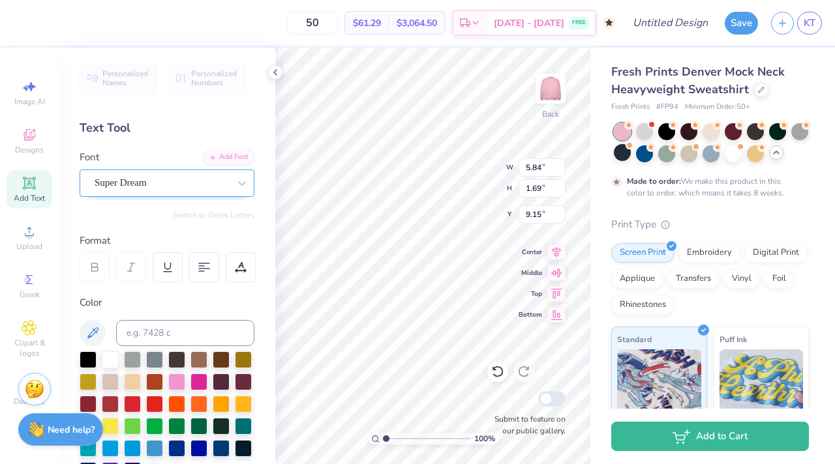
click at [229, 182] on div "Super Dream" at bounding box center [161, 183] width 137 height 20
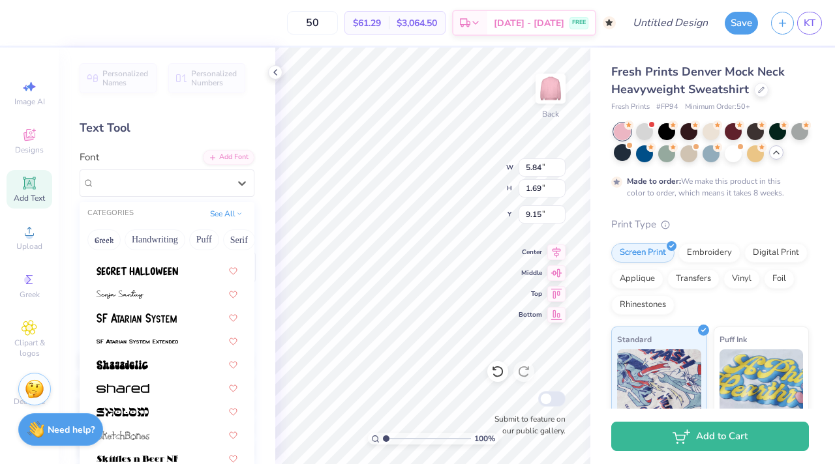
scroll to position [6938, 0]
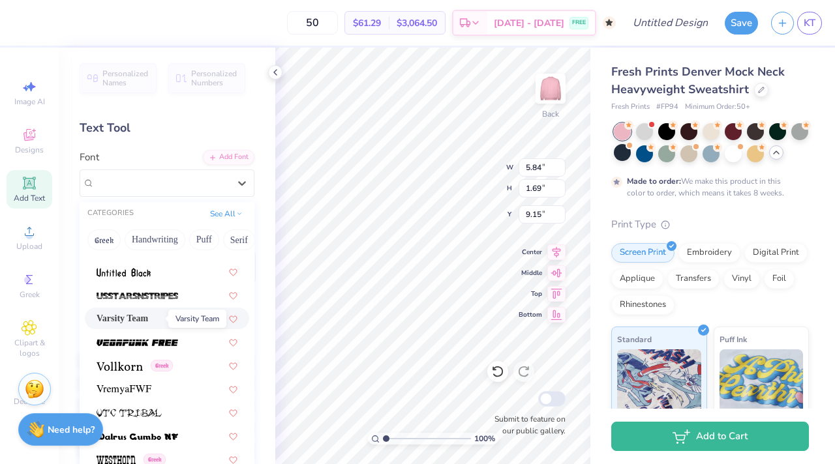
click at [148, 314] on span "Varsity Team" at bounding box center [122, 319] width 52 height 14
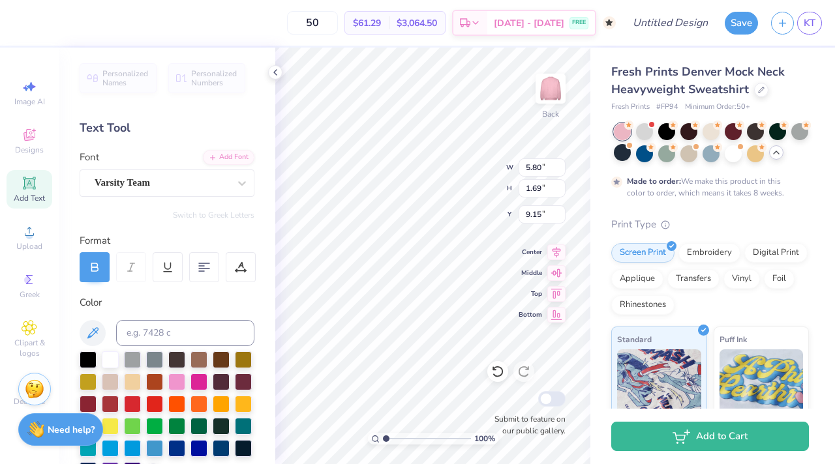
type input "5.80"
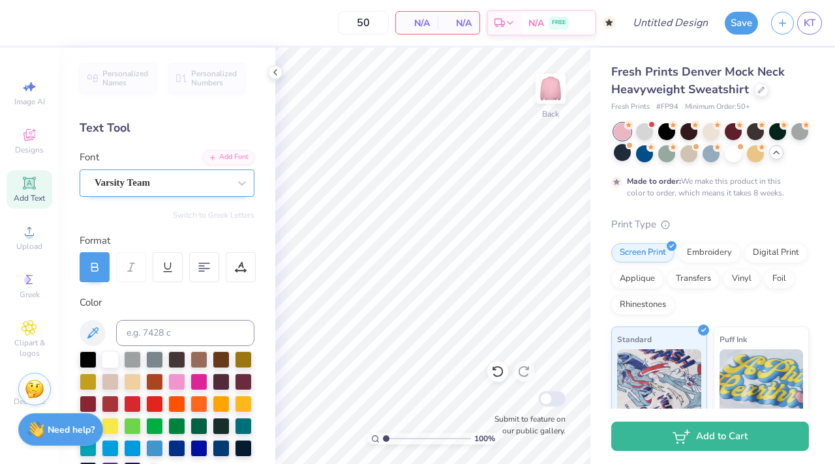
click at [153, 179] on div "Varsity Team" at bounding box center [161, 183] width 137 height 20
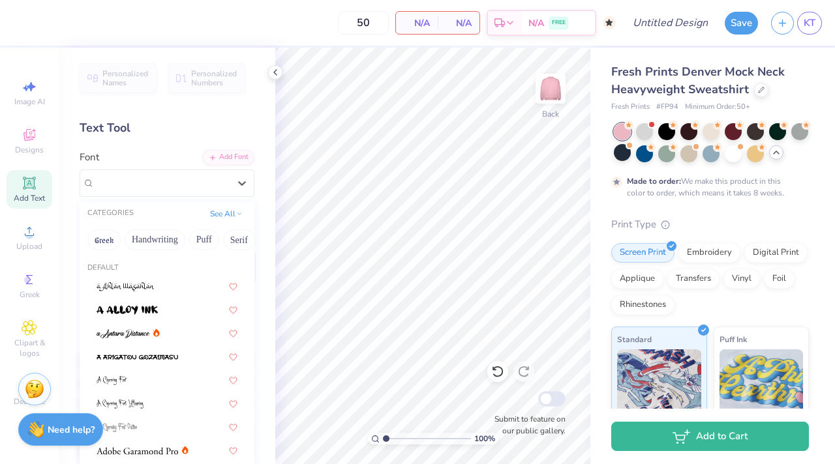
click at [27, 172] on div "Add Text" at bounding box center [30, 189] width 46 height 38
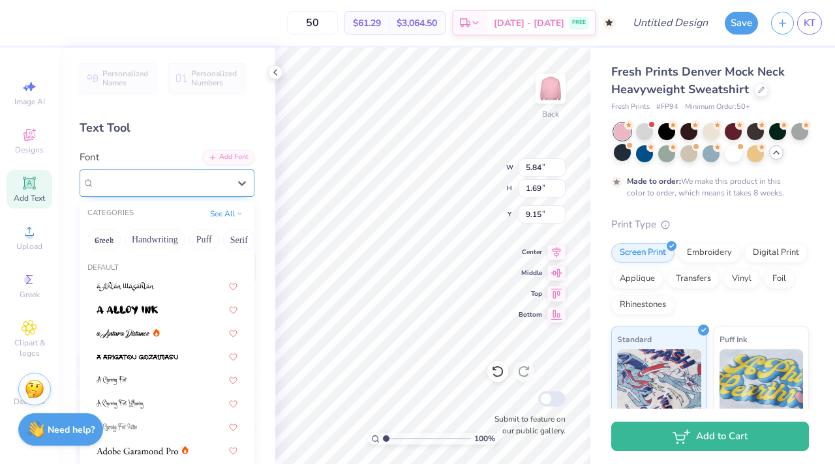
click at [203, 186] on div "Super Dream" at bounding box center [161, 183] width 137 height 20
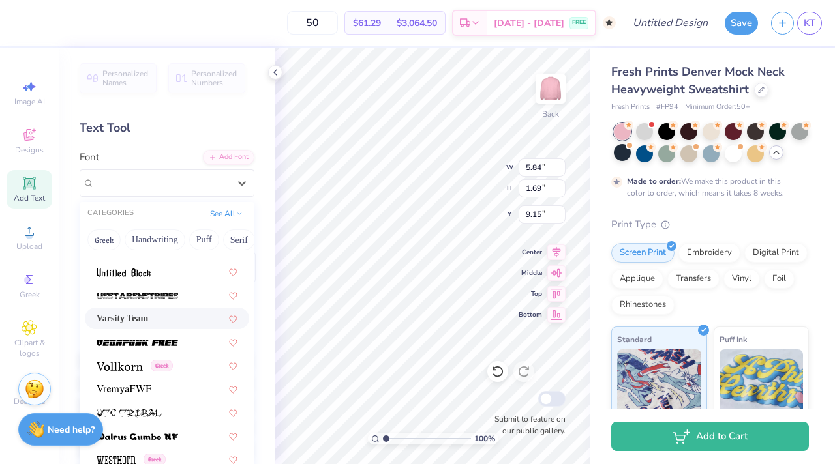
click at [177, 319] on div "Varsity Team" at bounding box center [166, 319] width 141 height 14
type input "5.80"
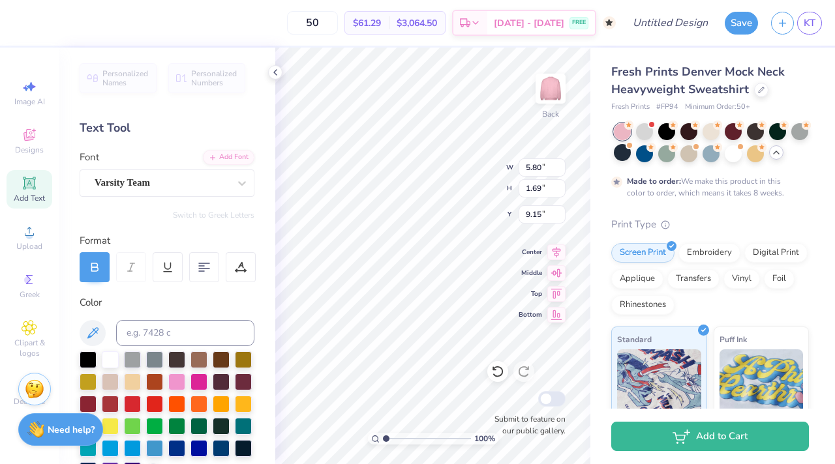
scroll to position [0, 1]
type textarea "Delta Zeta"
click at [459, 441] on input "range" at bounding box center [427, 439] width 88 height 12
click at [370, 23] on span "$72.68" at bounding box center [367, 23] width 28 height 14
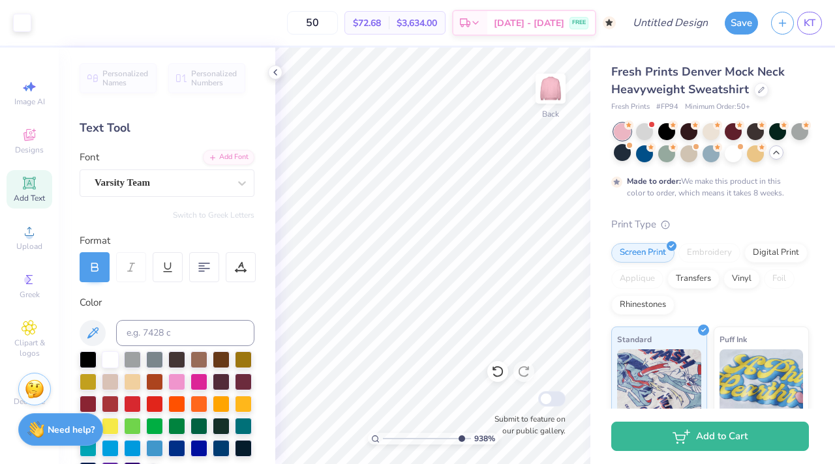
click at [421, 25] on span "$3,634.00" at bounding box center [416, 23] width 40 height 14
click at [338, 21] on input "50" at bounding box center [312, 22] width 51 height 23
drag, startPoint x: 458, startPoint y: 439, endPoint x: 393, endPoint y: 426, distance: 66.5
click at [393, 433] on input "range" at bounding box center [427, 439] width 88 height 12
drag, startPoint x: 392, startPoint y: 442, endPoint x: 341, endPoint y: 443, distance: 51.5
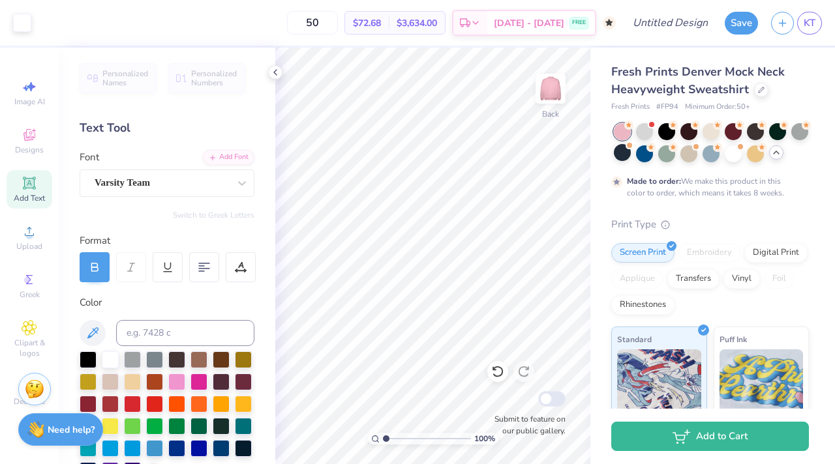
type input "1"
click at [383, 443] on input "range" at bounding box center [427, 439] width 88 height 12
type input "3.91"
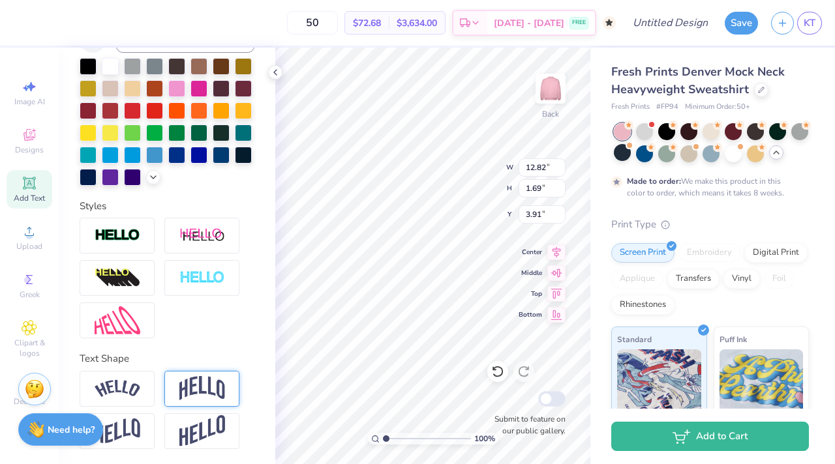
drag, startPoint x: 224, startPoint y: 379, endPoint x: 231, endPoint y: 375, distance: 8.0
click at [224, 379] on img at bounding box center [202, 388] width 46 height 25
type input "4.34"
type input "2.59"
click at [546, 258] on div "100 % Back W 12.82 12.82 " H 4.34 4.34 " Y 2.59 2.59 " Center Middle Top Bottom…" at bounding box center [432, 256] width 315 height 417
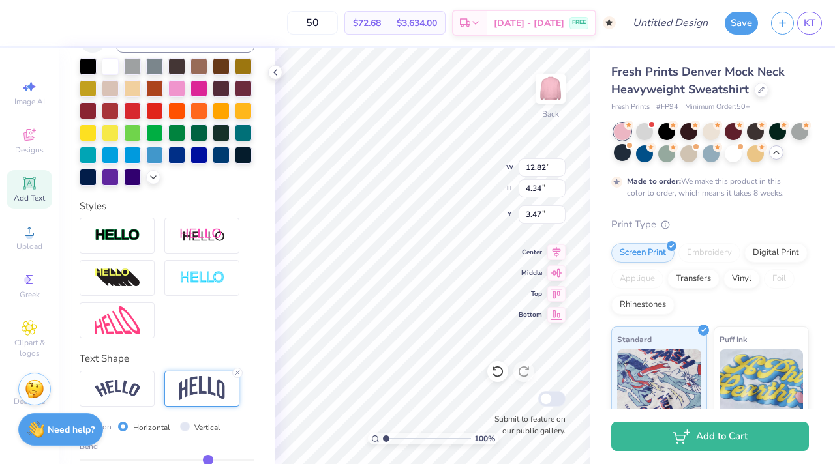
type input "3.49"
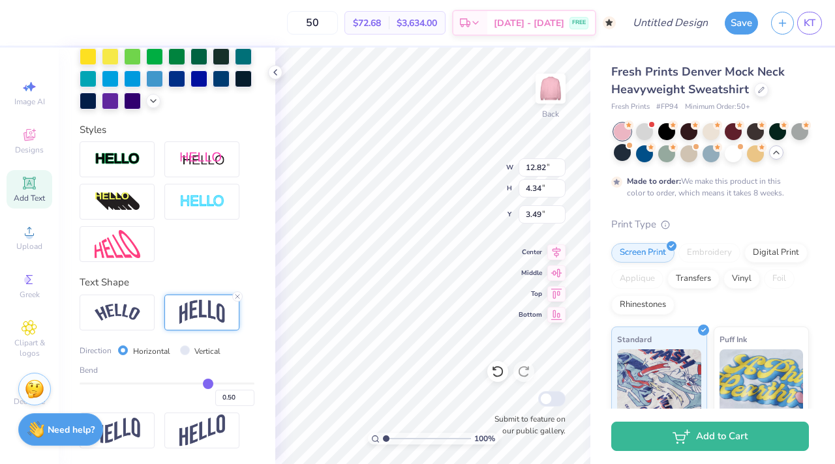
type input "0.48"
type input "0.47"
type input "0.46"
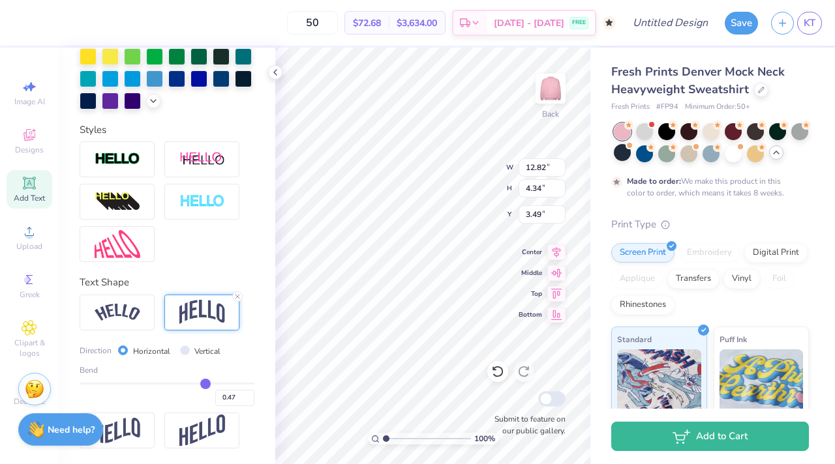
type input "0.46"
type input "0.44"
type input "0.42"
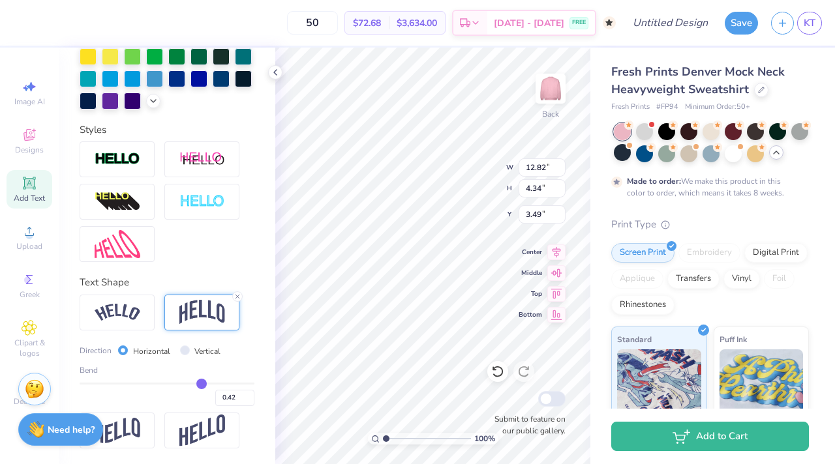
type input "0.4"
type input "0.40"
type input "0.38"
type input "0.36"
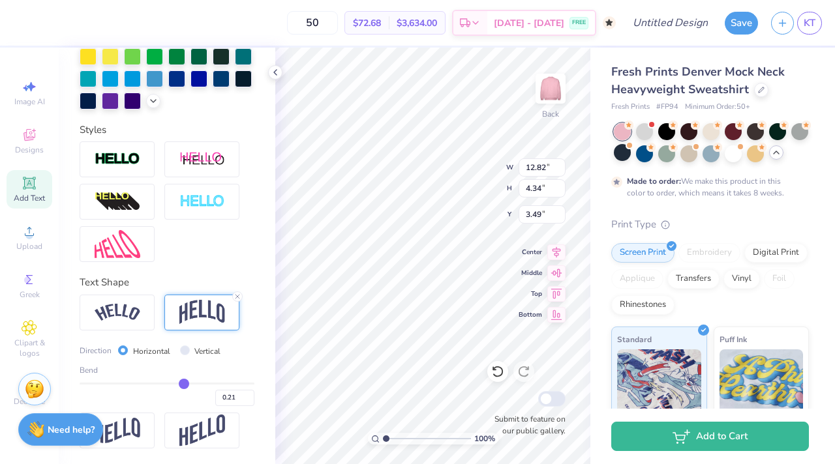
drag, startPoint x: 206, startPoint y: 388, endPoint x: 183, endPoint y: 387, distance: 22.9
click at [183, 385] on input "range" at bounding box center [167, 384] width 175 height 2
click at [536, 249] on div "100 % Back W 12.82 12.82 " H 2.76 2.76 " Y 4.28 4.28 " Center Middle Top Bottom…" at bounding box center [432, 256] width 315 height 417
